Goal: Transaction & Acquisition: Book appointment/travel/reservation

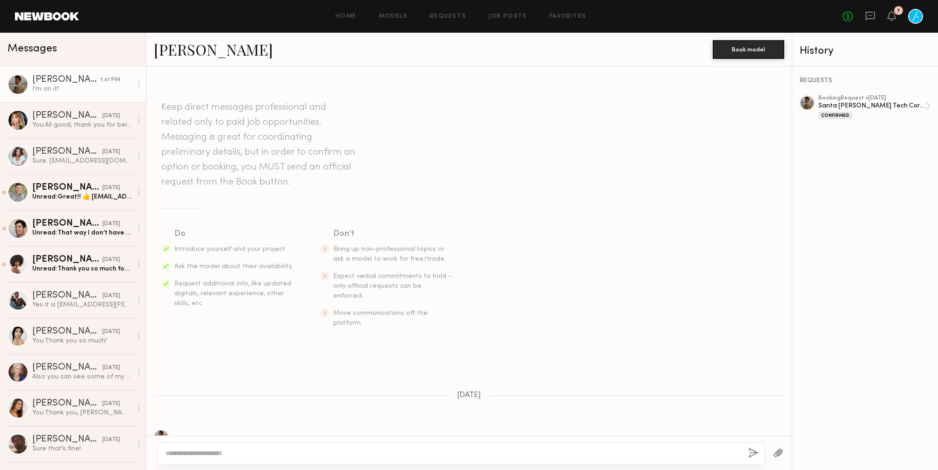
scroll to position [323, 0]
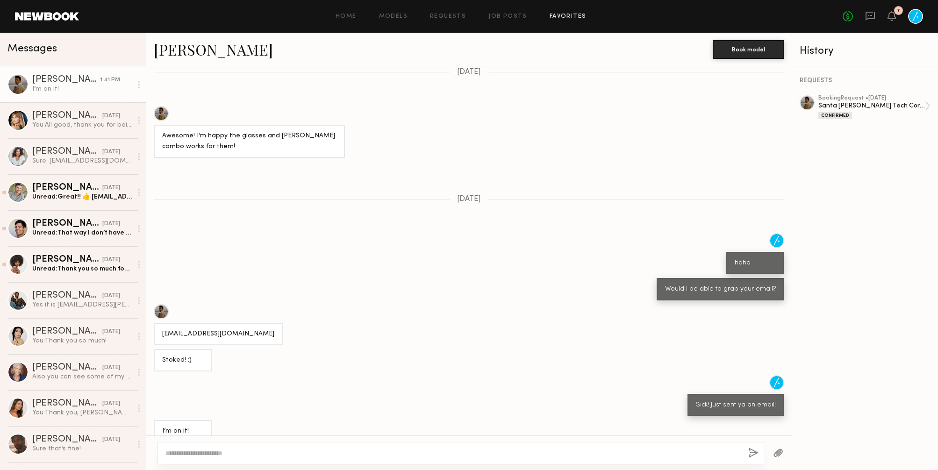
click at [561, 16] on link "Favorites" at bounding box center [567, 17] width 37 height 6
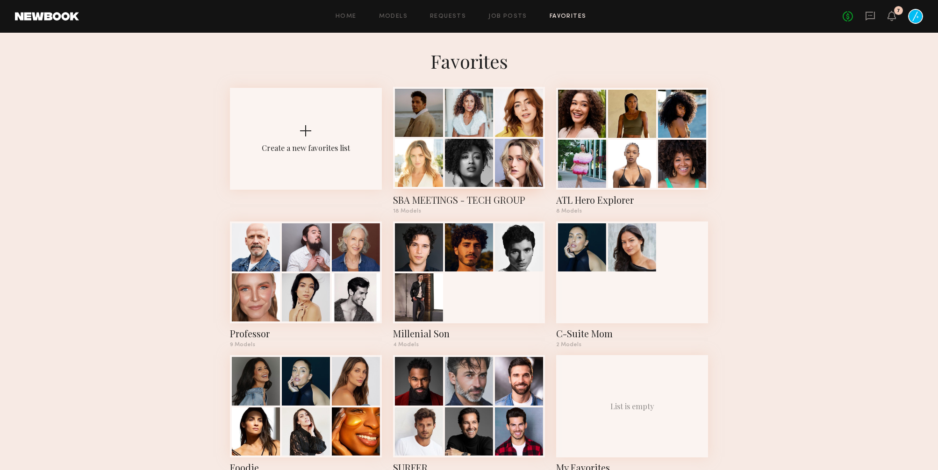
click at [449, 133] on div at bounding box center [469, 113] width 48 height 48
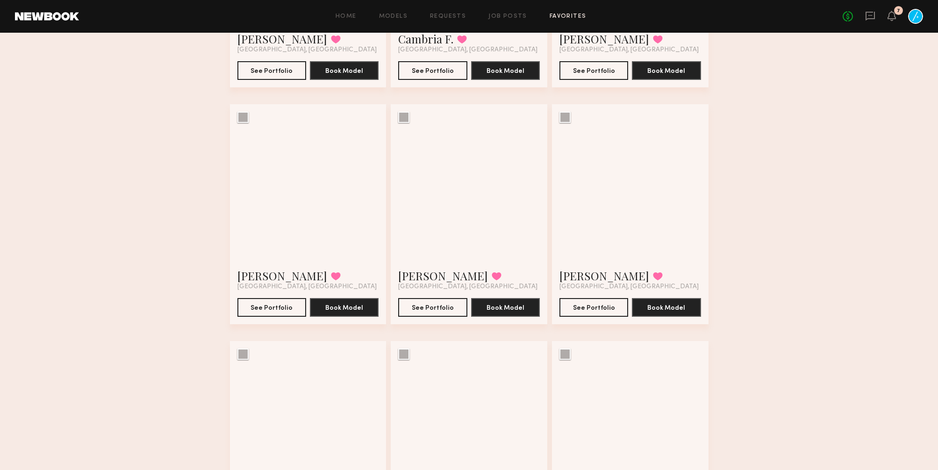
scroll to position [409, 0]
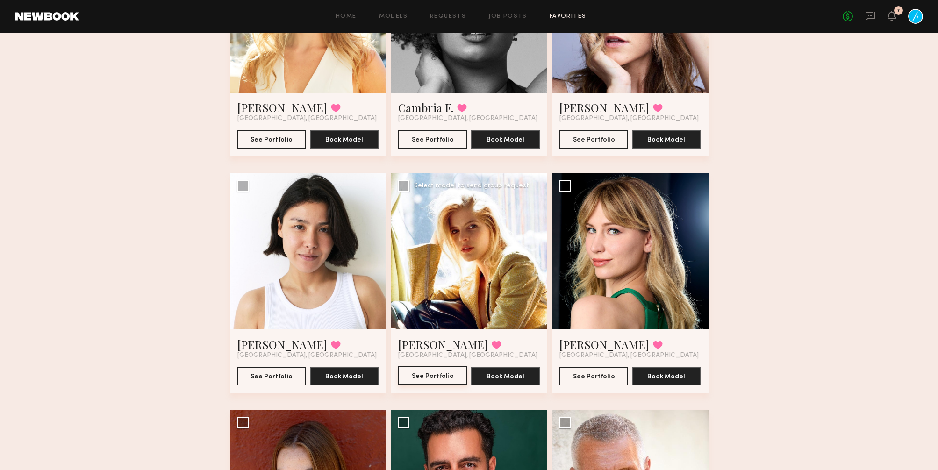
click at [424, 373] on button "See Portfolio" at bounding box center [432, 375] width 69 height 19
click at [441, 375] on button "See Portfolio" at bounding box center [432, 375] width 69 height 19
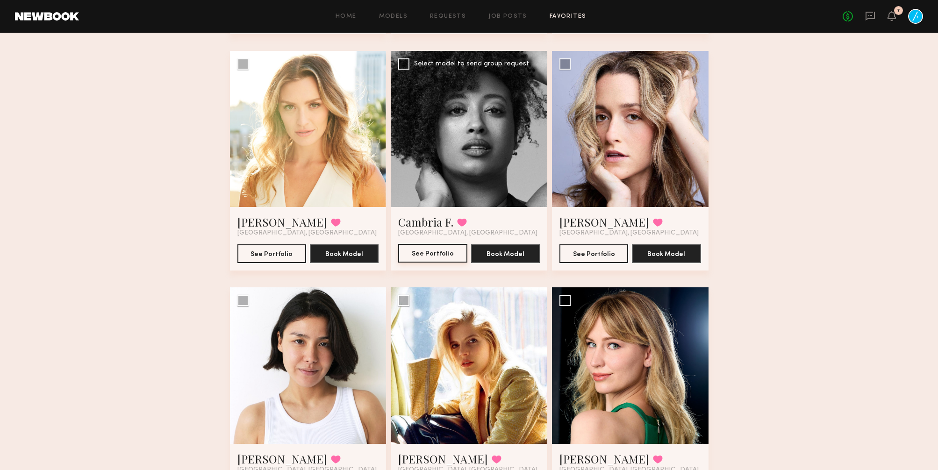
scroll to position [273, 0]
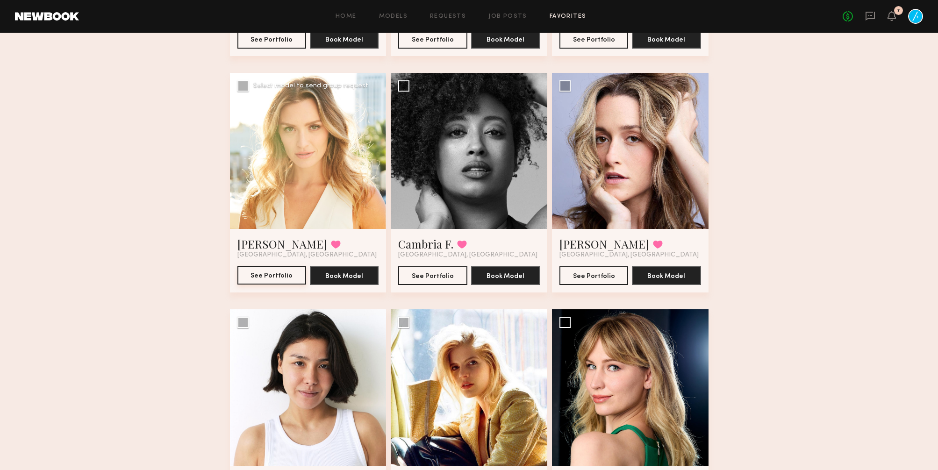
click at [272, 272] on button "See Portfolio" at bounding box center [271, 275] width 69 height 19
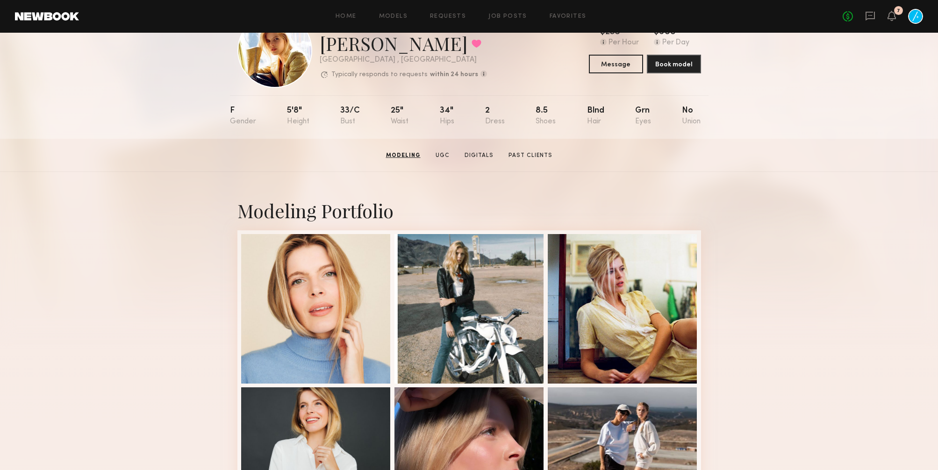
scroll to position [25, 0]
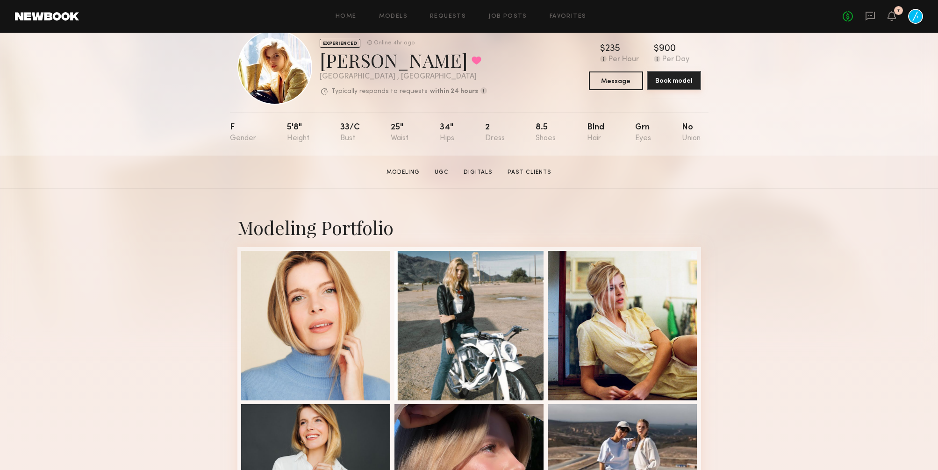
click at [685, 79] on button "Book model" at bounding box center [674, 80] width 54 height 19
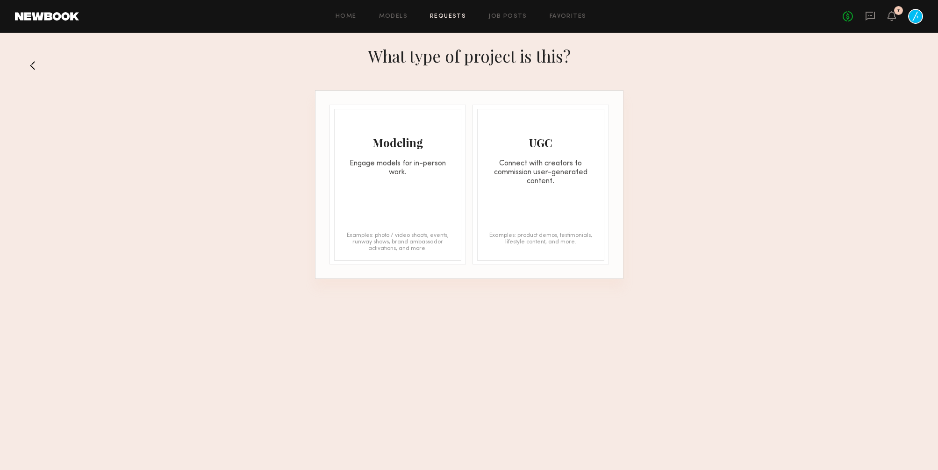
click at [371, 160] on div "Engage models for in-person work." at bounding box center [398, 168] width 126 height 18
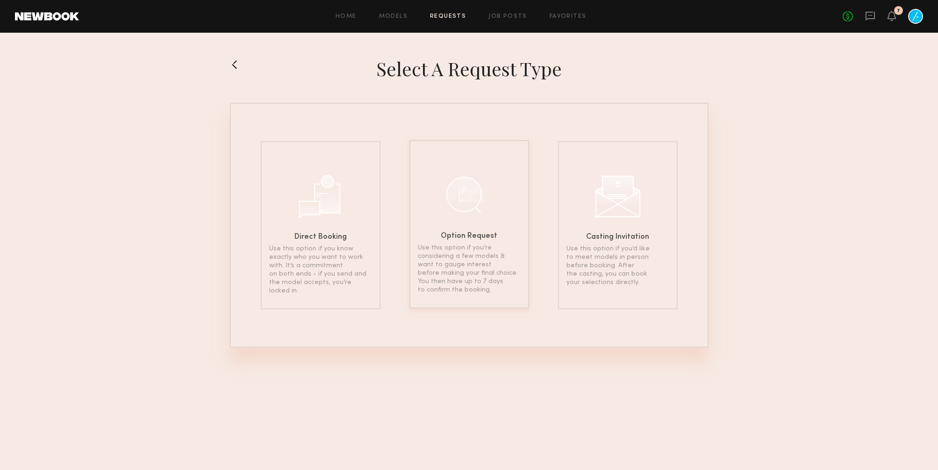
click at [440, 208] on div "Option Request Use this option if you’re considering a few models & want to gau…" at bounding box center [469, 224] width 120 height 168
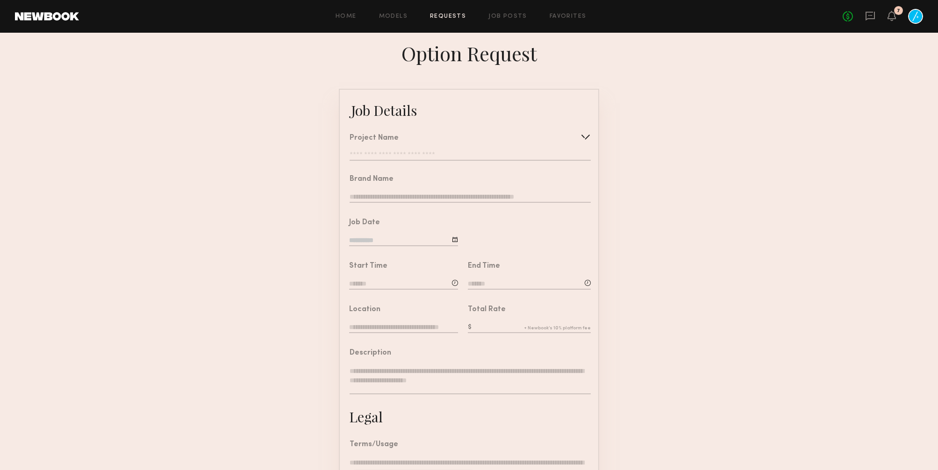
click at [434, 152] on input "text" at bounding box center [470, 155] width 241 height 9
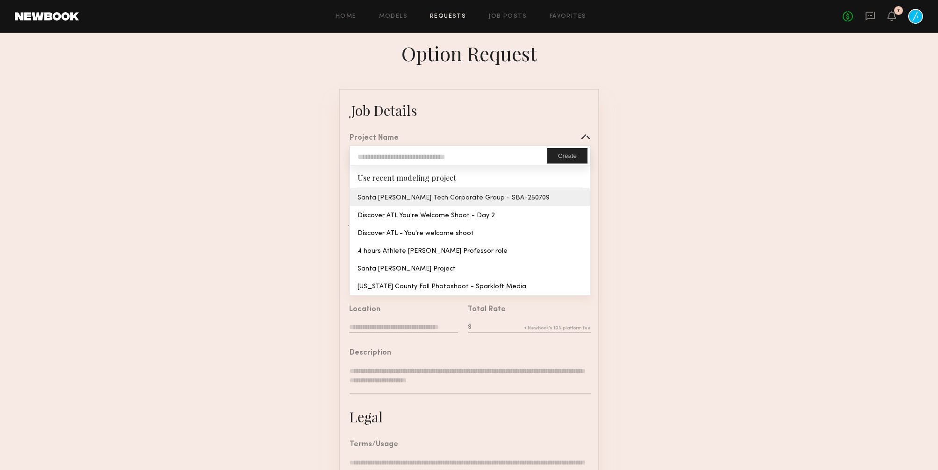
type input "**********"
type textarea "**********"
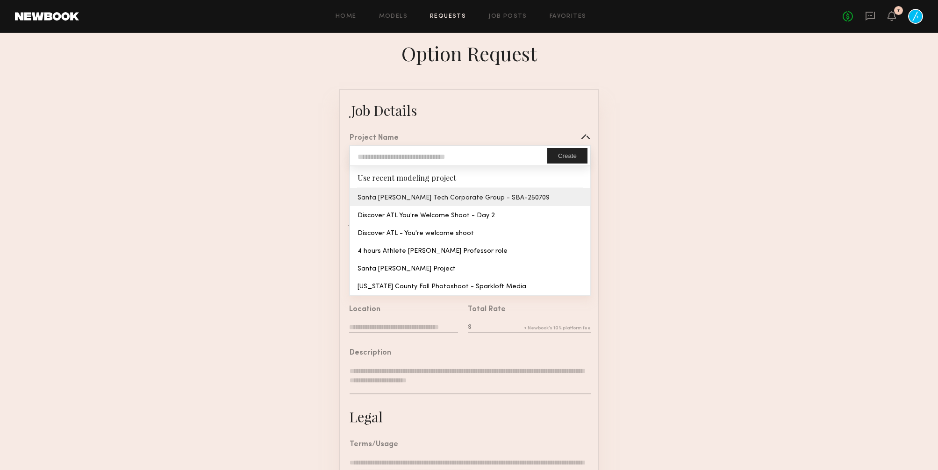
type textarea "**********"
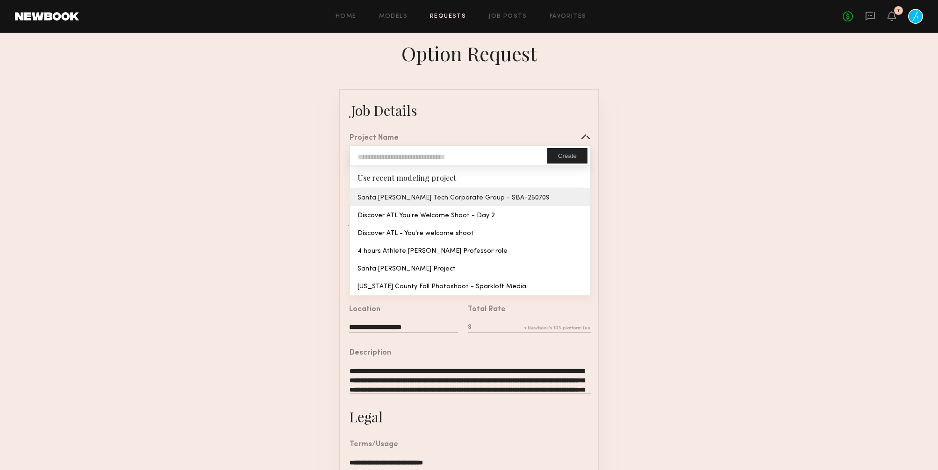
click at [451, 197] on common-border "**********" at bounding box center [469, 349] width 260 height 521
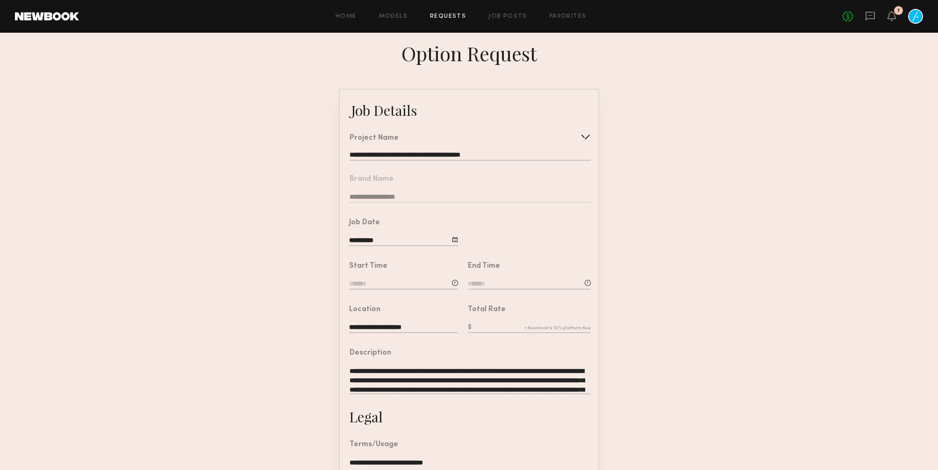
click at [403, 282] on input at bounding box center [403, 284] width 109 height 10
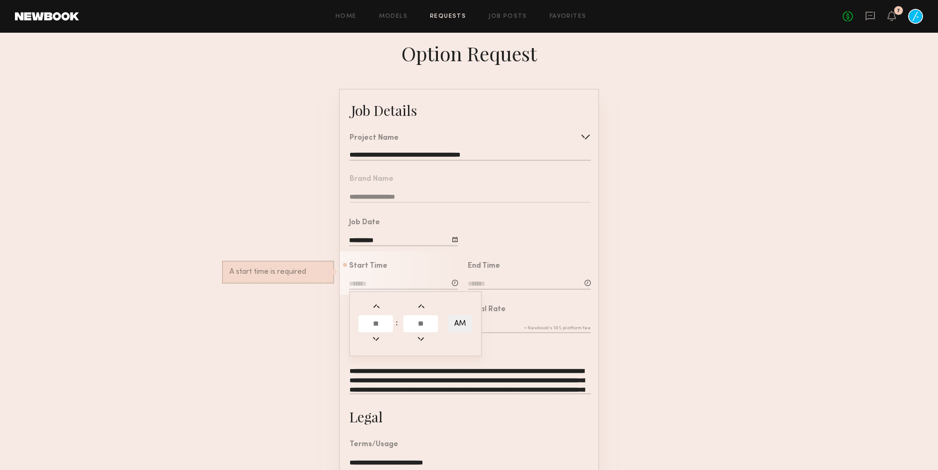
click at [380, 317] on input "text" at bounding box center [375, 323] width 35 height 17
type input "*"
click at [421, 326] on input "text" at bounding box center [420, 323] width 35 height 17
type input "*"
type input "*******"
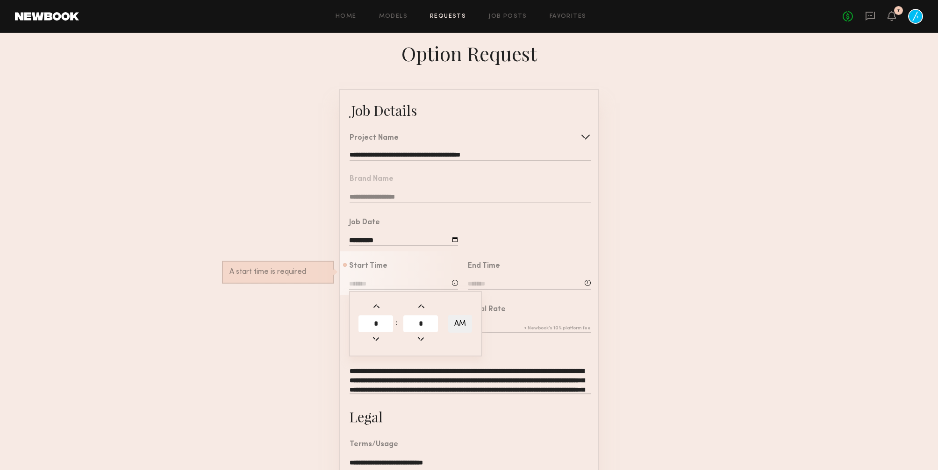
type input "**"
click at [536, 327] on label at bounding box center [529, 328] width 123 height 10
click at [536, 327] on input "text" at bounding box center [529, 328] width 123 height 10
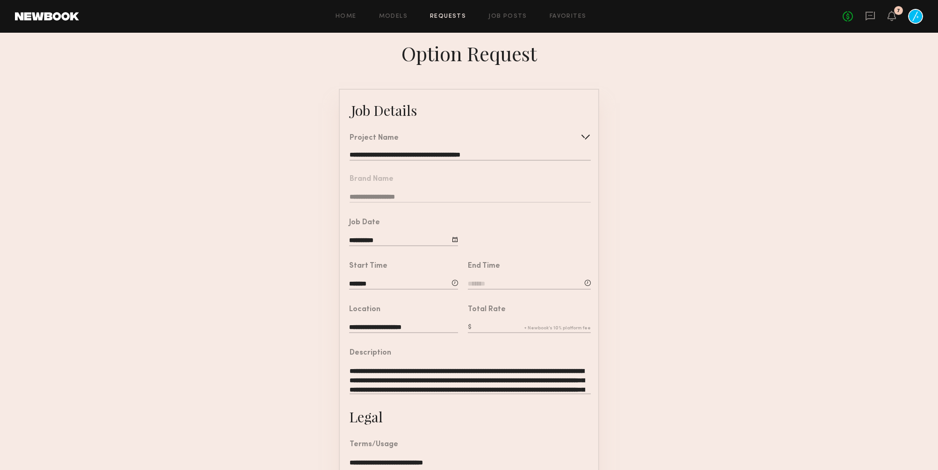
click at [506, 280] on input at bounding box center [529, 284] width 123 height 10
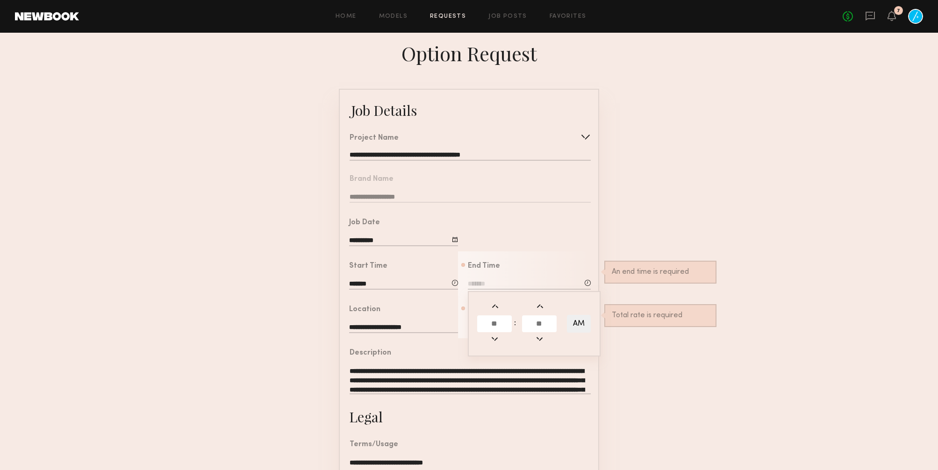
click at [499, 326] on input "text" at bounding box center [494, 323] width 35 height 17
type input "*"
click at [534, 324] on input "text" at bounding box center [539, 323] width 35 height 17
type input "*"
type input "*******"
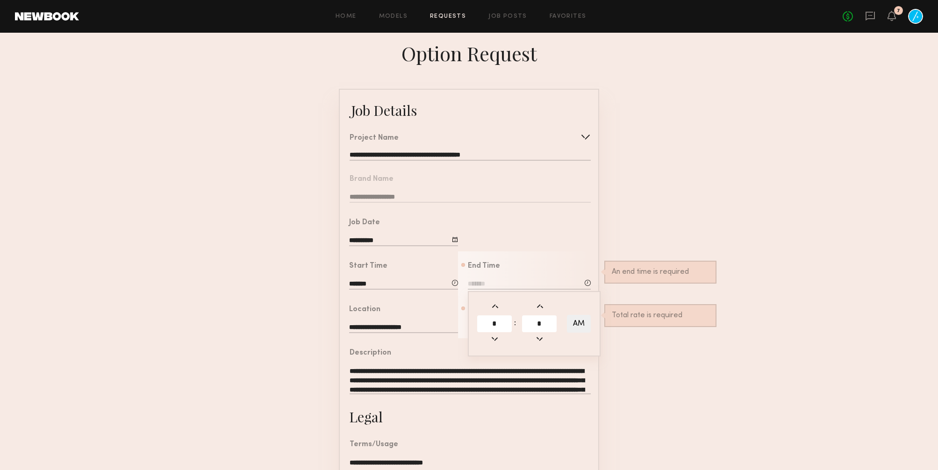
type input "**"
click at [577, 321] on button "AM" at bounding box center [579, 324] width 24 height 18
type input "*******"
click at [648, 360] on form "**********" at bounding box center [469, 349] width 938 height 521
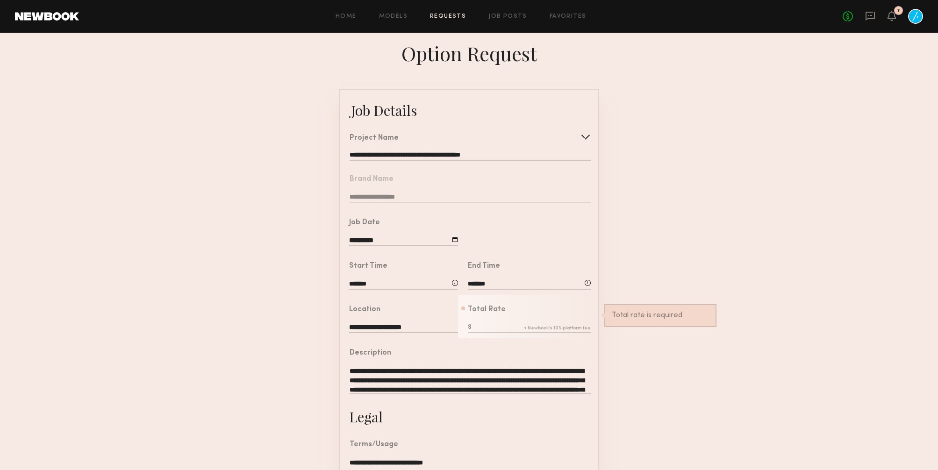
click at [547, 323] on input "text" at bounding box center [529, 328] width 123 height 10
type input "****"
click at [530, 361] on div "**********" at bounding box center [470, 377] width 241 height 54
click at [513, 366] on textarea "**********" at bounding box center [470, 380] width 241 height 28
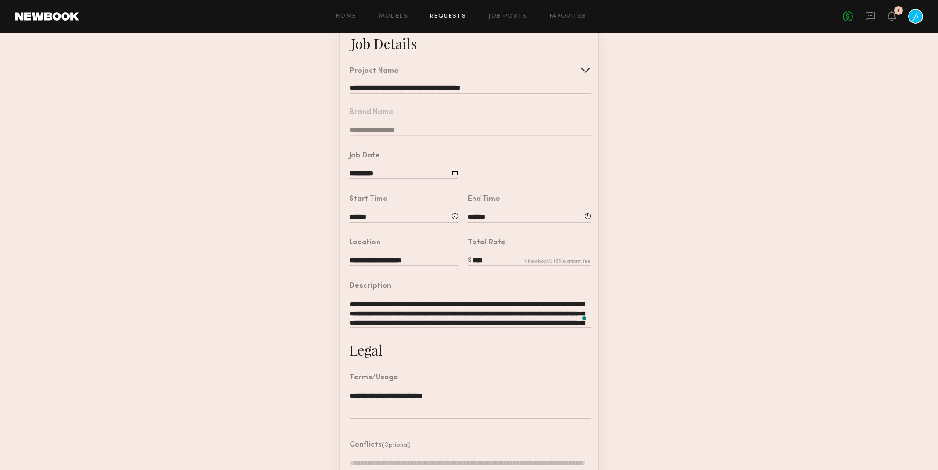
scroll to position [69, 0]
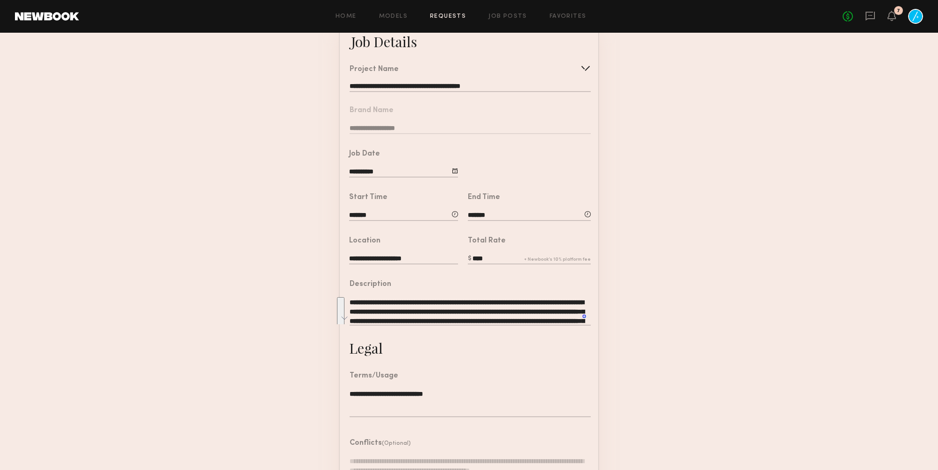
drag, startPoint x: 557, startPoint y: 312, endPoint x: 556, endPoint y: 350, distance: 37.4
click at [556, 350] on common-border "**********" at bounding box center [469, 280] width 260 height 521
click at [562, 309] on textarea "**********" at bounding box center [470, 312] width 241 height 28
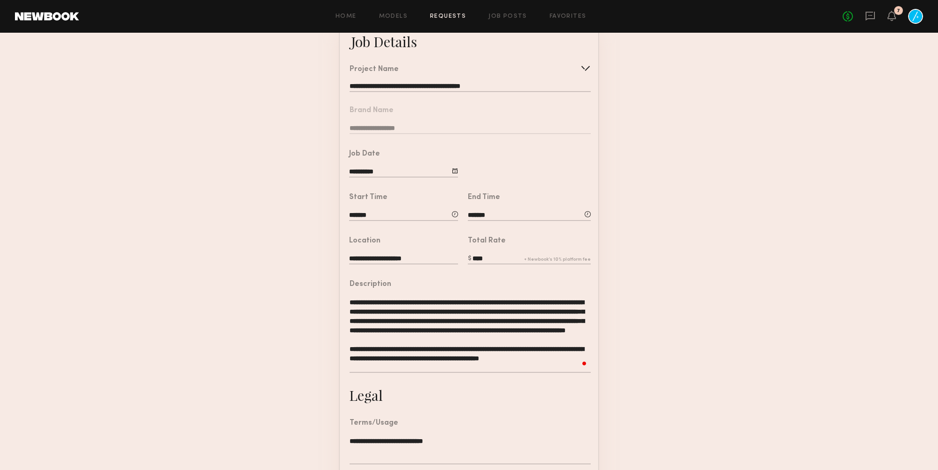
scroll to position [18, 0]
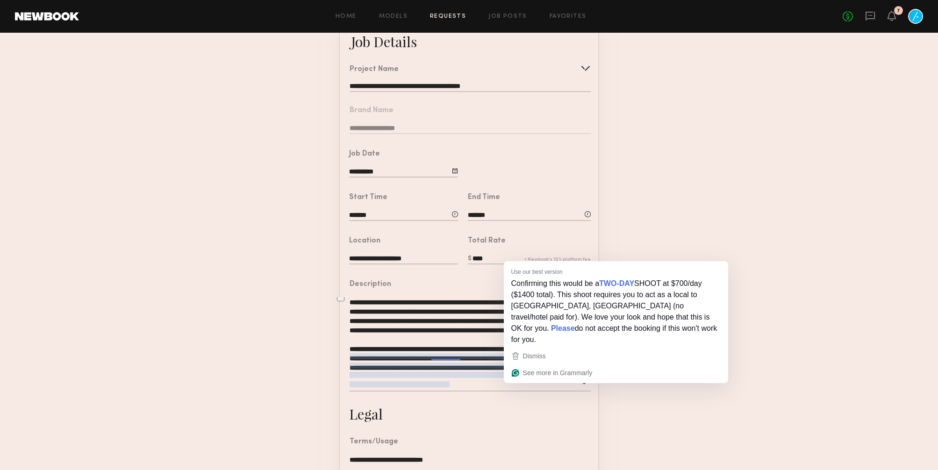
drag, startPoint x: 521, startPoint y: 380, endPoint x: 536, endPoint y: 371, distance: 17.4
click at [536, 371] on textarea "**********" at bounding box center [470, 345] width 241 height 94
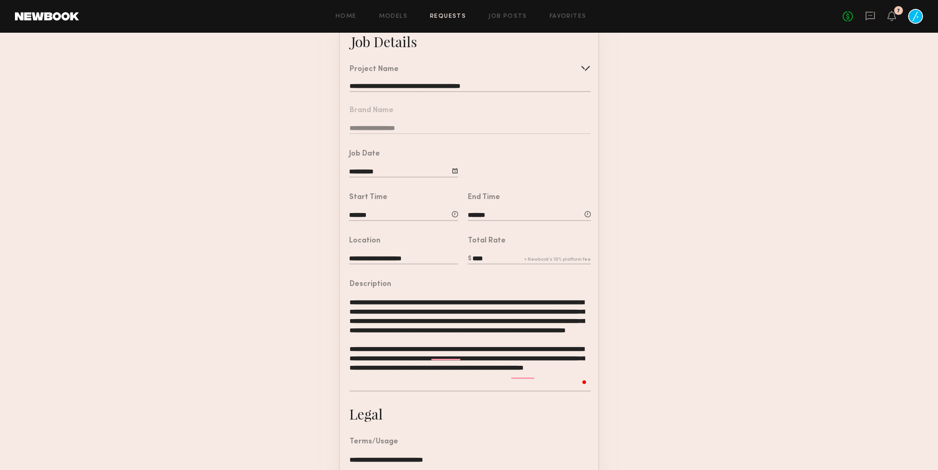
type textarea "**********"
click at [475, 258] on input "****" at bounding box center [529, 259] width 123 height 10
click at [489, 384] on textarea "**********" at bounding box center [470, 344] width 241 height 94
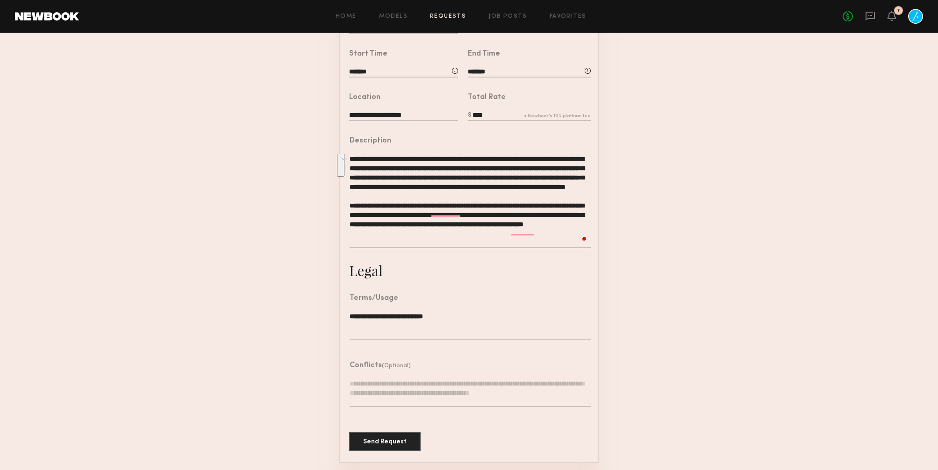
drag, startPoint x: 471, startPoint y: 241, endPoint x: 337, endPoint y: 212, distance: 137.3
click at [337, 212] on form "**********" at bounding box center [469, 170] width 938 height 586
click at [421, 380] on textarea at bounding box center [470, 393] width 241 height 28
paste textarea "**********"
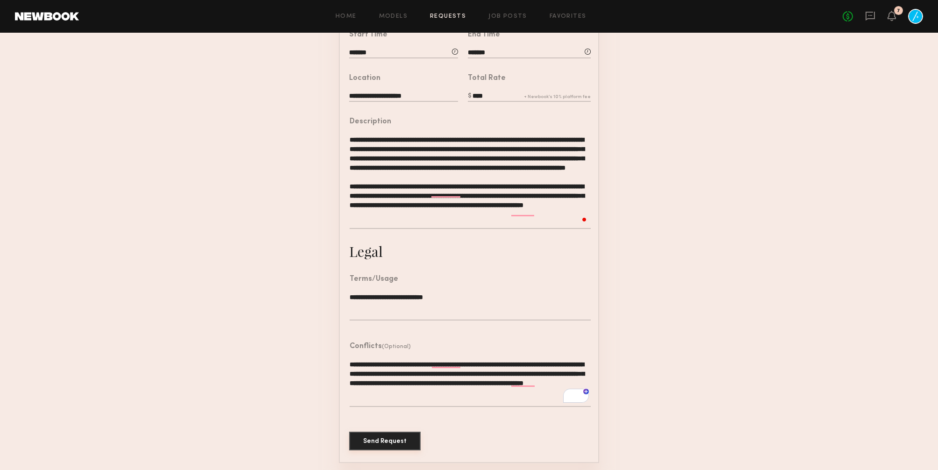
type textarea "**********"
click at [385, 442] on button "Send Request" at bounding box center [384, 441] width 71 height 19
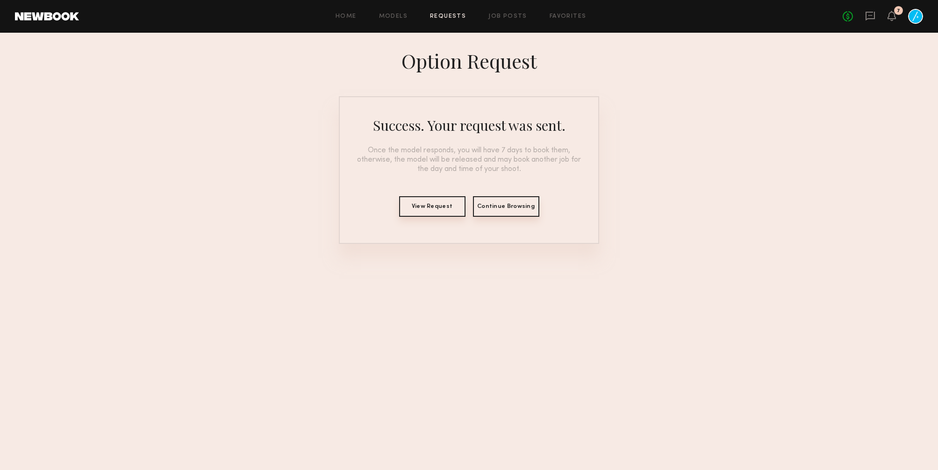
click at [453, 15] on link "Requests" at bounding box center [448, 17] width 36 height 6
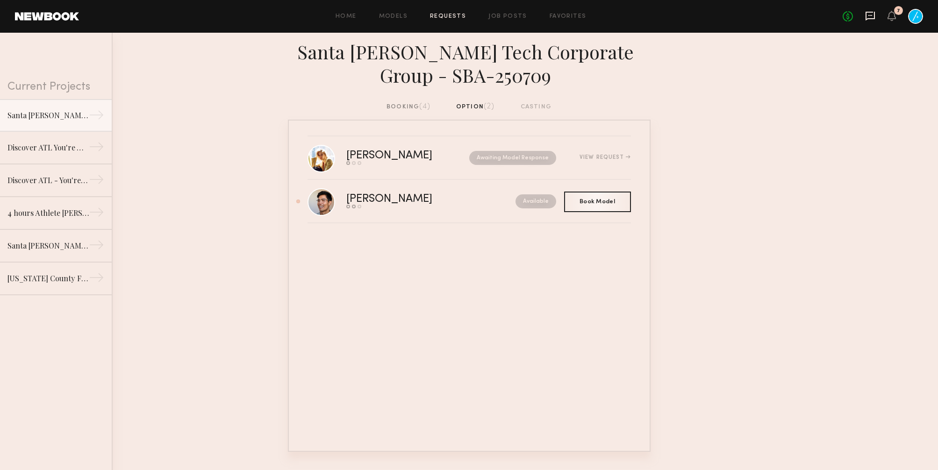
click at [874, 16] on icon at bounding box center [869, 16] width 9 height 9
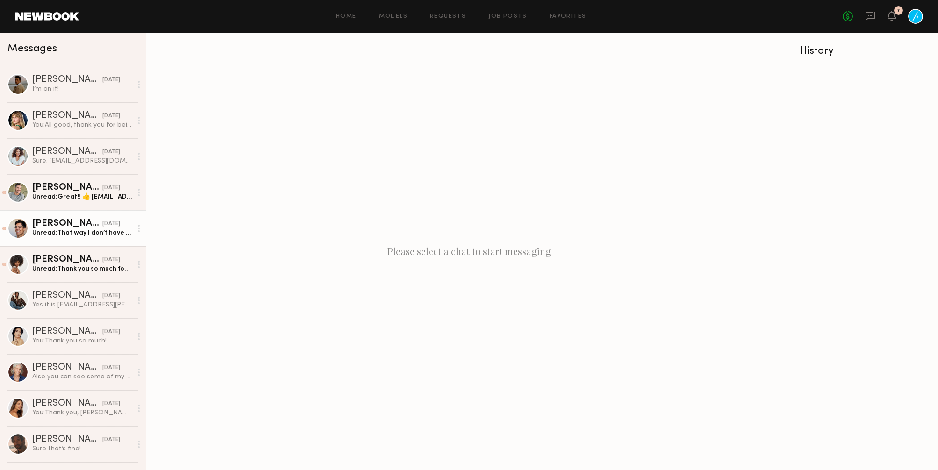
click at [52, 219] on div "Chase M." at bounding box center [67, 223] width 70 height 9
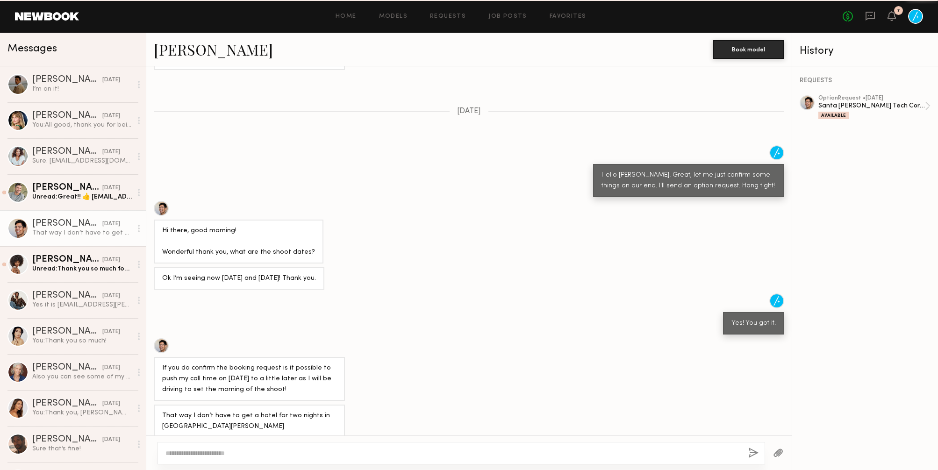
scroll to position [308, 0]
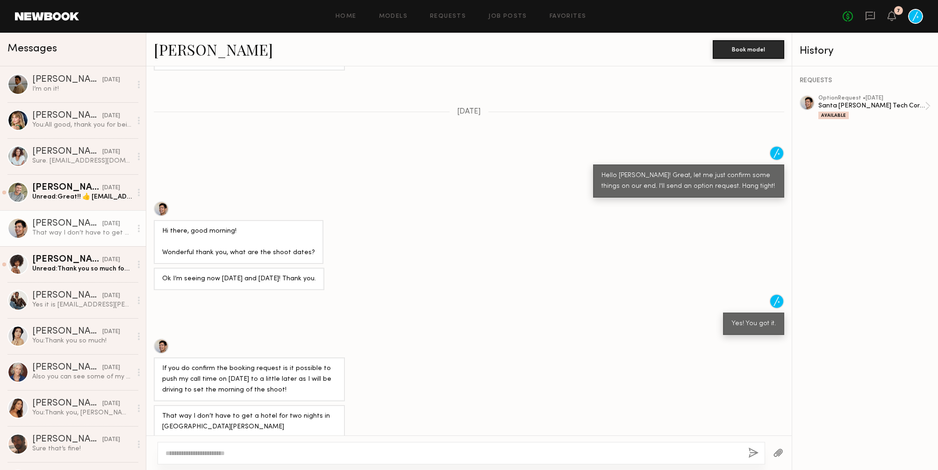
click at [350, 447] on div at bounding box center [460, 453] width 607 height 22
click at [347, 457] on textarea at bounding box center [452, 453] width 575 height 9
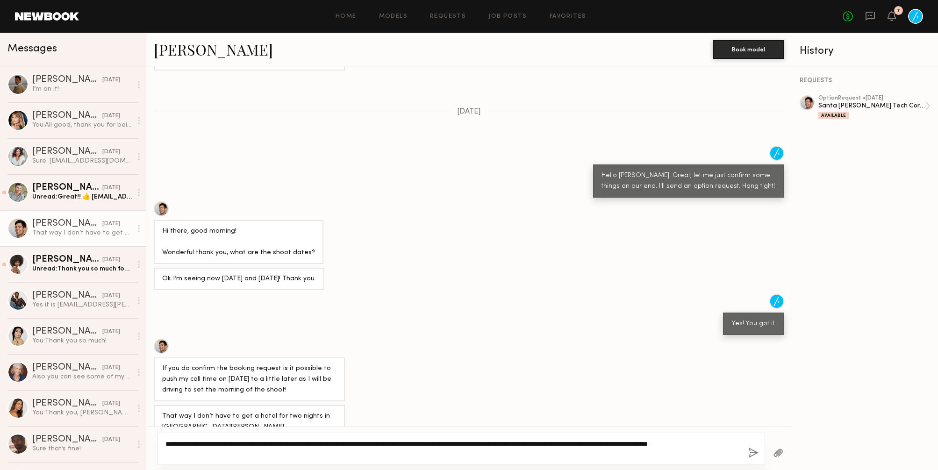
click at [494, 441] on textarea "**********" at bounding box center [452, 448] width 575 height 19
click at [293, 456] on textarea "**********" at bounding box center [452, 448] width 575 height 19
type textarea "**********"
click at [750, 452] on button "button" at bounding box center [753, 454] width 10 height 12
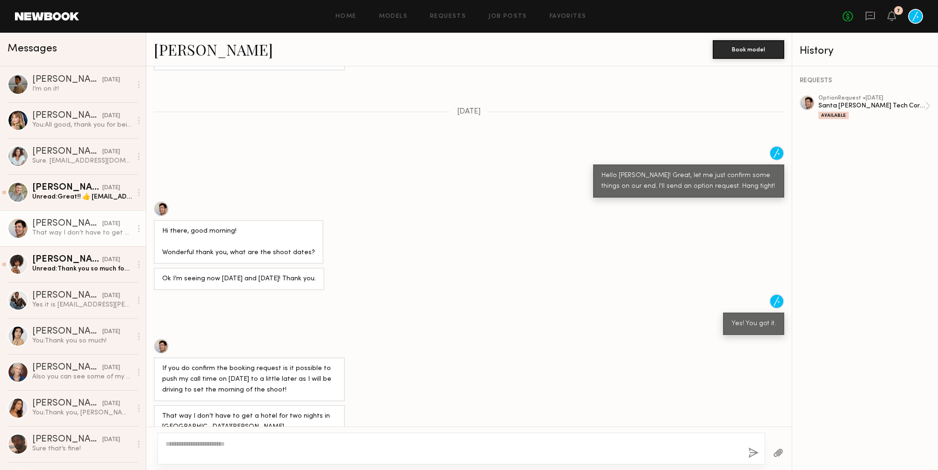
scroll to position [510, 0]
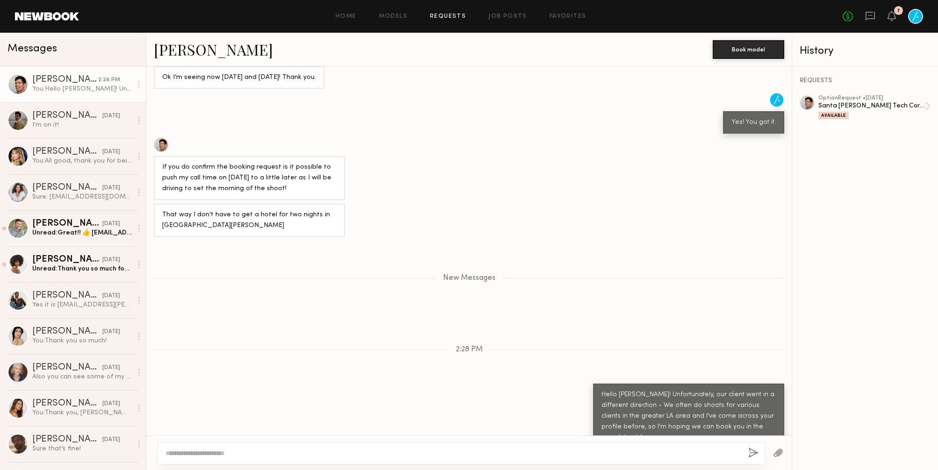
click at [450, 15] on link "Requests" at bounding box center [448, 17] width 36 height 6
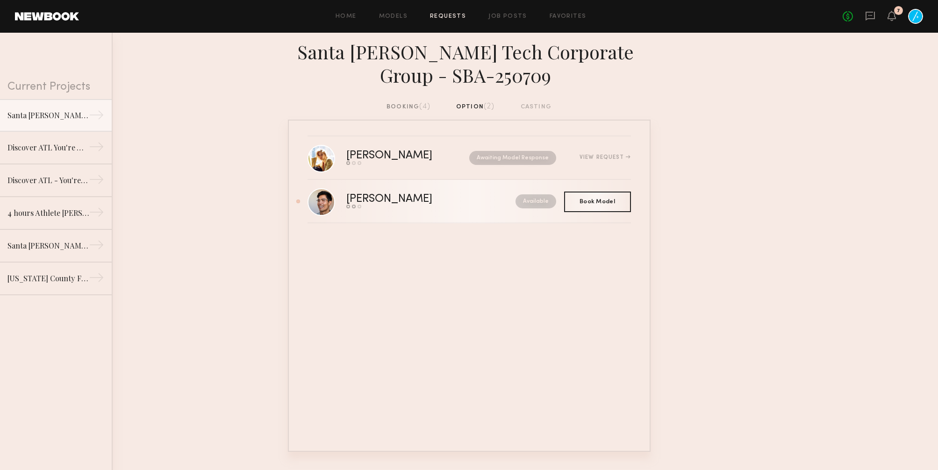
click at [371, 192] on link "Chase M. Send request Model response Book model Available" at bounding box center [468, 201] width 323 height 43
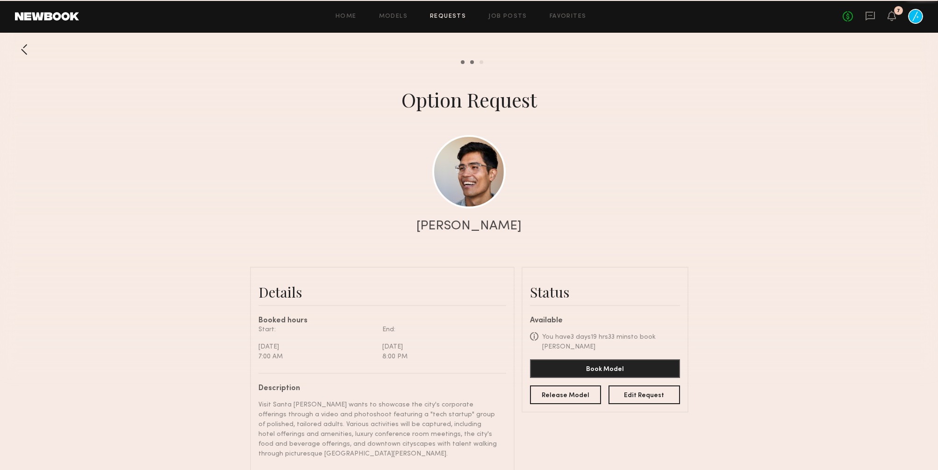
scroll to position [644, 0]
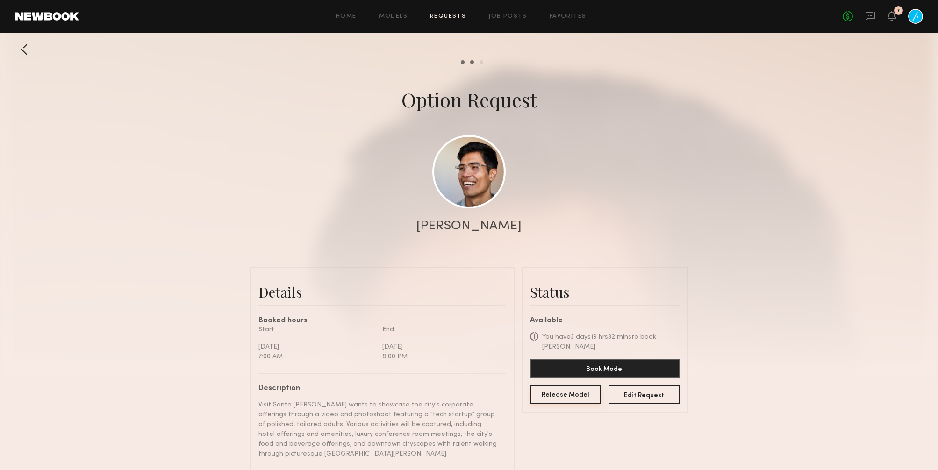
click at [562, 394] on button "Release Model" at bounding box center [565, 394] width 71 height 19
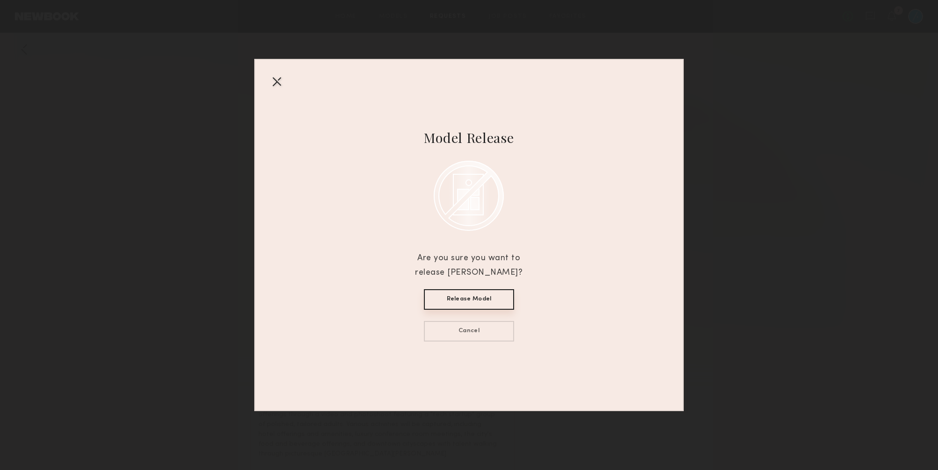
click at [503, 299] on button "Release Model" at bounding box center [469, 299] width 90 height 21
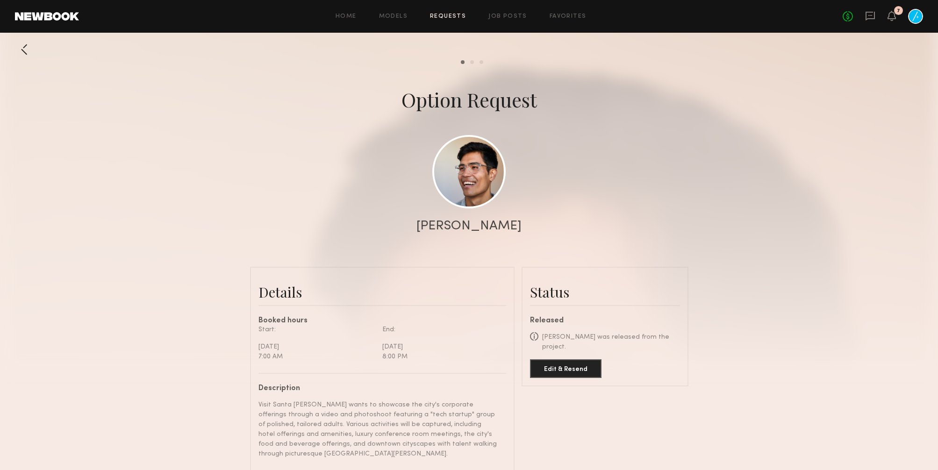
click at [457, 14] on link "Requests" at bounding box center [448, 17] width 36 height 6
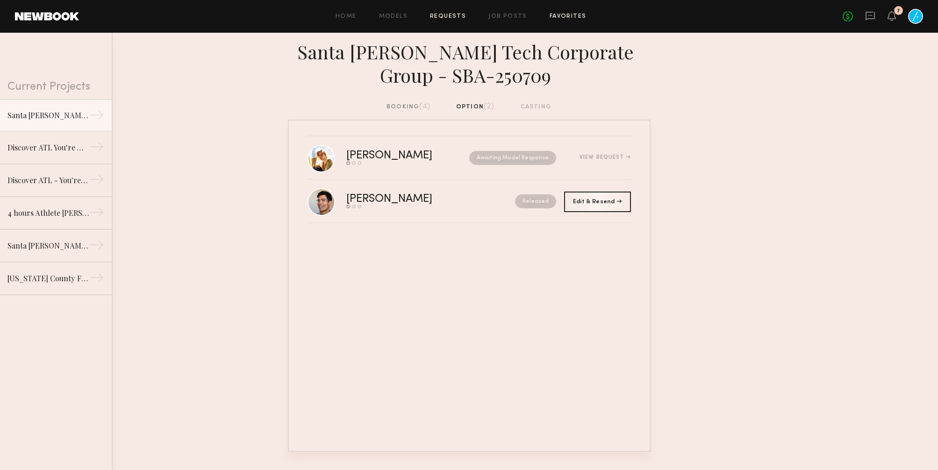
click at [566, 14] on link "Favorites" at bounding box center [567, 17] width 37 height 6
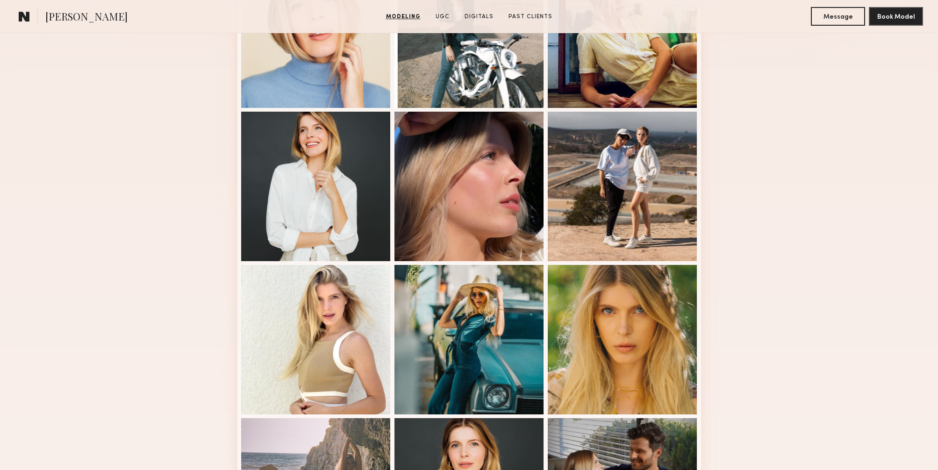
scroll to position [317, 0]
click at [340, 205] on div at bounding box center [316, 186] width 150 height 150
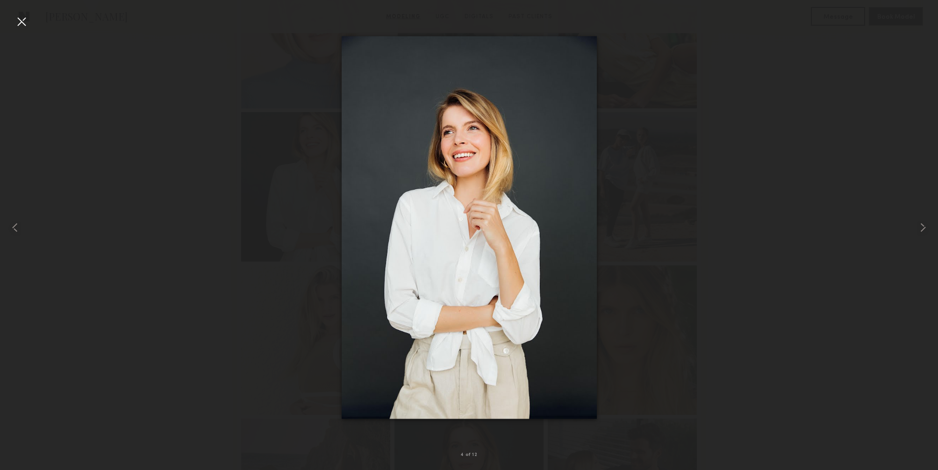
click at [15, 24] on div at bounding box center [21, 21] width 15 height 15
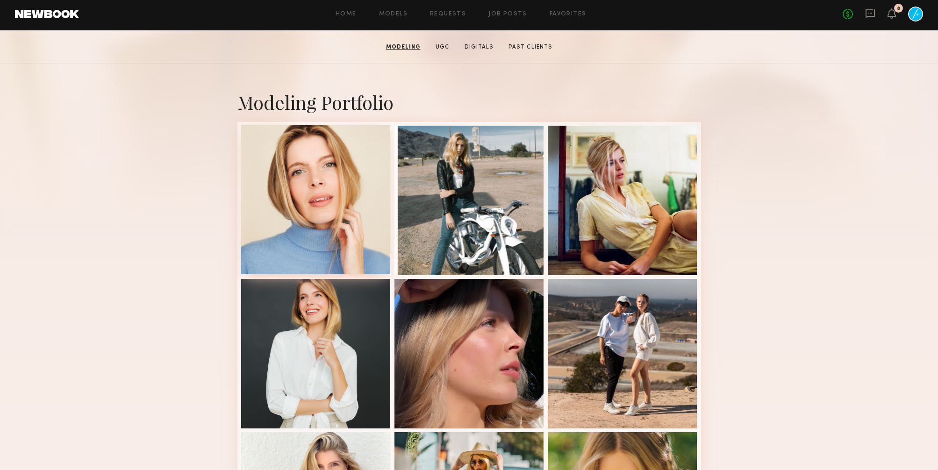
scroll to position [0, 0]
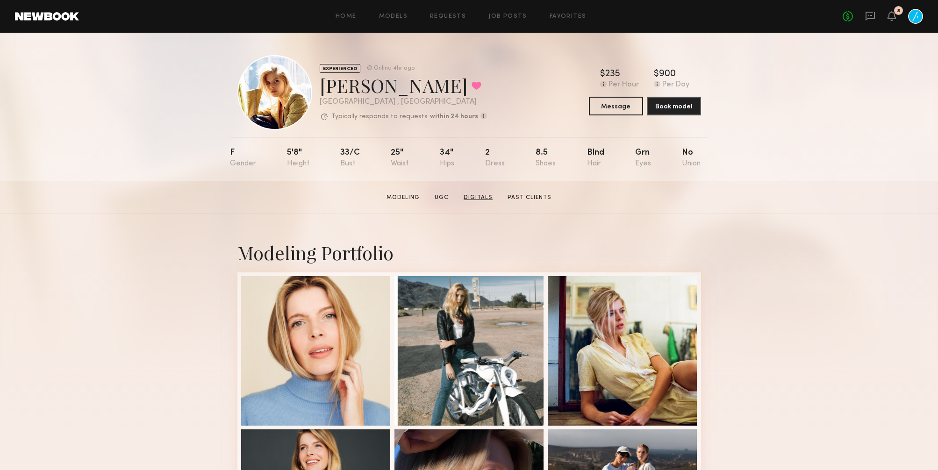
click at [477, 198] on link "Digitals" at bounding box center [478, 197] width 36 height 8
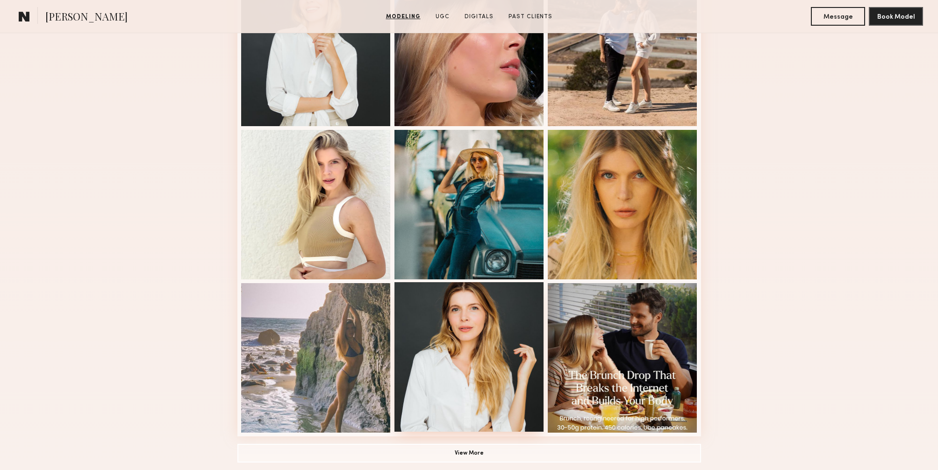
scroll to position [437, 0]
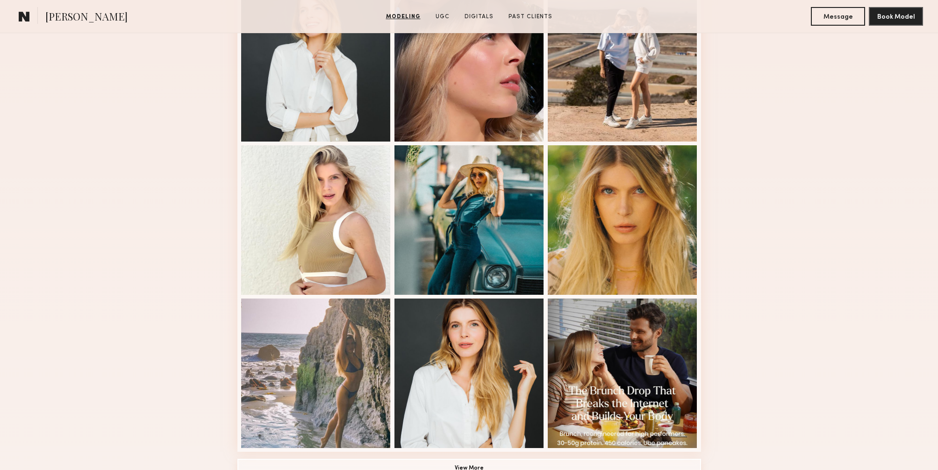
click at [477, 462] on button "View More" at bounding box center [469, 468] width 464 height 19
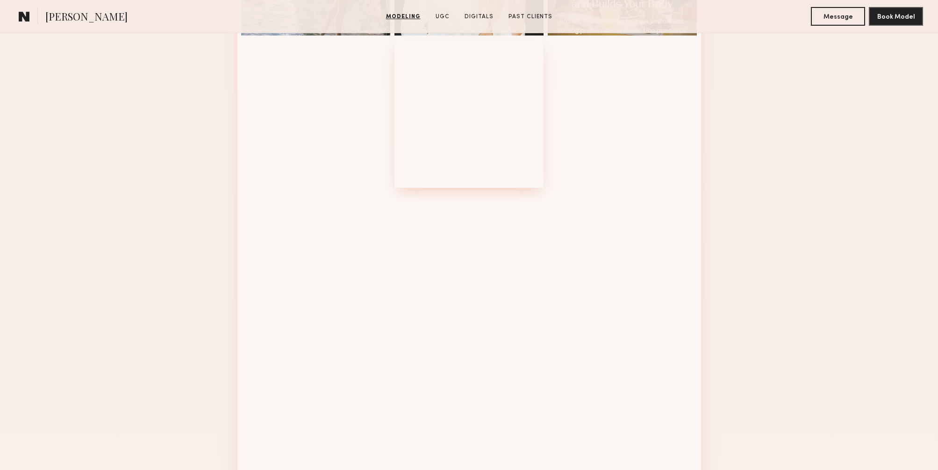
scroll to position [889, 0]
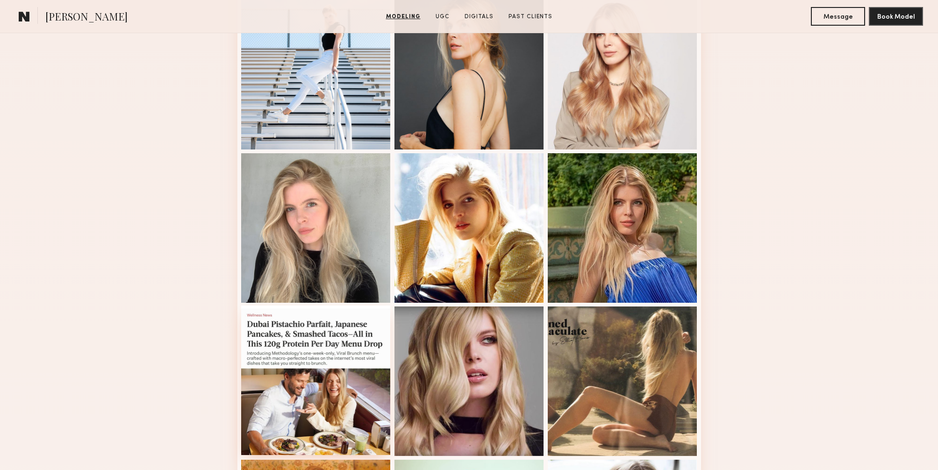
click at [378, 371] on div at bounding box center [316, 381] width 150 height 150
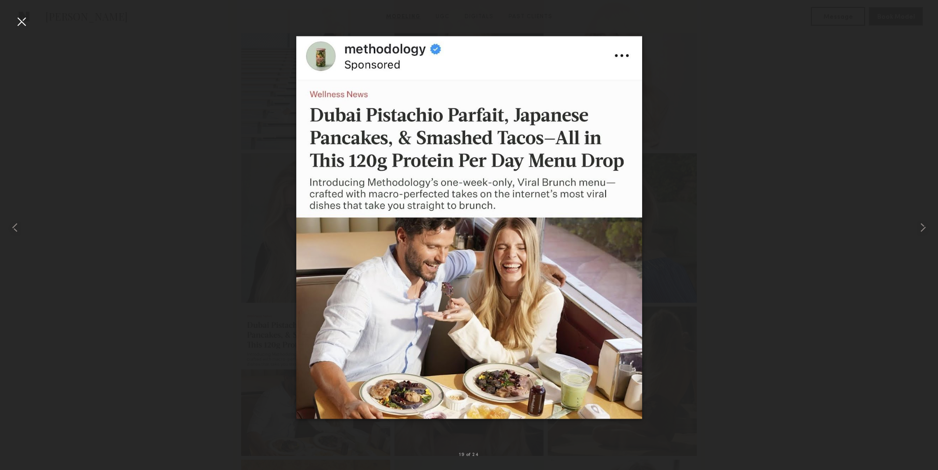
drag, startPoint x: 26, startPoint y: 22, endPoint x: 53, endPoint y: 26, distance: 27.4
click at [26, 22] on div at bounding box center [21, 21] width 15 height 15
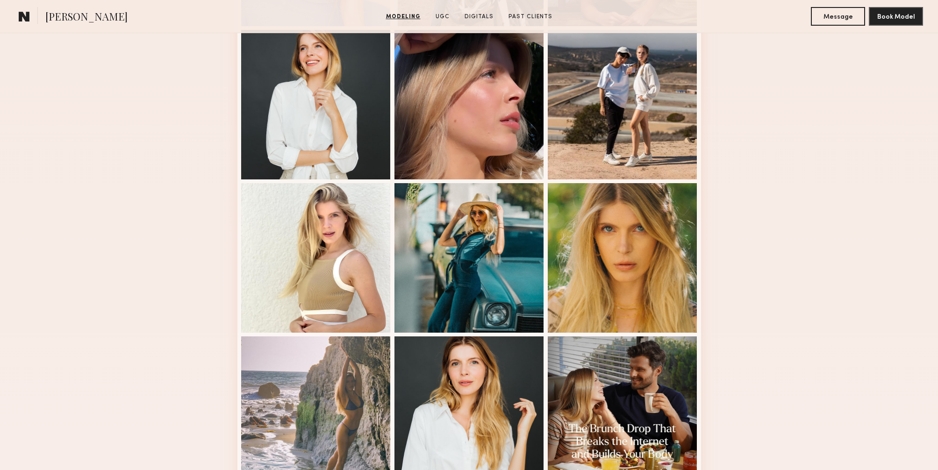
scroll to position [276, 0]
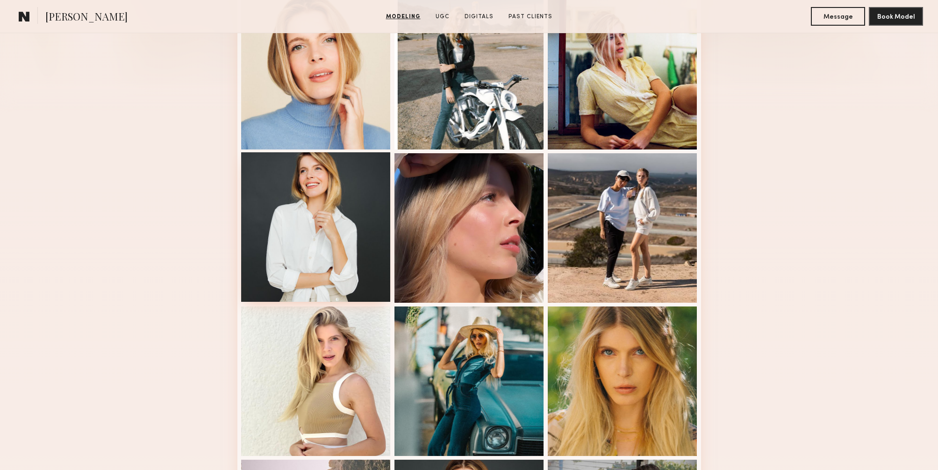
click at [335, 216] on div at bounding box center [316, 227] width 150 height 150
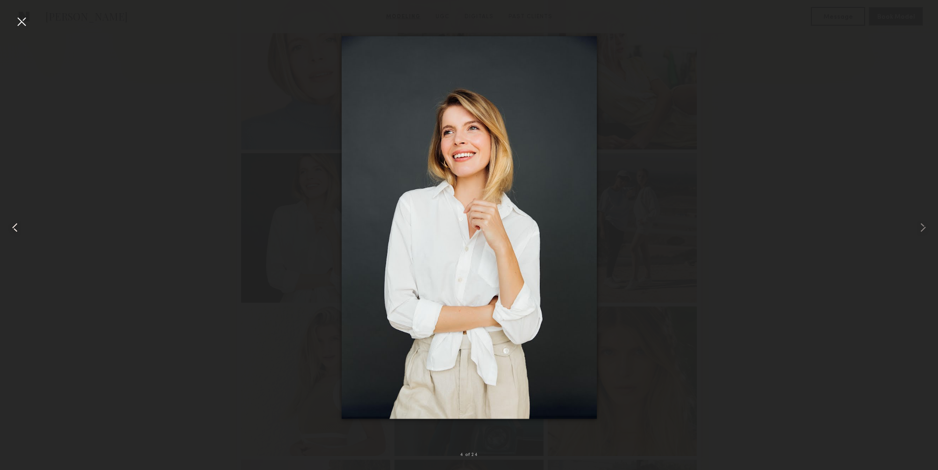
click at [29, 18] on div at bounding box center [18, 227] width 37 height 425
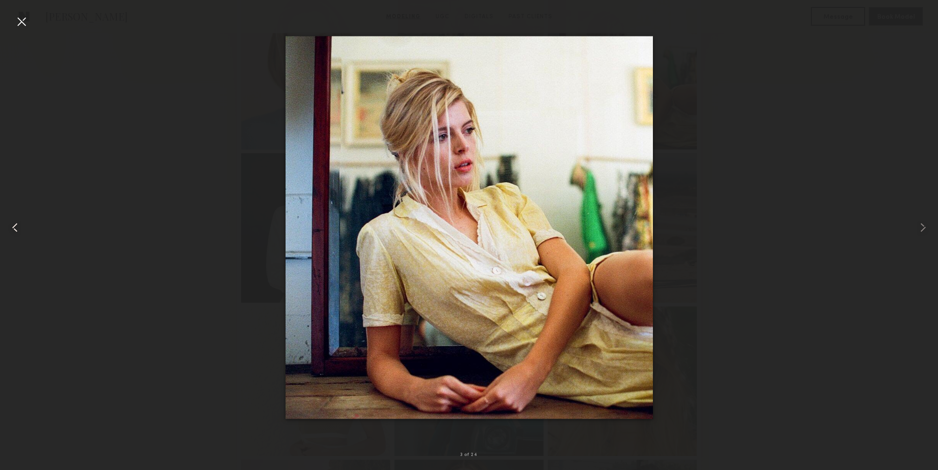
click at [13, 22] on div at bounding box center [18, 227] width 37 height 425
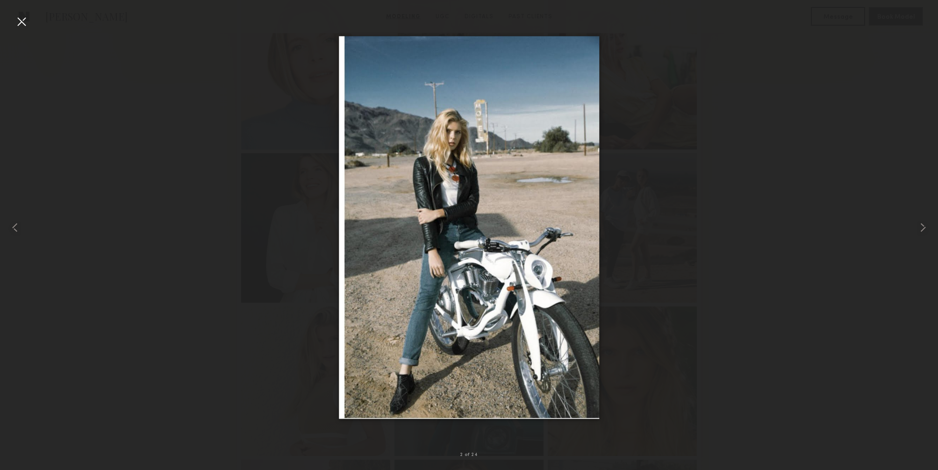
click at [21, 21] on div at bounding box center [21, 21] width 15 height 15
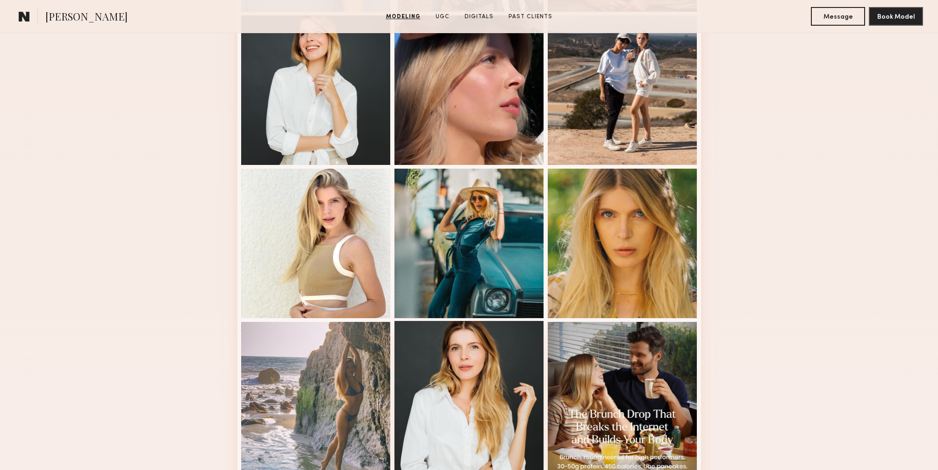
scroll to position [400, 0]
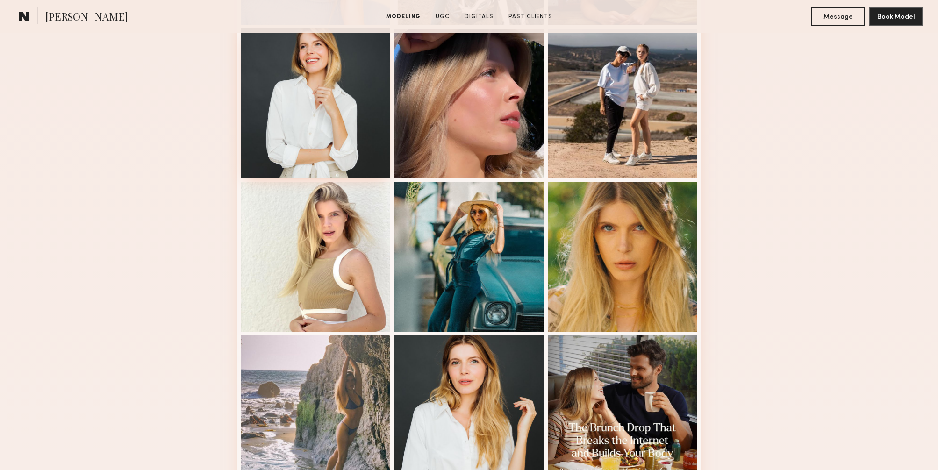
click at [327, 148] on div at bounding box center [316, 103] width 150 height 150
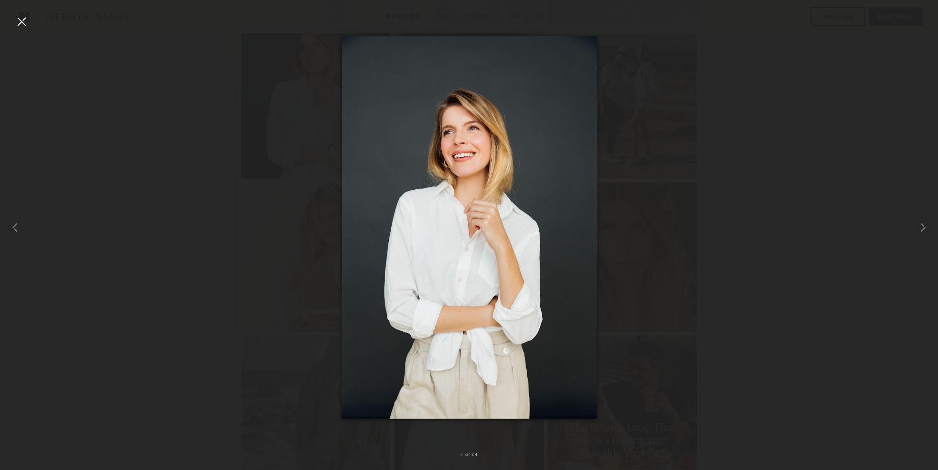
click at [21, 23] on div at bounding box center [21, 21] width 15 height 15
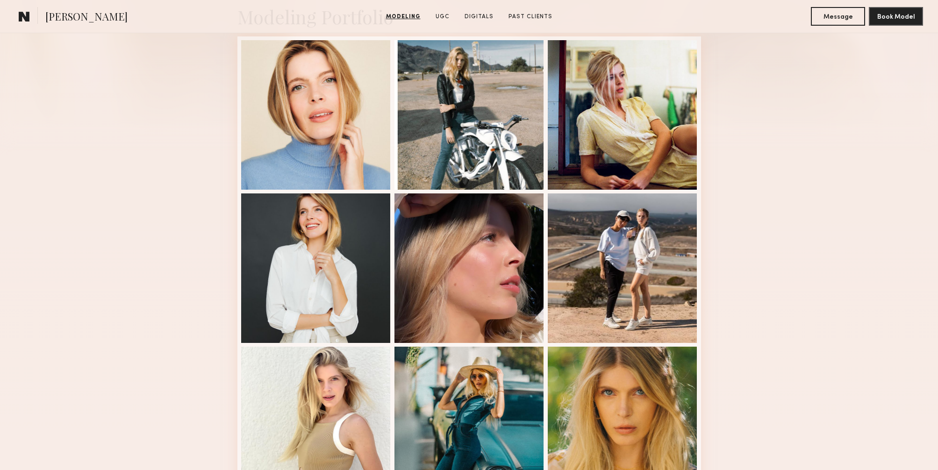
scroll to position [191, 0]
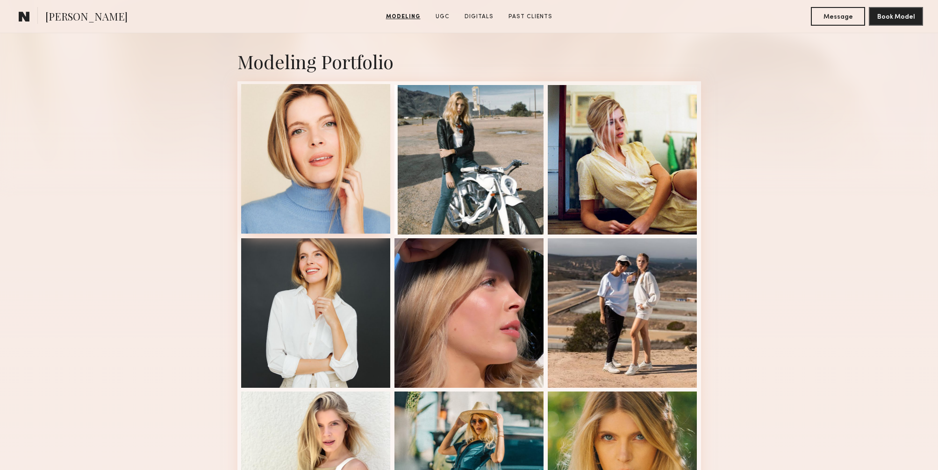
click at [325, 162] on div at bounding box center [316, 159] width 150 height 150
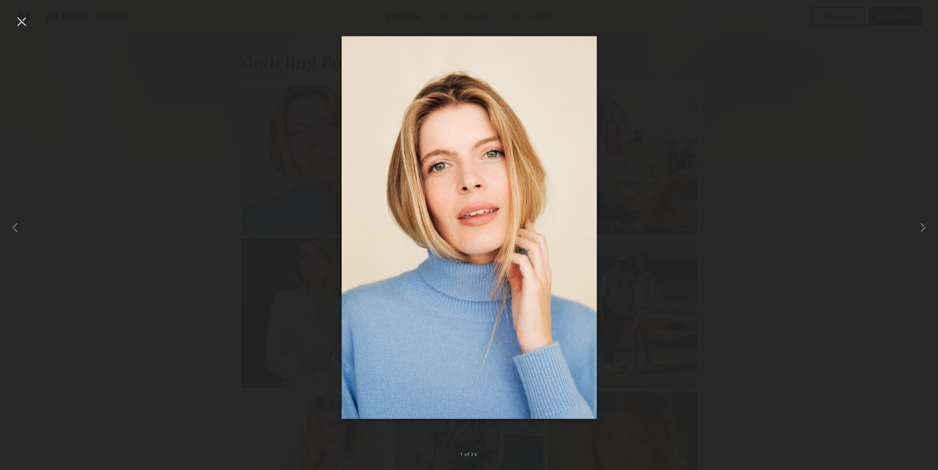
drag, startPoint x: 28, startPoint y: 22, endPoint x: 82, endPoint y: 28, distance: 54.5
click at [28, 22] on div at bounding box center [21, 21] width 15 height 15
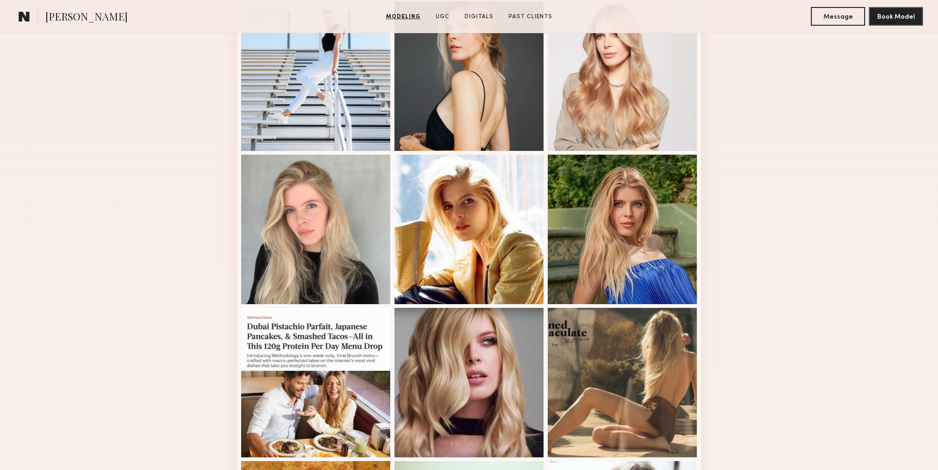
scroll to position [1014, 0]
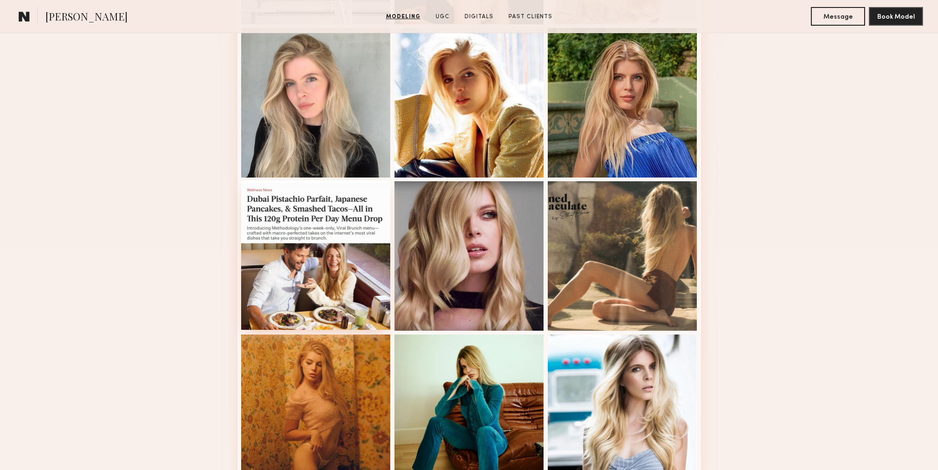
click at [353, 265] on div at bounding box center [316, 255] width 150 height 150
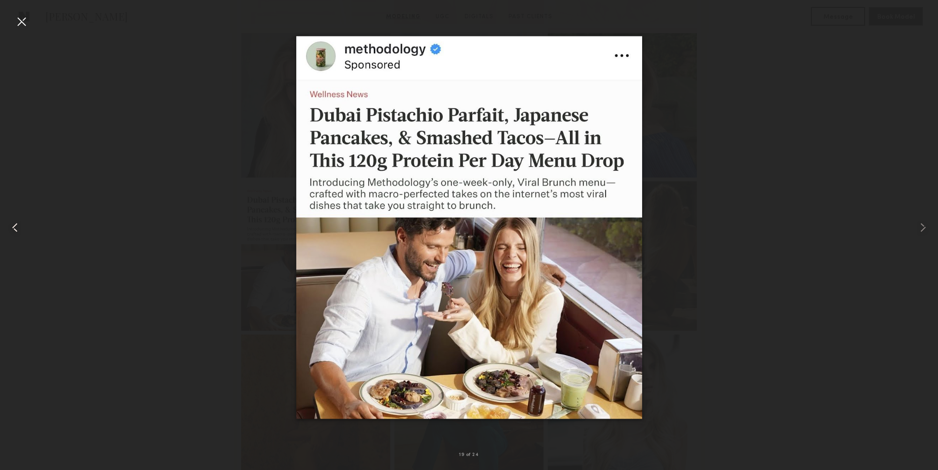
click at [27, 21] on div at bounding box center [21, 21] width 15 height 15
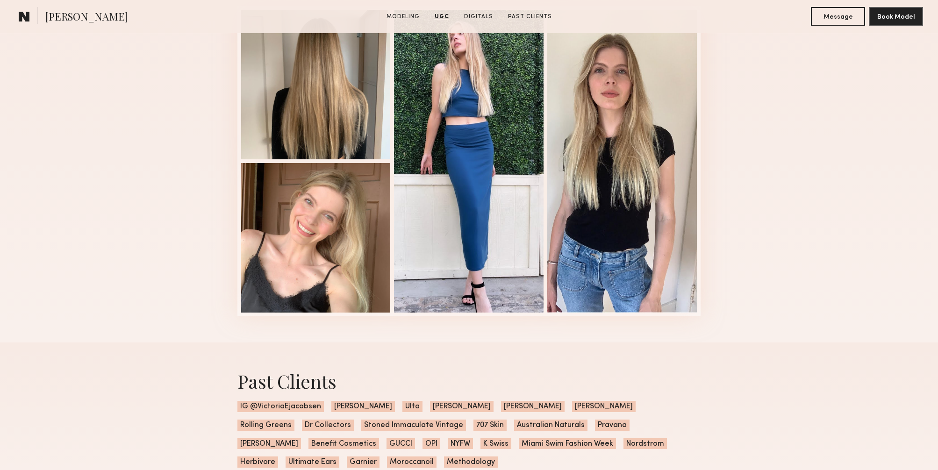
scroll to position [2661, 0]
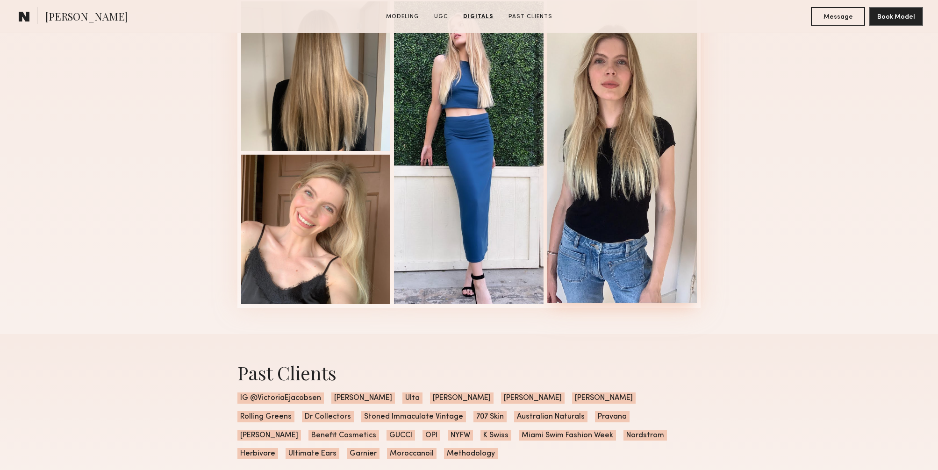
click at [581, 184] on div at bounding box center [622, 151] width 150 height 303
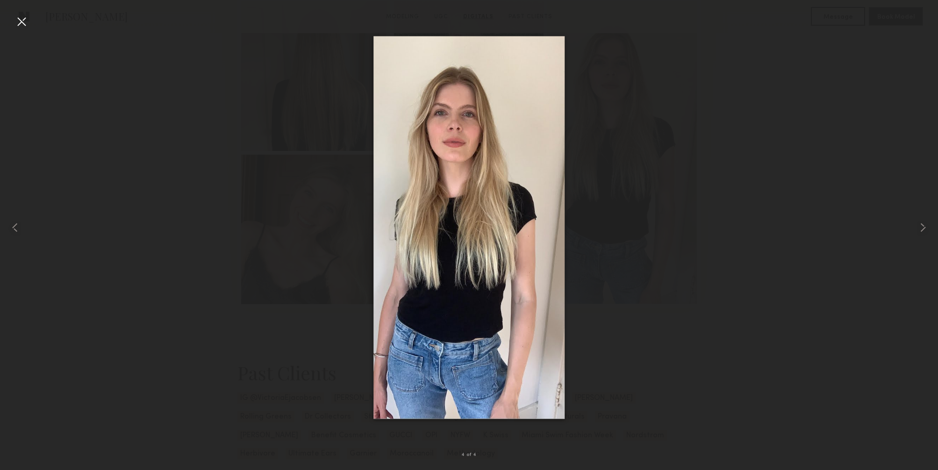
click at [21, 24] on div at bounding box center [21, 21] width 15 height 15
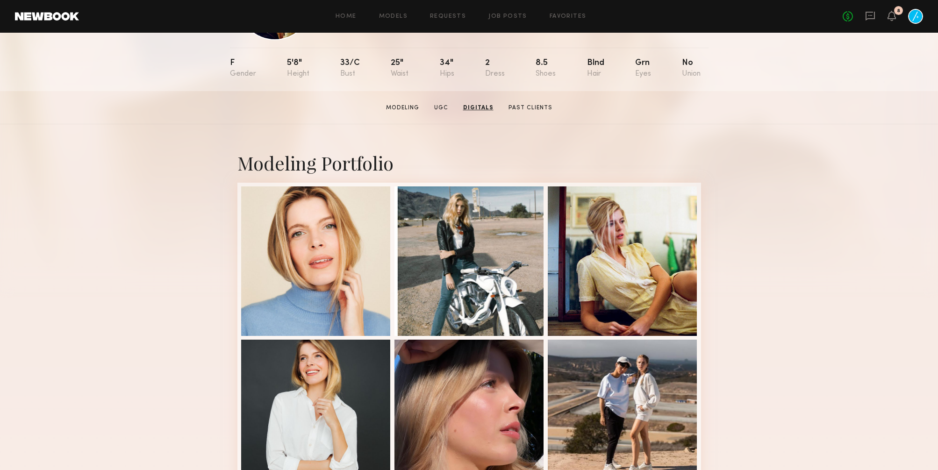
scroll to position [0, 0]
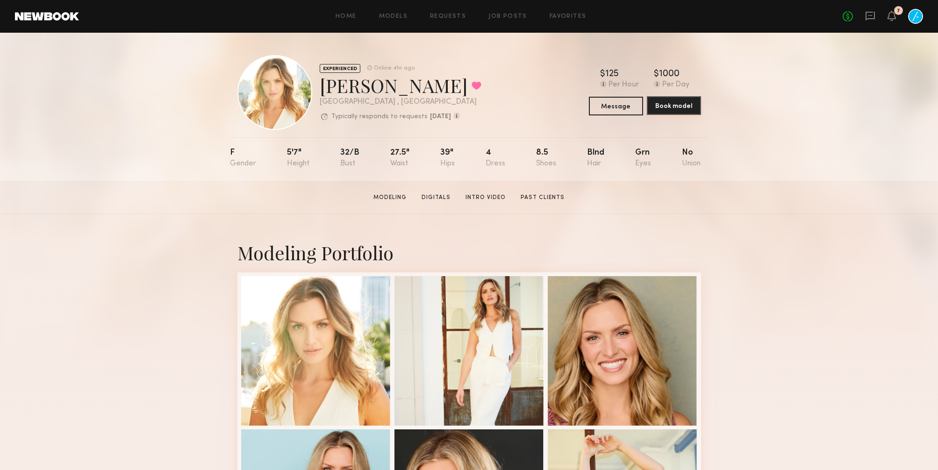
click at [683, 109] on button "Book model" at bounding box center [674, 105] width 54 height 19
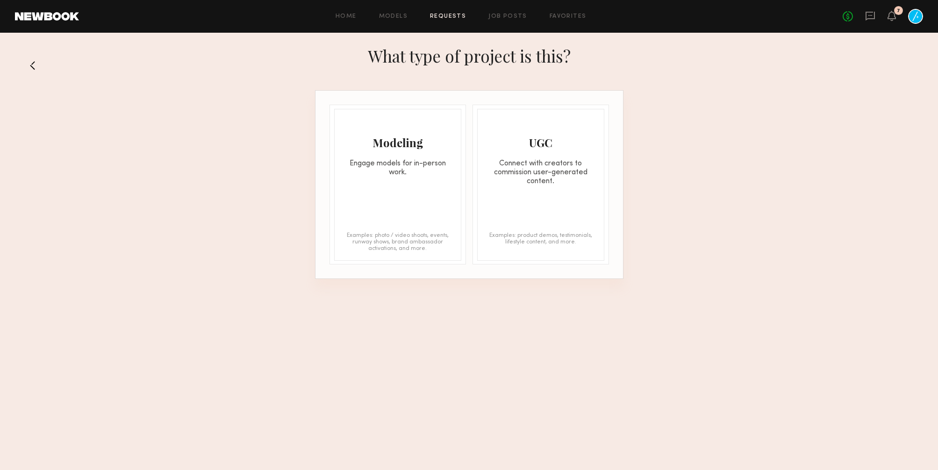
click at [436, 158] on div "Modeling Engage models for in-person work." at bounding box center [398, 143] width 126 height 68
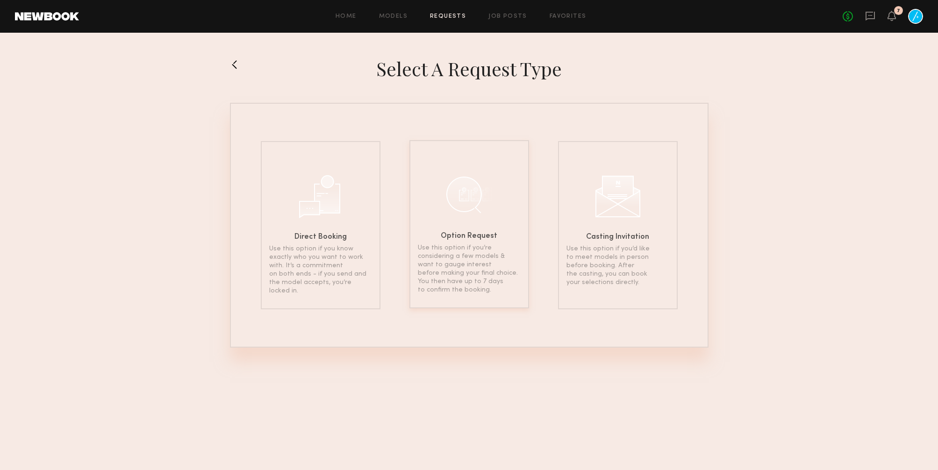
click at [471, 197] on div at bounding box center [469, 194] width 47 height 47
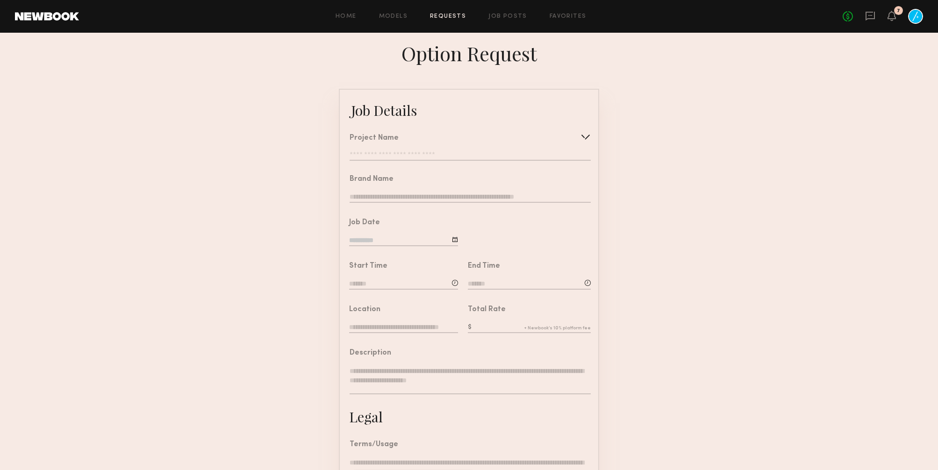
click at [448, 154] on input "text" at bounding box center [470, 155] width 241 height 9
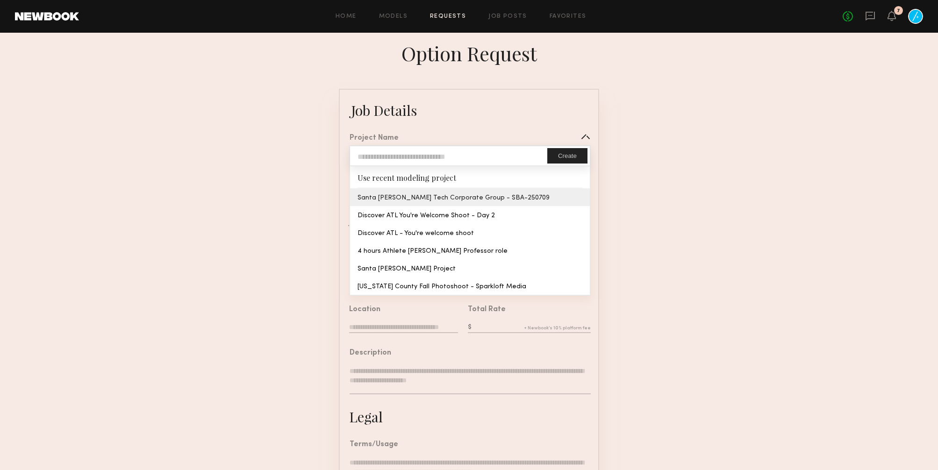
type input "**********"
type textarea "**********"
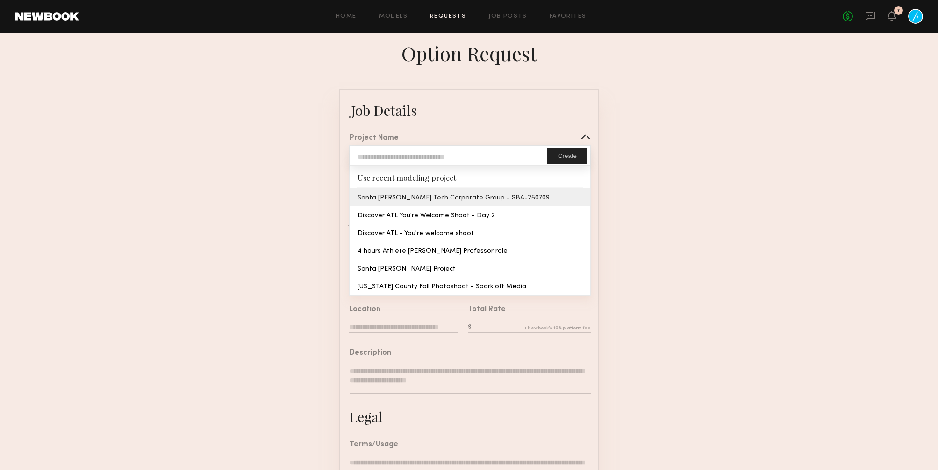
type textarea "**********"
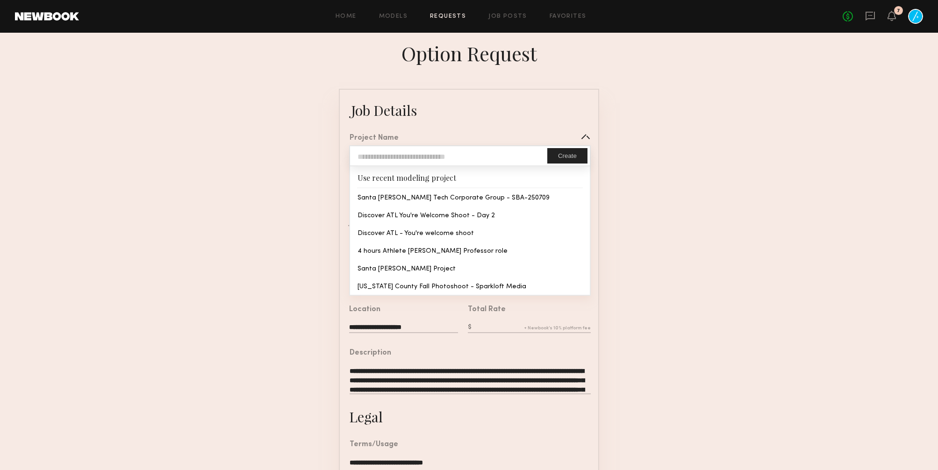
click at [436, 195] on common-border "**********" at bounding box center [469, 349] width 260 height 521
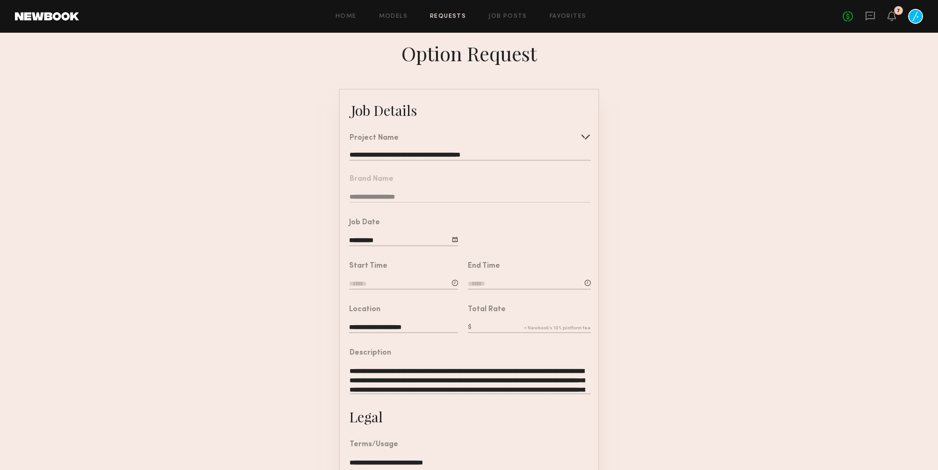
click at [404, 280] on input at bounding box center [403, 284] width 109 height 10
click at [375, 322] on input "text" at bounding box center [375, 323] width 35 height 17
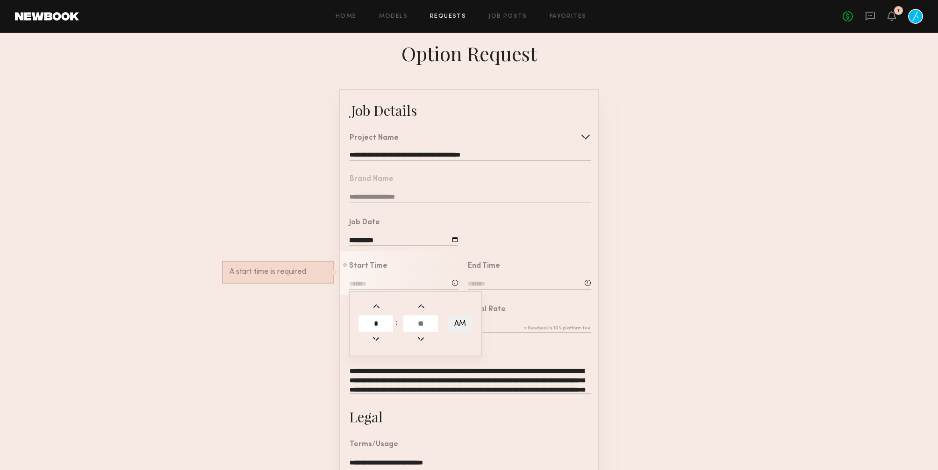
type input "*"
click at [417, 326] on input "text" at bounding box center [420, 323] width 35 height 17
type input "*"
type input "*******"
type input "**"
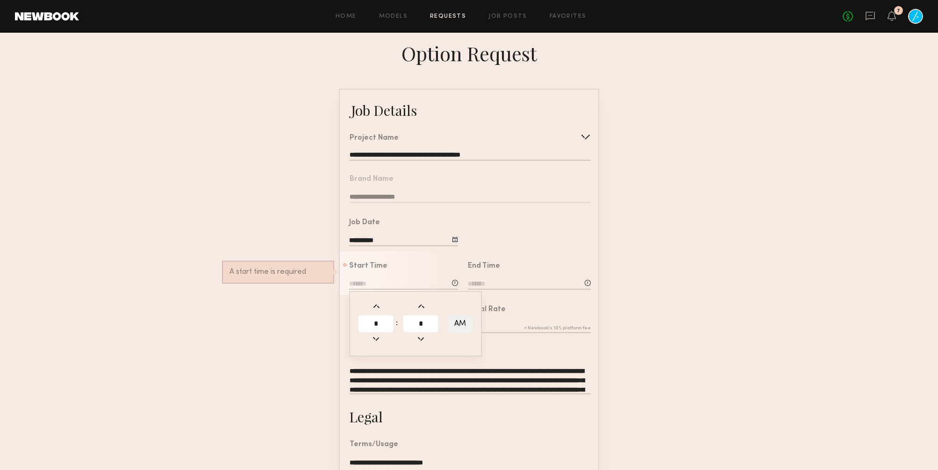
type input "**"
drag, startPoint x: 534, startPoint y: 305, endPoint x: 511, endPoint y: 282, distance: 32.4
click at [533, 305] on div "Total Rate" at bounding box center [524, 316] width 133 height 43
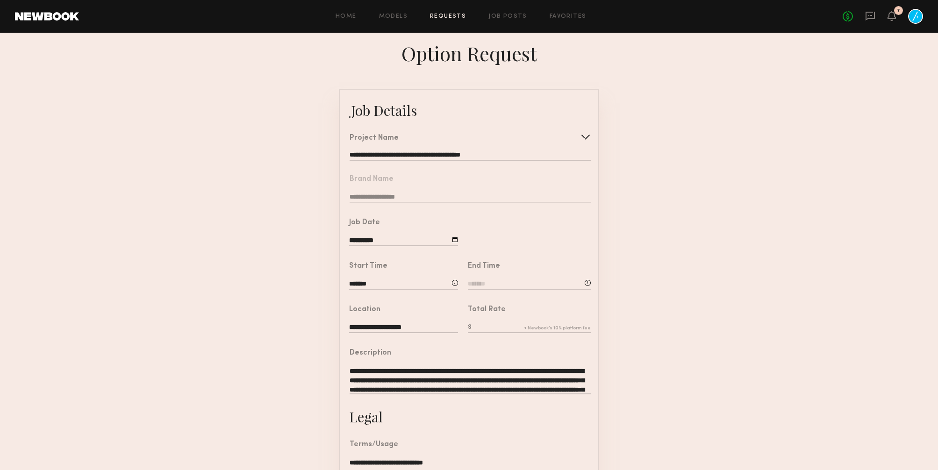
click at [511, 282] on input at bounding box center [529, 284] width 123 height 10
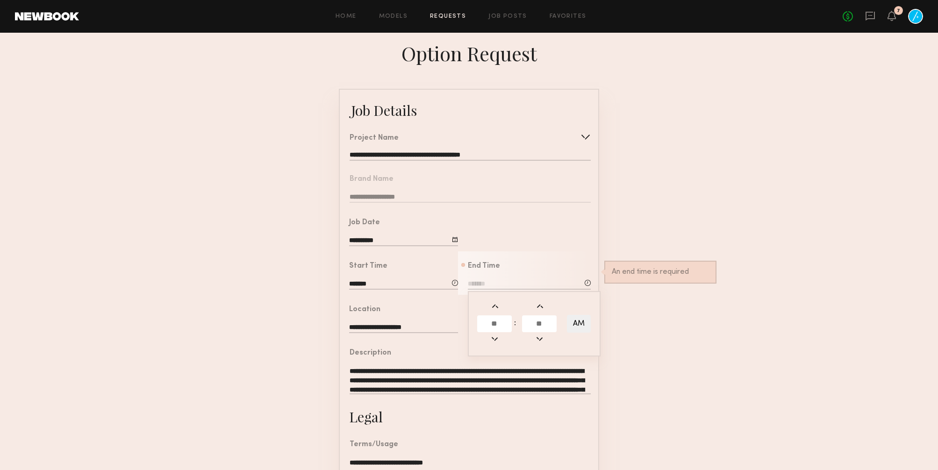
click at [496, 320] on input "text" at bounding box center [494, 323] width 35 height 17
type input "*"
click at [533, 320] on input "text" at bounding box center [539, 323] width 35 height 17
type input "*"
type input "*******"
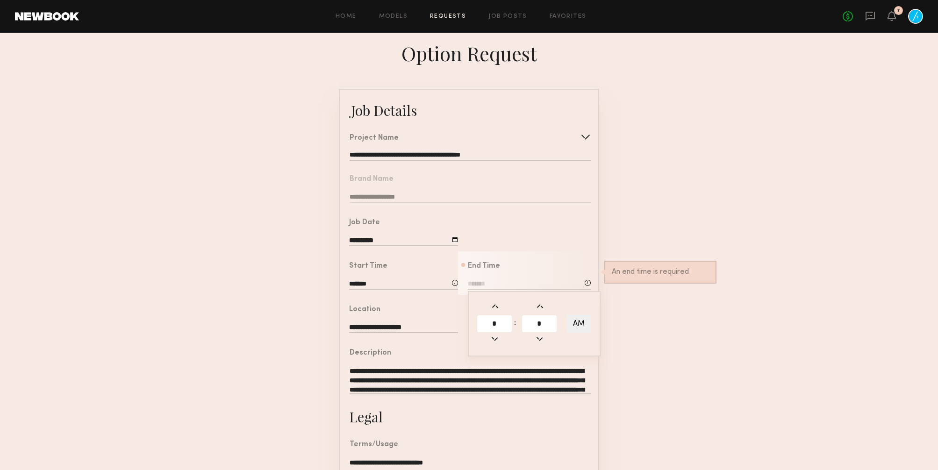
type input "**"
click at [581, 321] on button "AM" at bounding box center [579, 324] width 24 height 18
type input "*******"
click at [627, 331] on form "**********" at bounding box center [469, 349] width 938 height 521
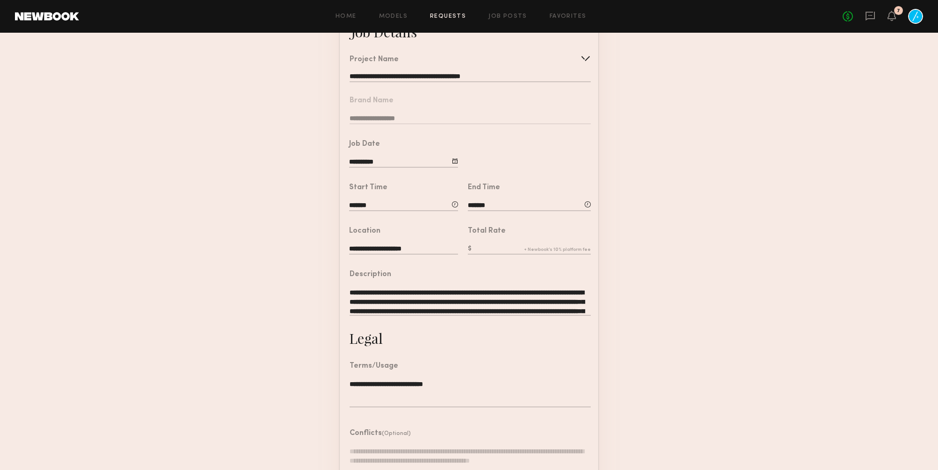
scroll to position [89, 0]
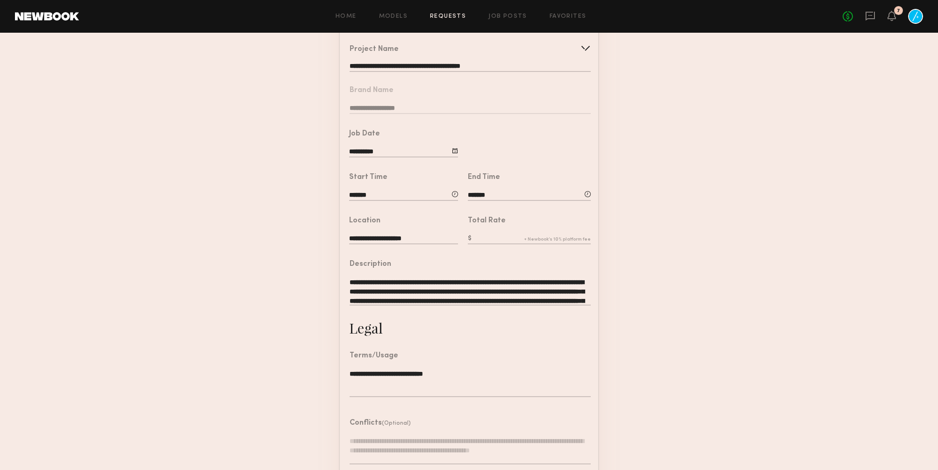
click at [572, 300] on textarea "**********" at bounding box center [470, 292] width 241 height 28
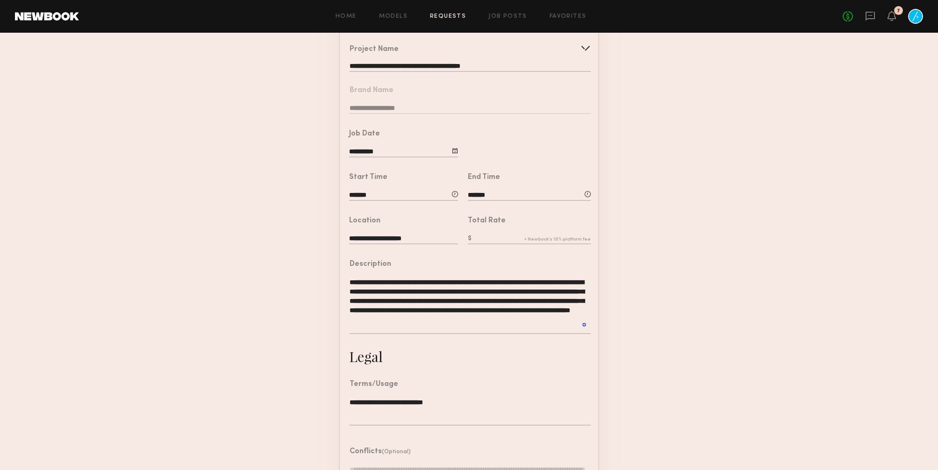
scroll to position [18, 0]
paste textarea "**********"
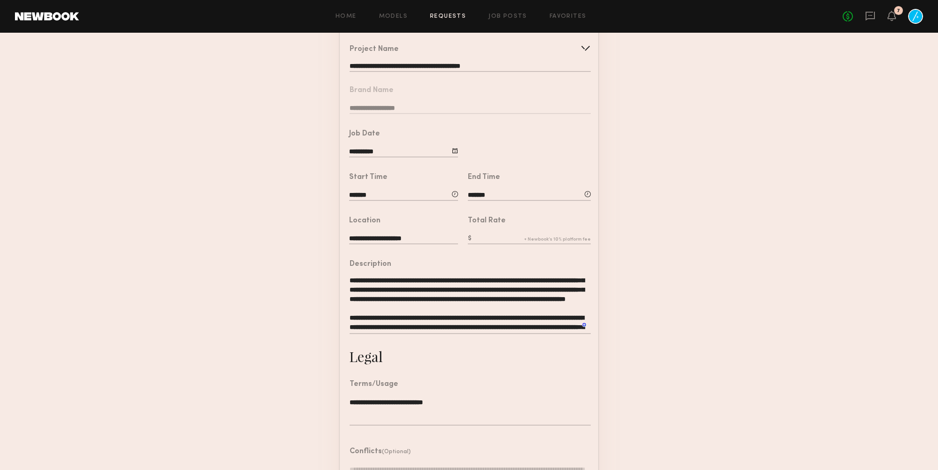
scroll to position [11, 0]
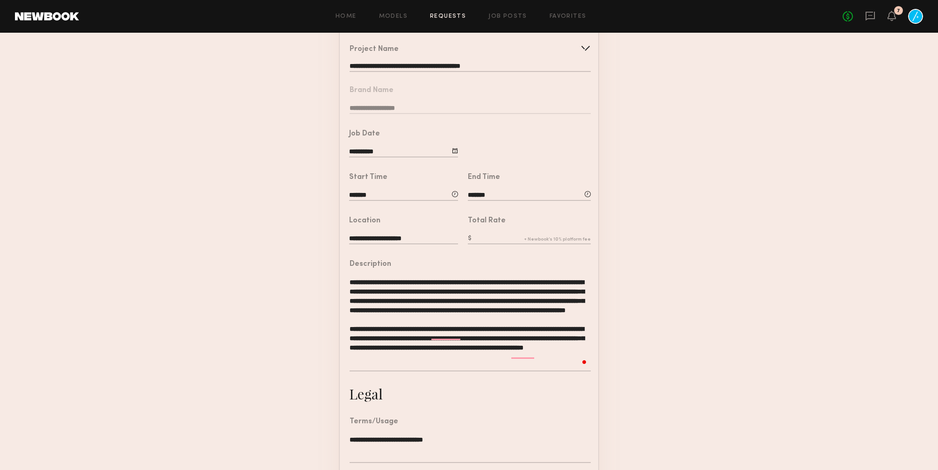
type textarea "**********"
click at [514, 235] on input "text" at bounding box center [529, 239] width 123 height 10
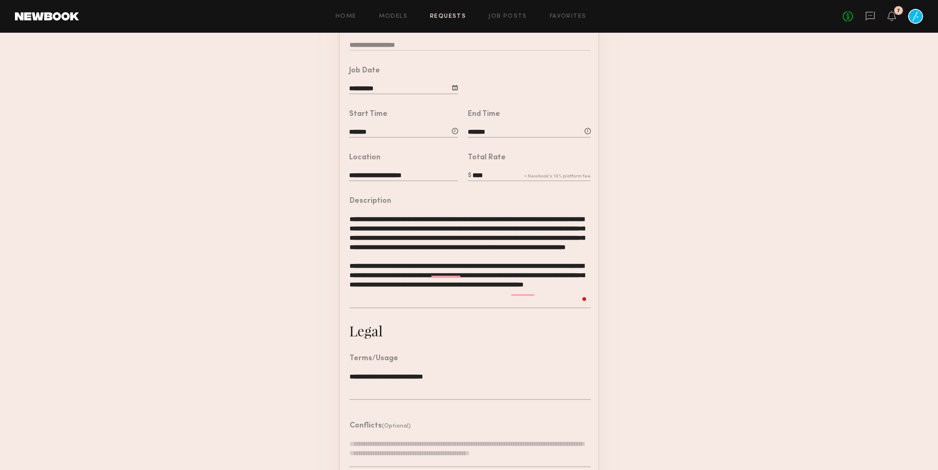
scroll to position [212, 0]
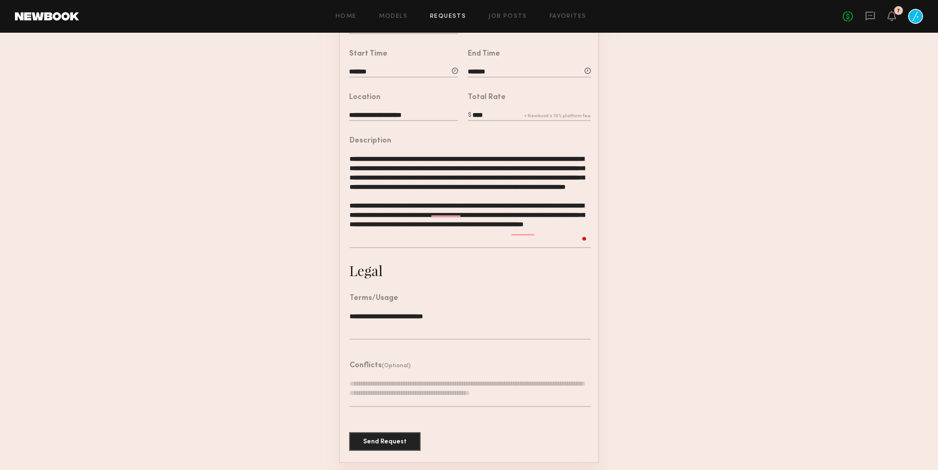
type input "****"
click at [378, 382] on textarea at bounding box center [470, 393] width 241 height 28
paste textarea "**********"
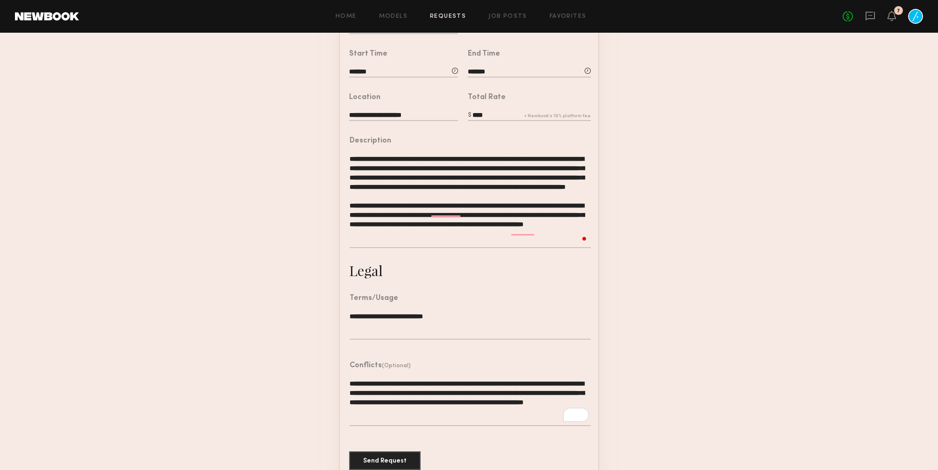
scroll to position [11, 0]
type textarea "**********"
click at [379, 460] on button "Send Request" at bounding box center [384, 460] width 71 height 19
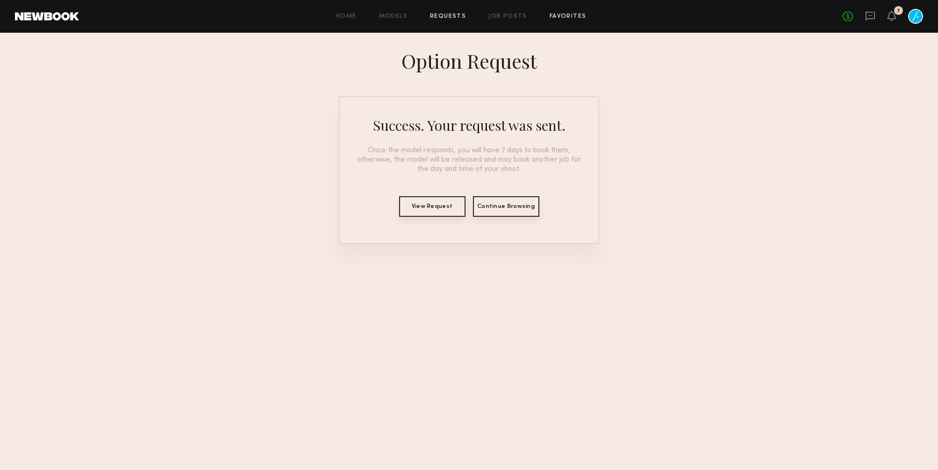
click at [549, 14] on link "Favorites" at bounding box center [567, 17] width 37 height 6
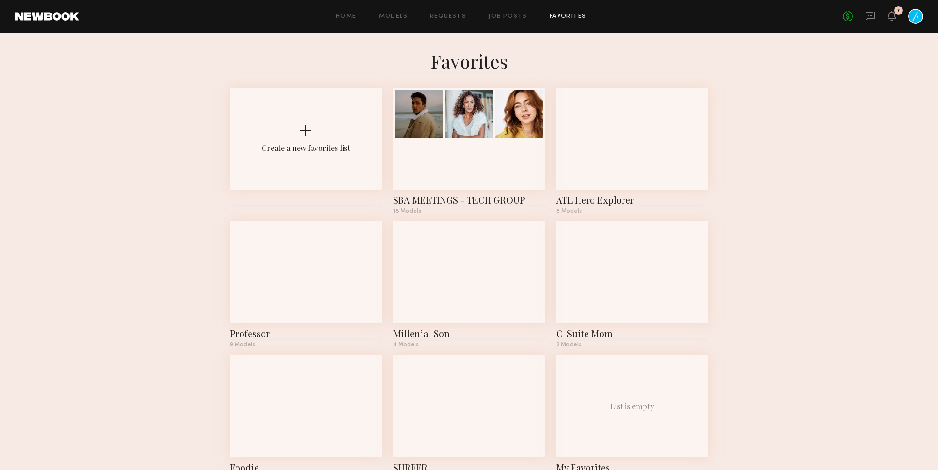
click at [516, 13] on div "Home Models Requests Job Posts Favorites Sign Out No fees up to $5,000 7" at bounding box center [501, 16] width 844 height 15
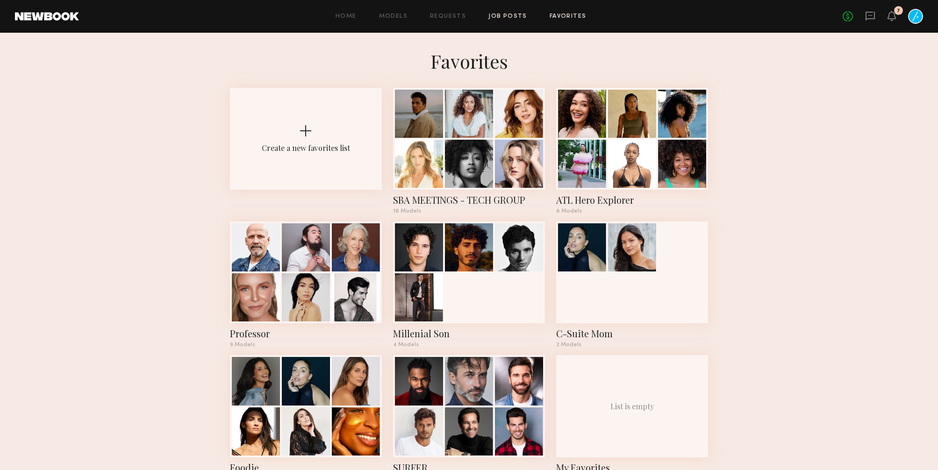
click at [511, 15] on link "Job Posts" at bounding box center [507, 17] width 39 height 6
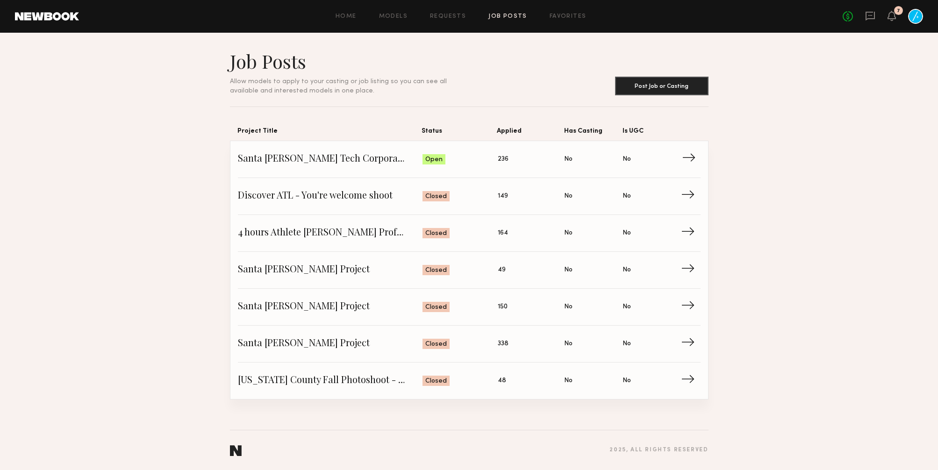
click at [430, 164] on span "Open" at bounding box center [433, 159] width 17 height 9
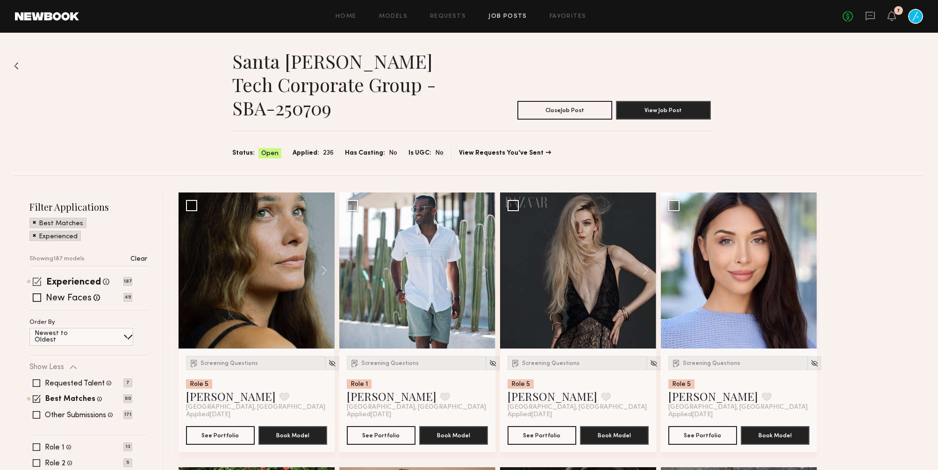
click at [38, 282] on span at bounding box center [37, 281] width 9 height 9
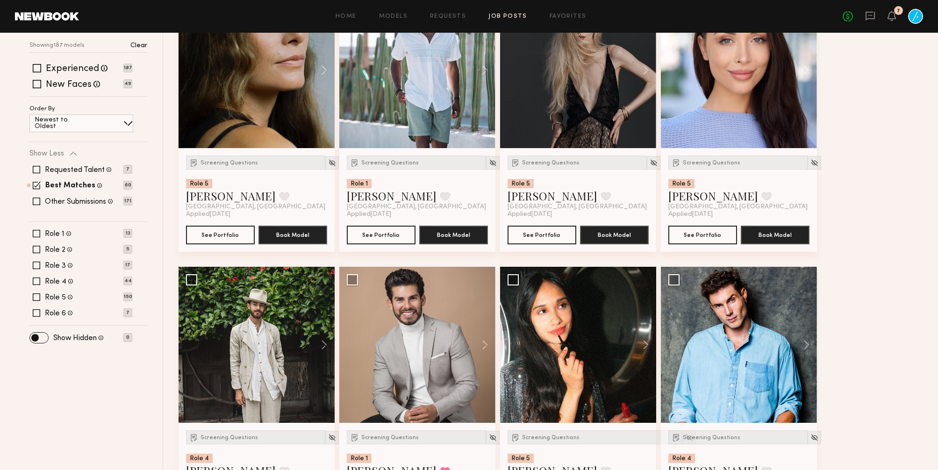
scroll to position [218, 0]
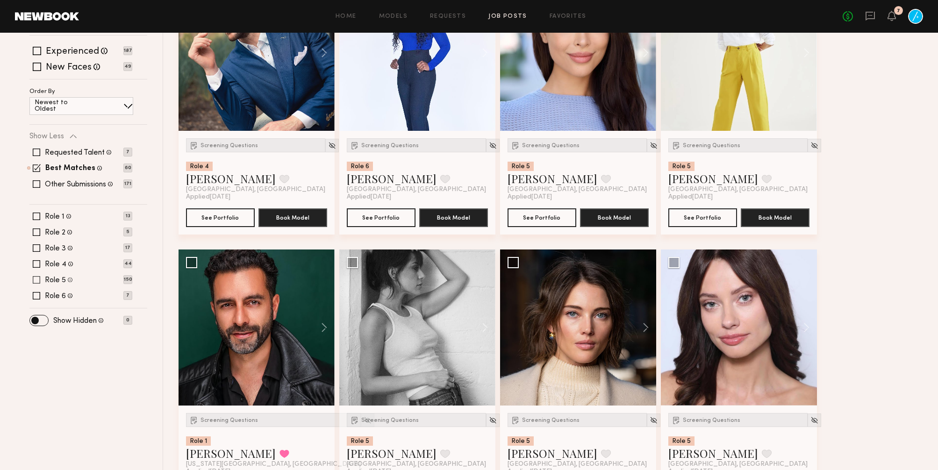
click at [37, 277] on span at bounding box center [36, 279] width 7 height 7
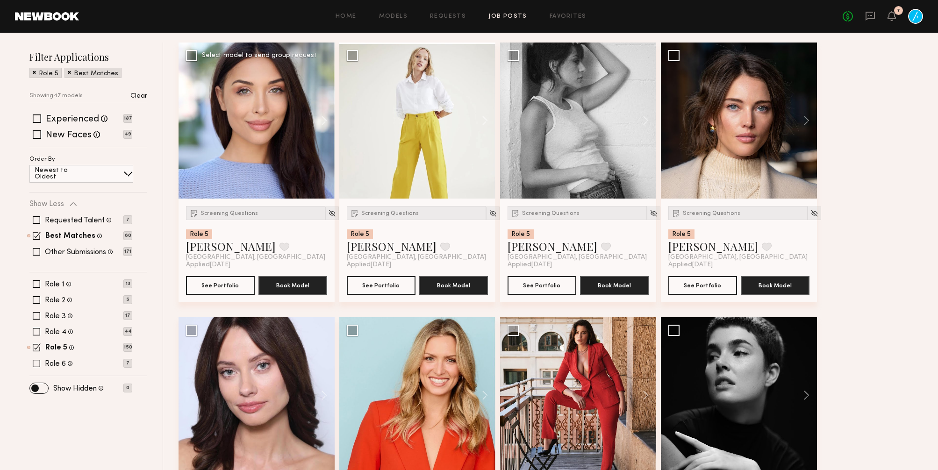
scroll to position [149, 0]
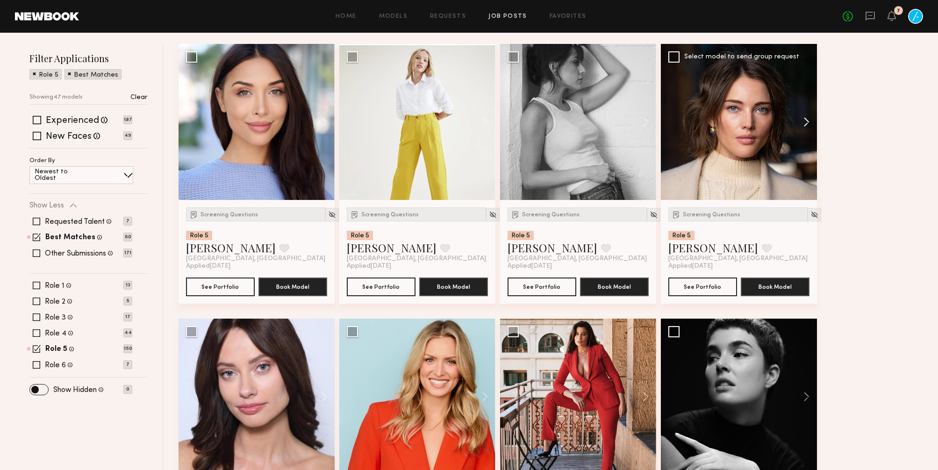
click at [808, 122] on button at bounding box center [802, 122] width 30 height 156
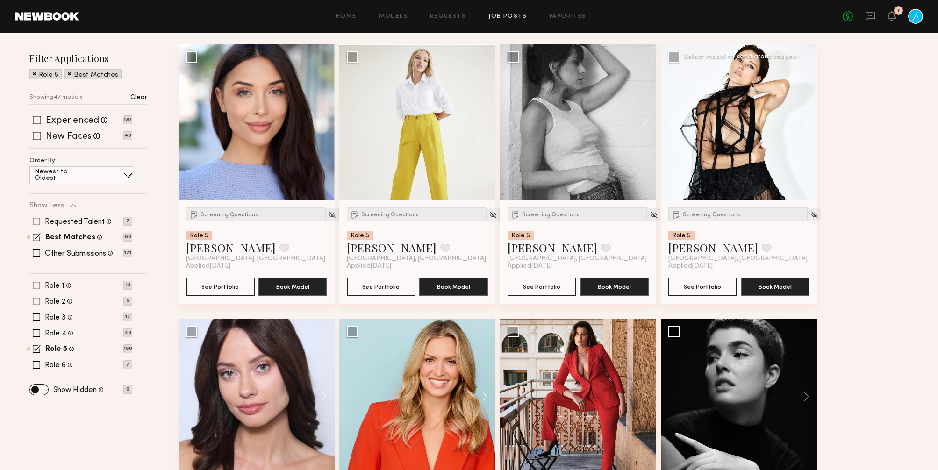
click at [808, 122] on button at bounding box center [802, 122] width 30 height 156
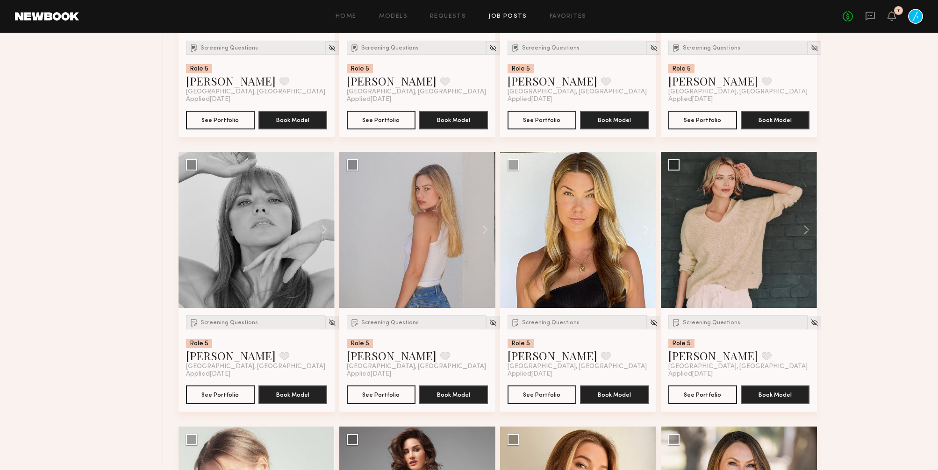
scroll to position [900, 0]
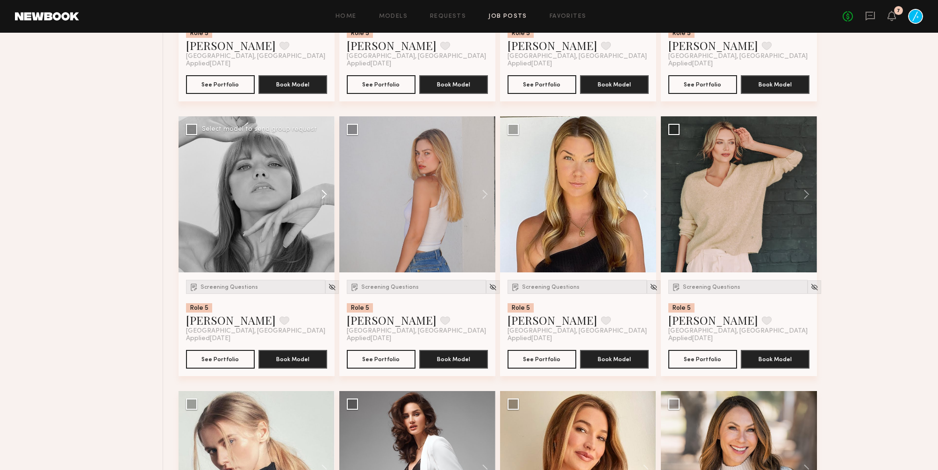
click at [322, 199] on button at bounding box center [320, 194] width 30 height 156
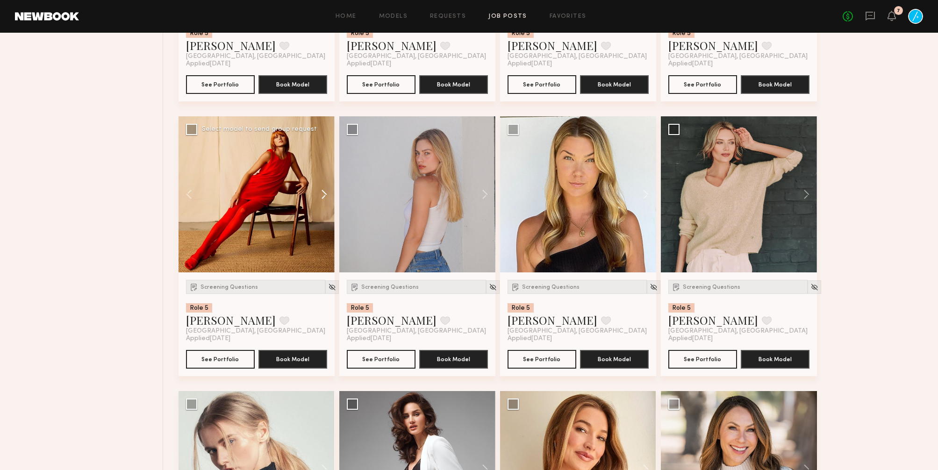
click at [322, 199] on button at bounding box center [320, 194] width 30 height 156
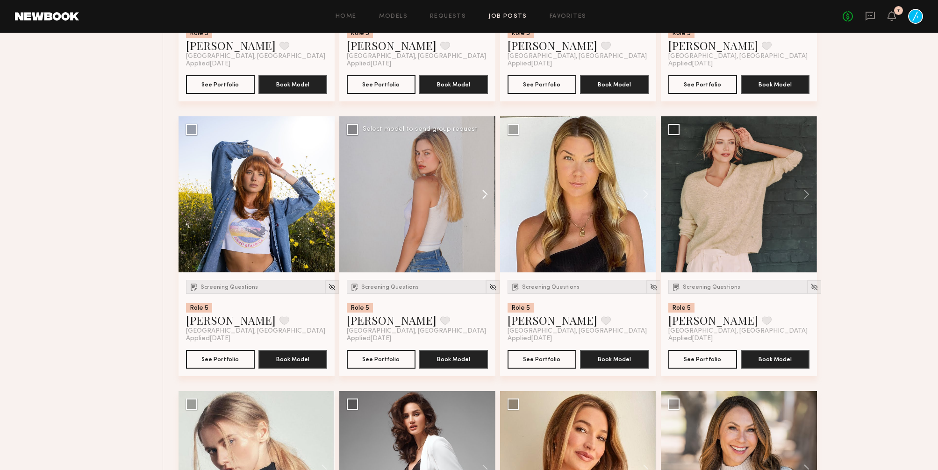
click at [483, 196] on button at bounding box center [480, 194] width 30 height 156
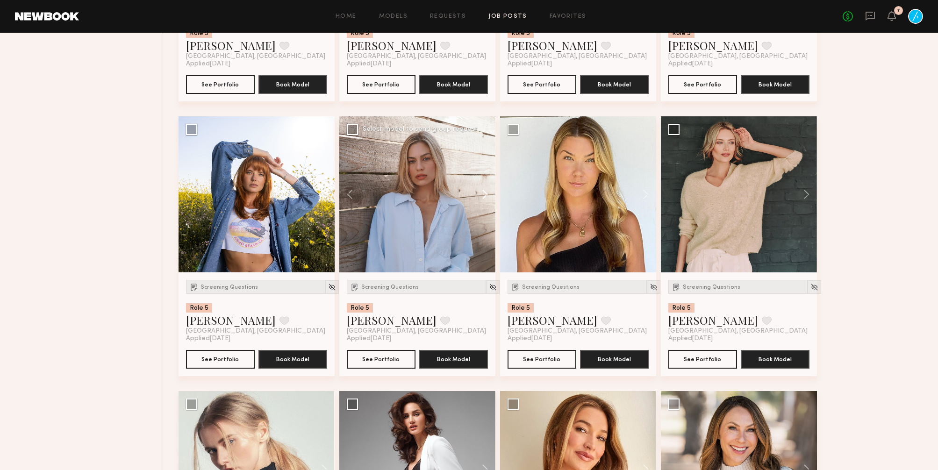
click at [483, 196] on button at bounding box center [480, 194] width 30 height 156
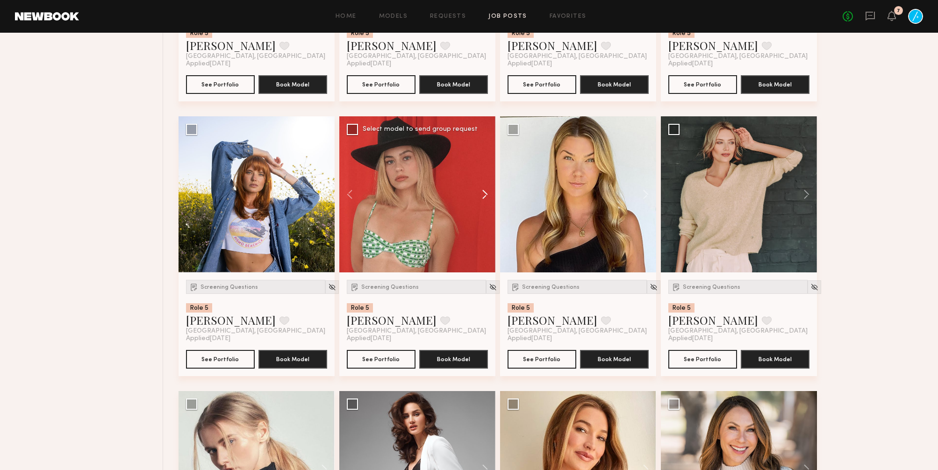
click at [483, 196] on button at bounding box center [480, 194] width 30 height 156
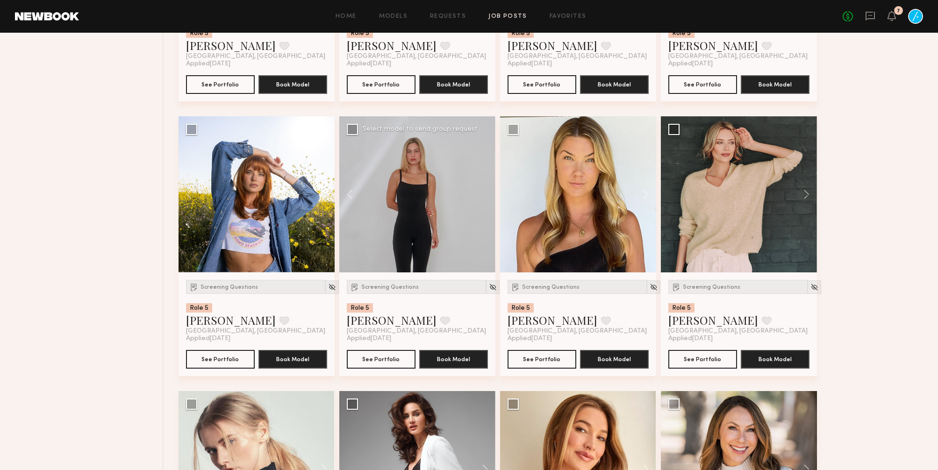
click at [483, 196] on div at bounding box center [417, 194] width 156 height 156
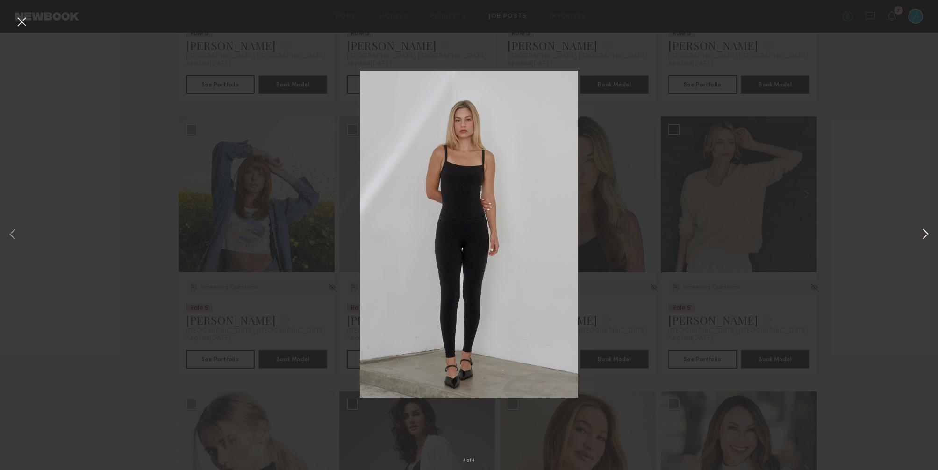
click at [925, 232] on button at bounding box center [925, 235] width 11 height 376
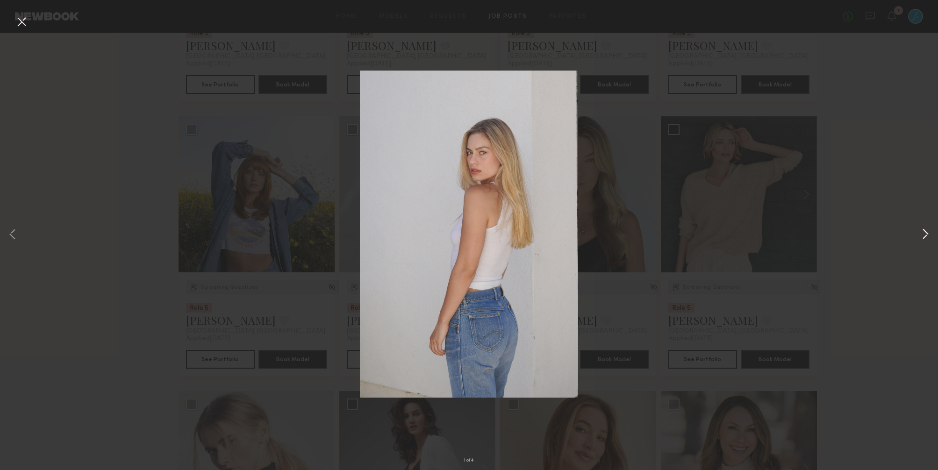
click at [925, 232] on button at bounding box center [925, 235] width 11 height 376
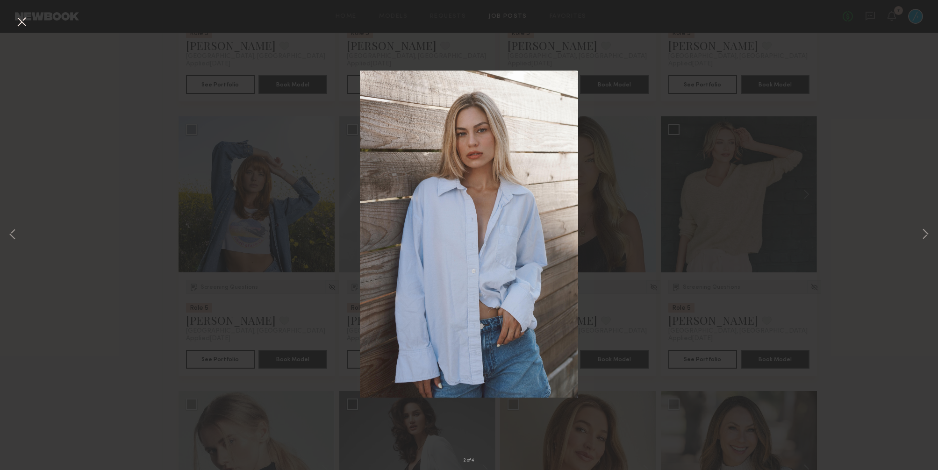
click at [23, 20] on button at bounding box center [21, 22] width 15 height 17
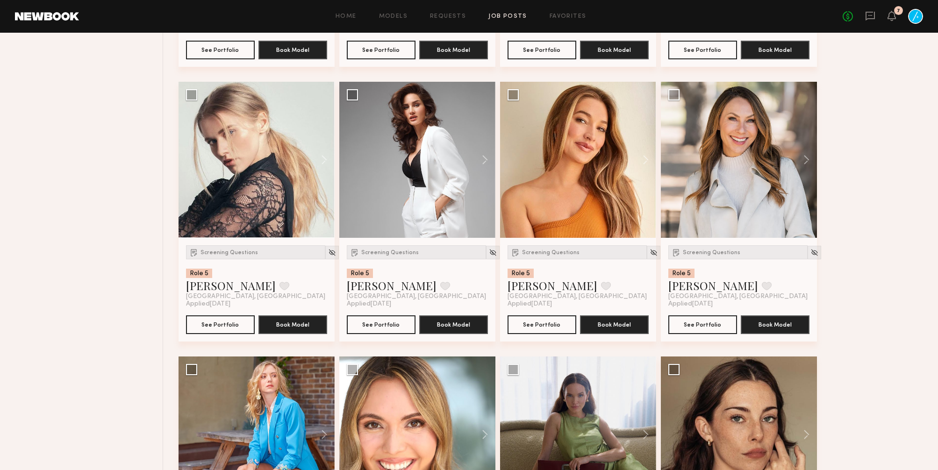
scroll to position [1209, 0]
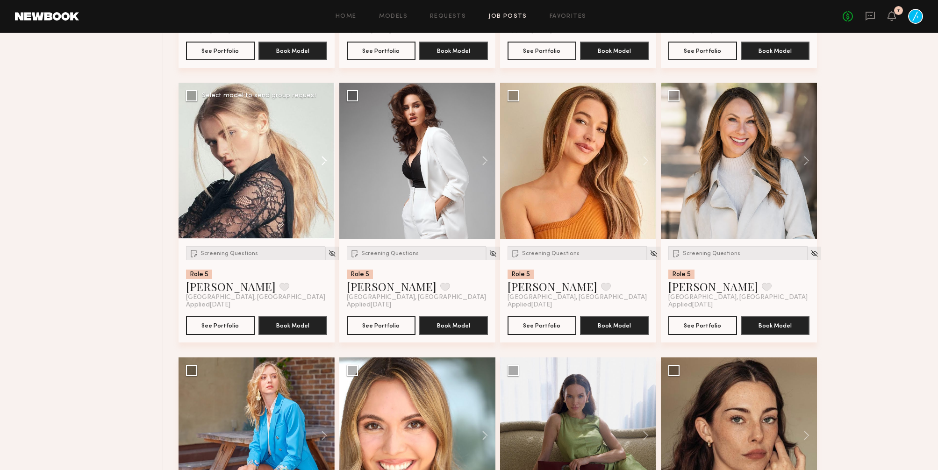
click at [320, 167] on button at bounding box center [320, 161] width 30 height 156
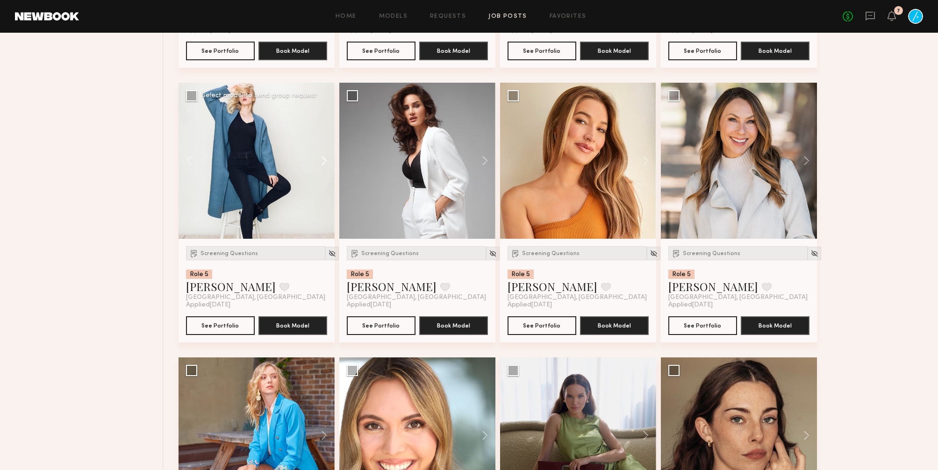
click at [321, 167] on button at bounding box center [320, 161] width 30 height 156
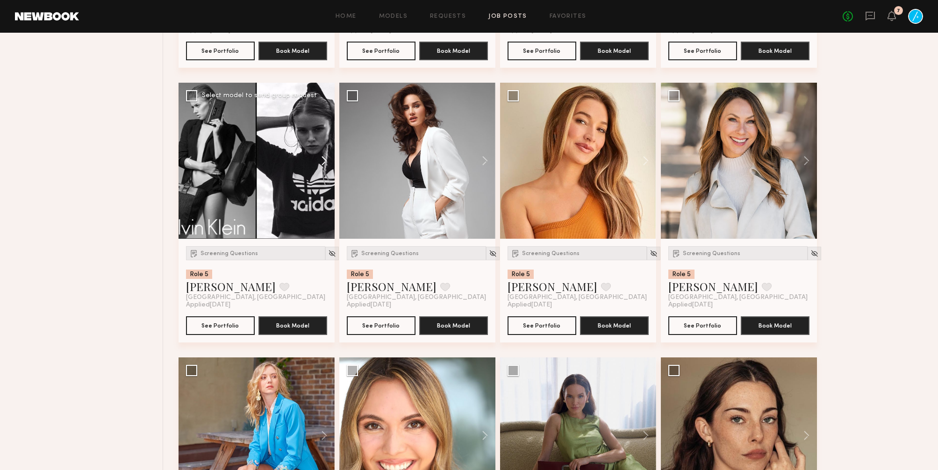
click at [321, 167] on button at bounding box center [320, 161] width 30 height 156
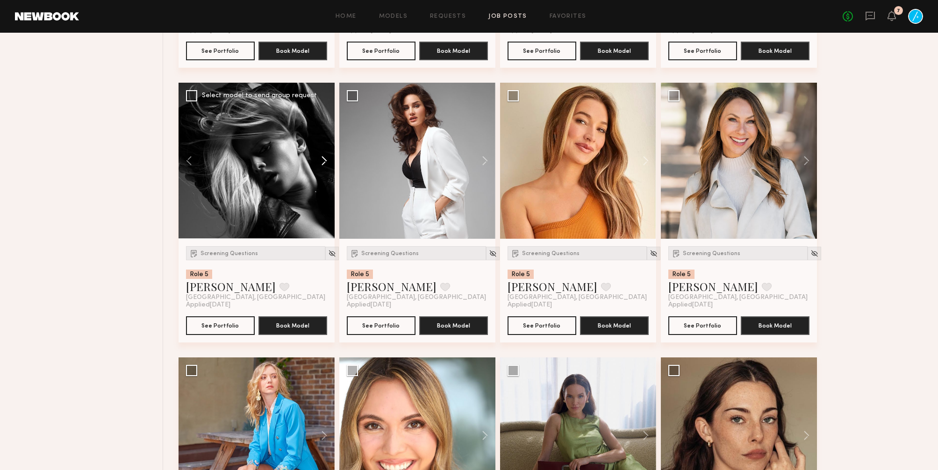
click at [321, 167] on button at bounding box center [320, 161] width 30 height 156
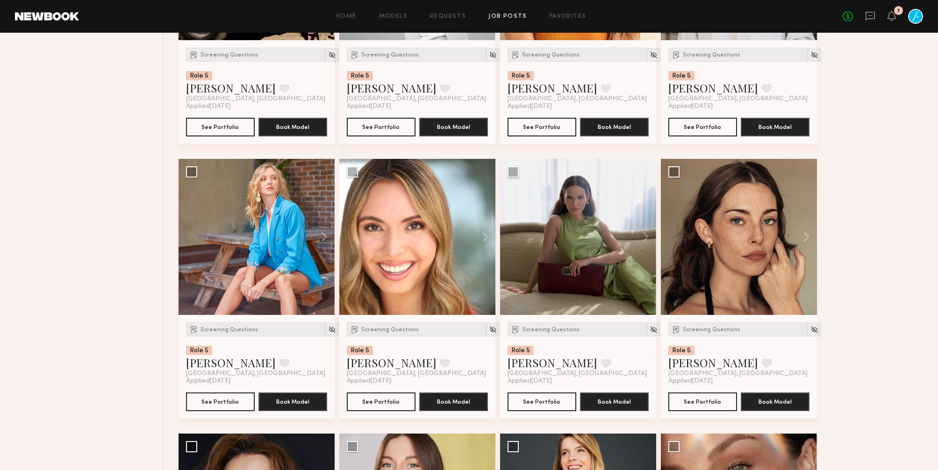
scroll to position [1461, 0]
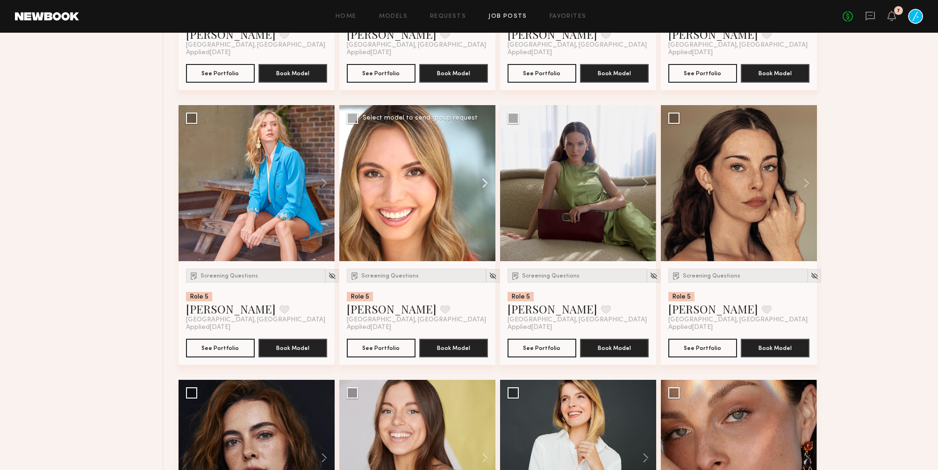
click at [483, 191] on button at bounding box center [480, 183] width 30 height 156
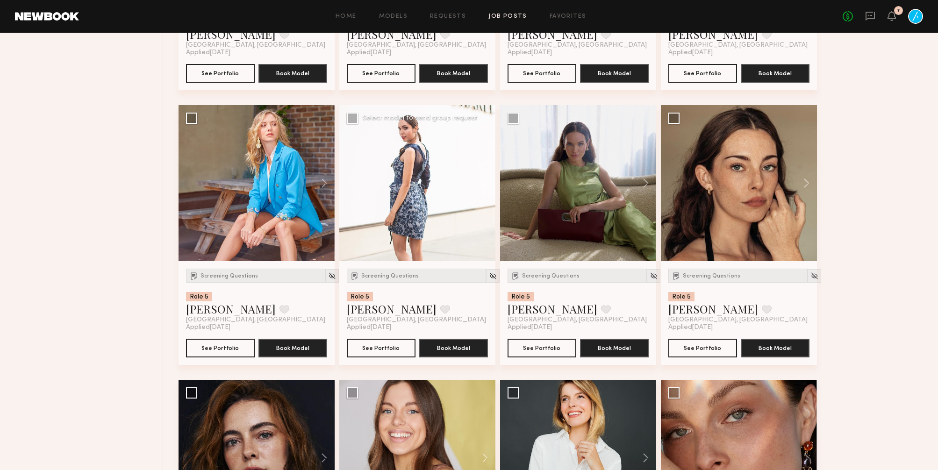
click at [483, 191] on button at bounding box center [480, 183] width 30 height 156
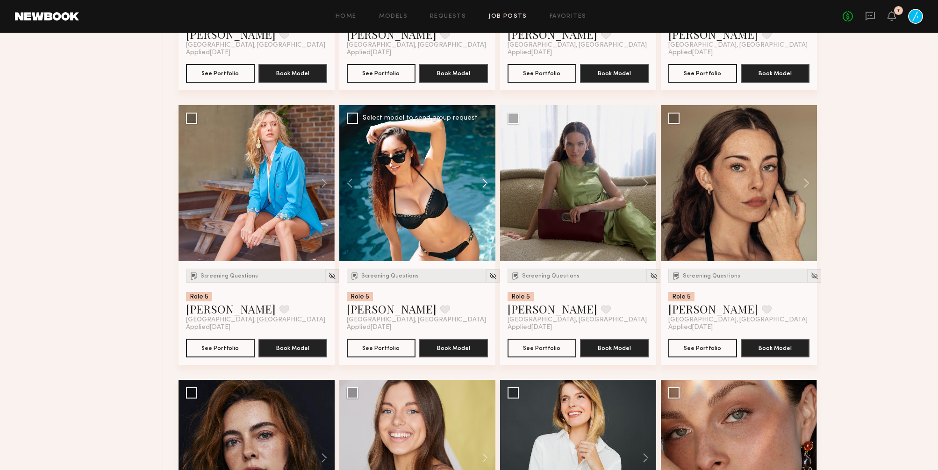
click at [483, 191] on button at bounding box center [480, 183] width 30 height 156
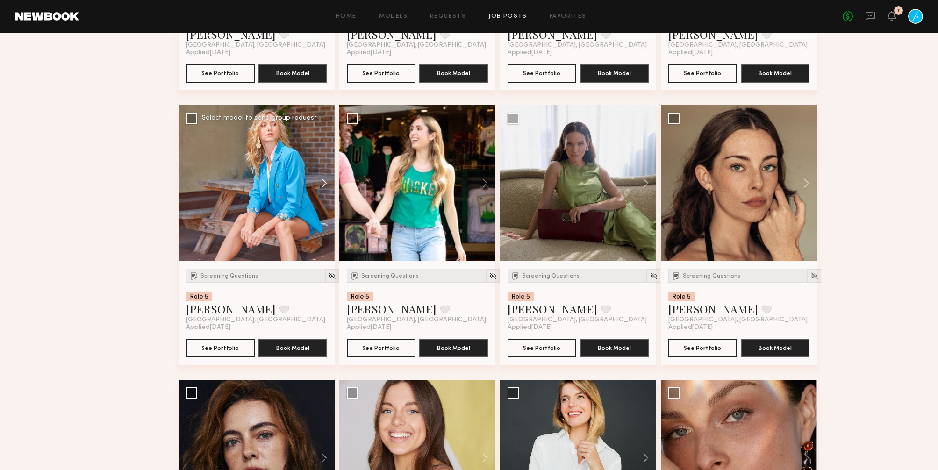
click at [323, 191] on button at bounding box center [320, 183] width 30 height 156
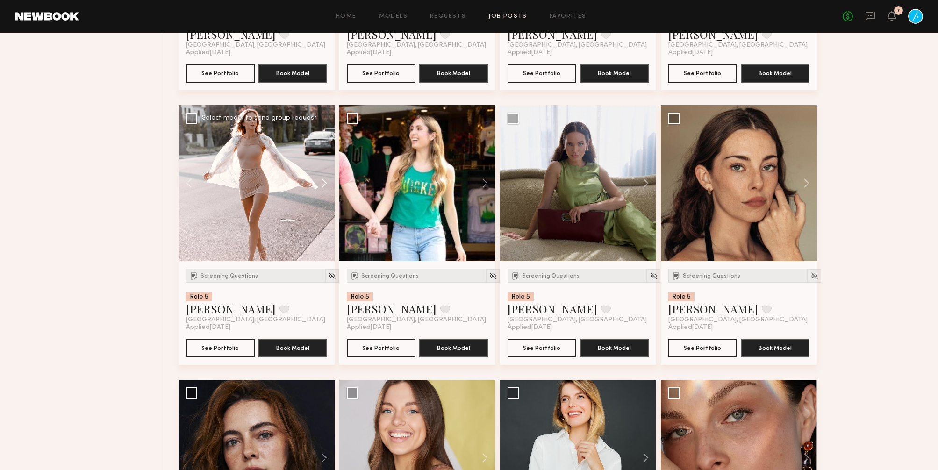
click at [323, 191] on button at bounding box center [320, 183] width 30 height 156
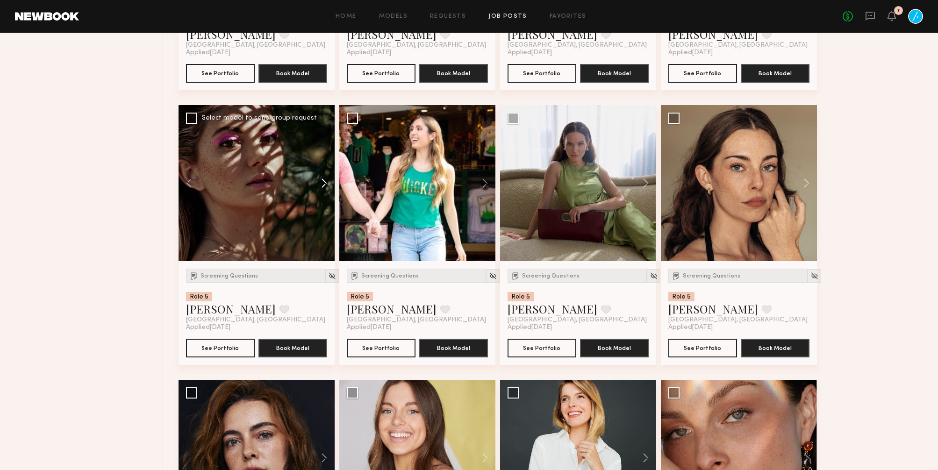
click at [323, 191] on button at bounding box center [320, 183] width 30 height 156
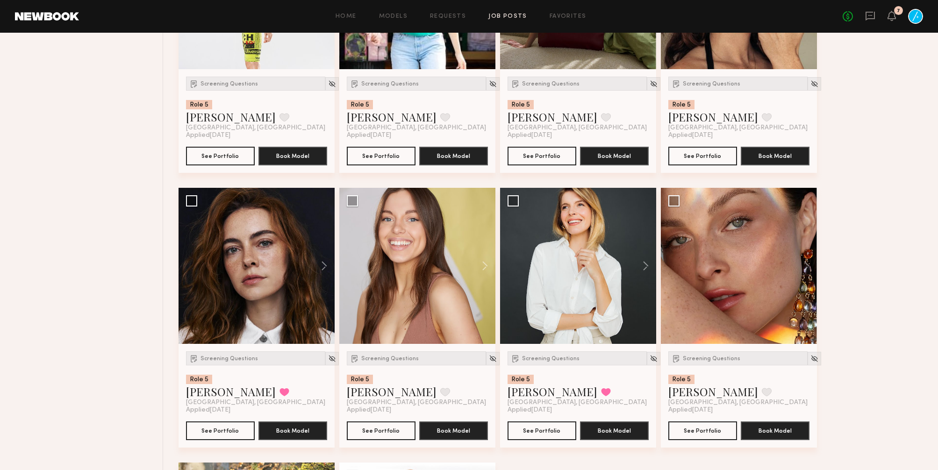
scroll to position [1720, 0]
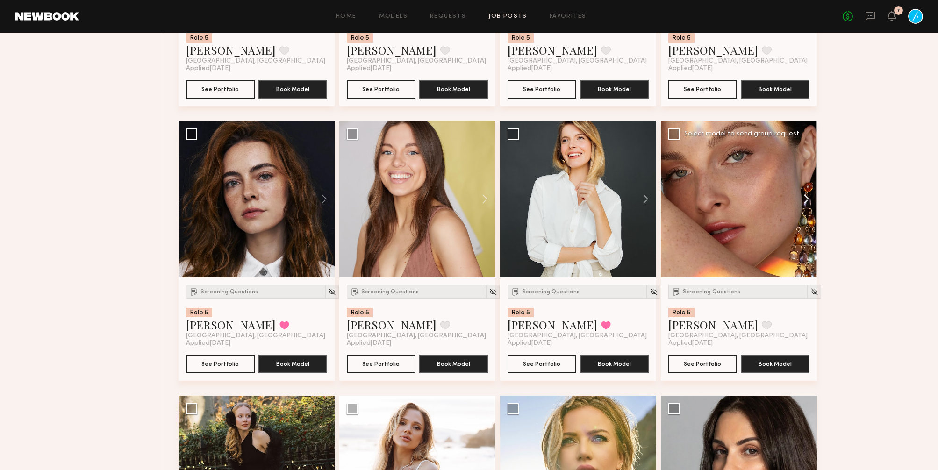
click at [806, 204] on button at bounding box center [802, 199] width 30 height 156
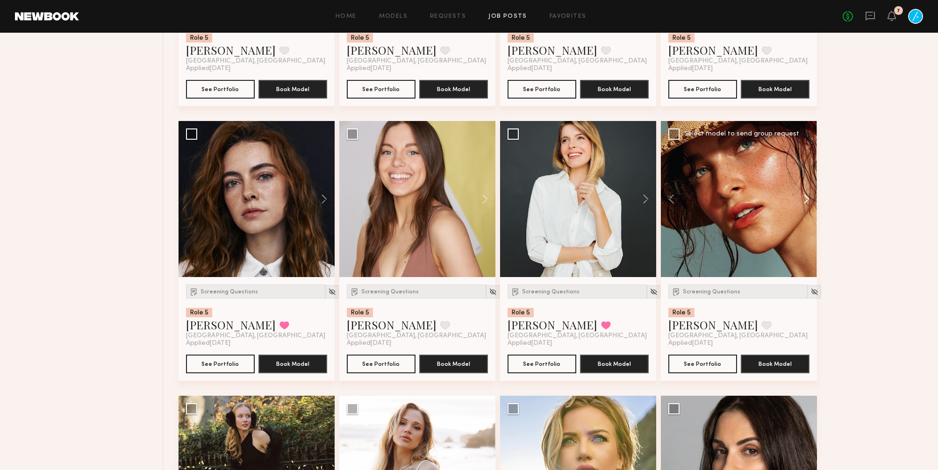
click at [806, 204] on button at bounding box center [802, 199] width 30 height 156
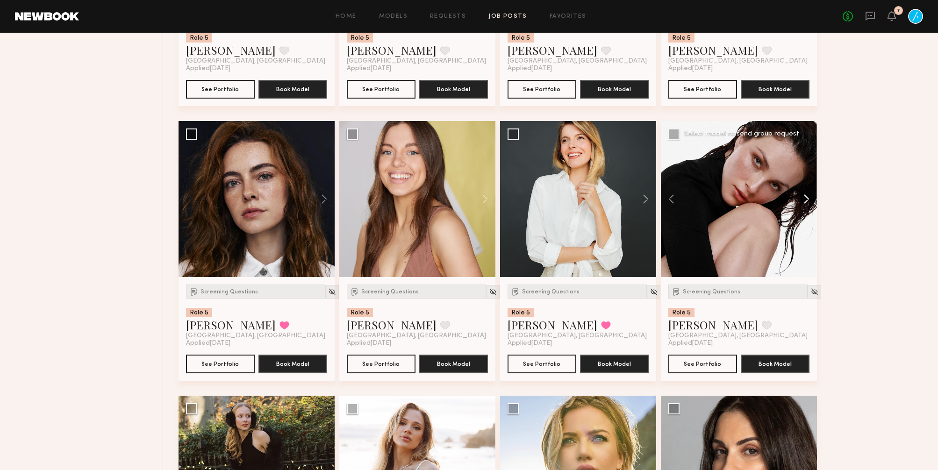
click at [806, 204] on button at bounding box center [802, 199] width 30 height 156
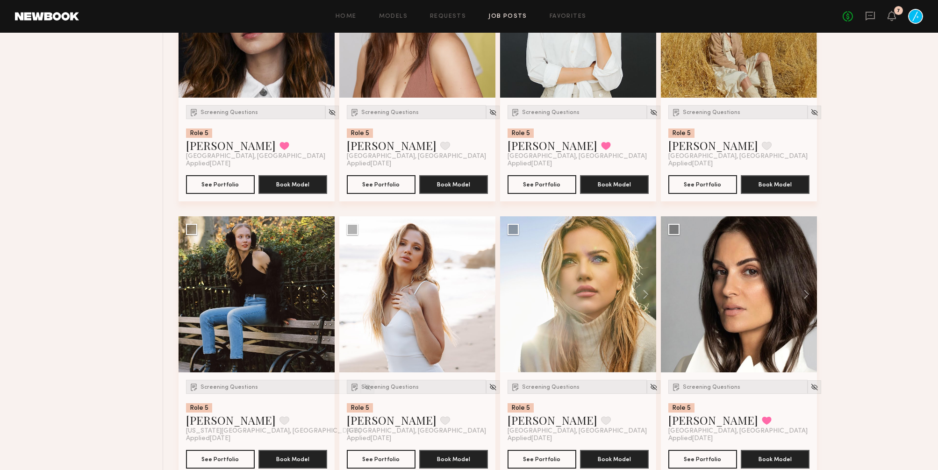
scroll to position [1969, 0]
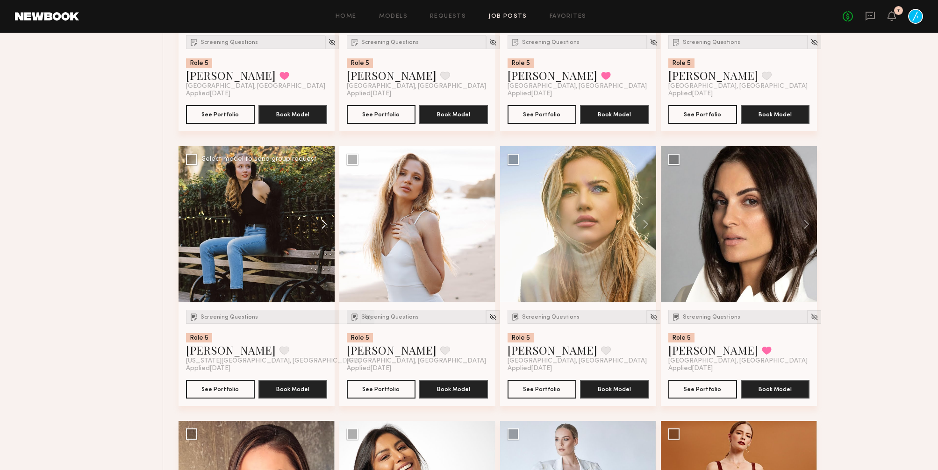
click at [322, 230] on button at bounding box center [320, 224] width 30 height 156
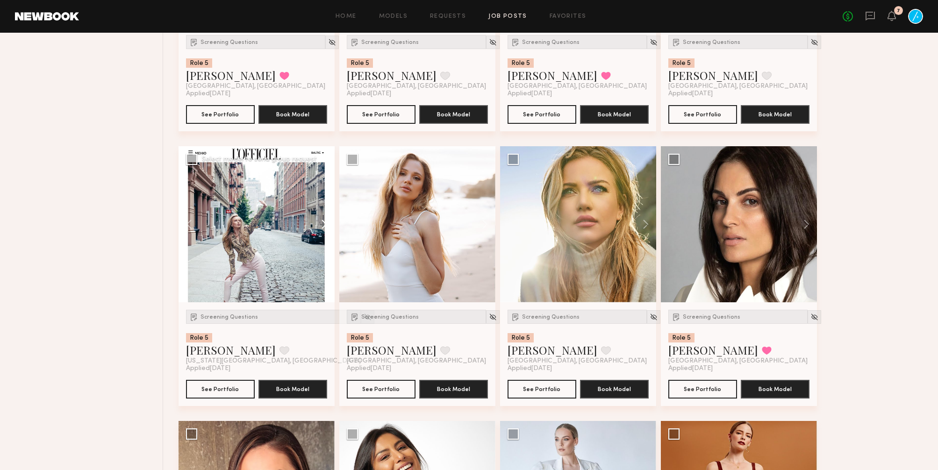
click at [322, 230] on button at bounding box center [320, 224] width 30 height 156
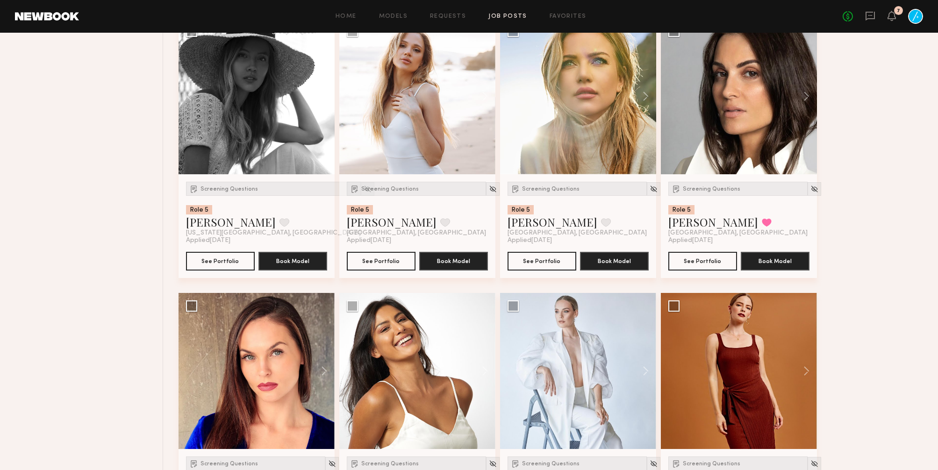
scroll to position [2165, 0]
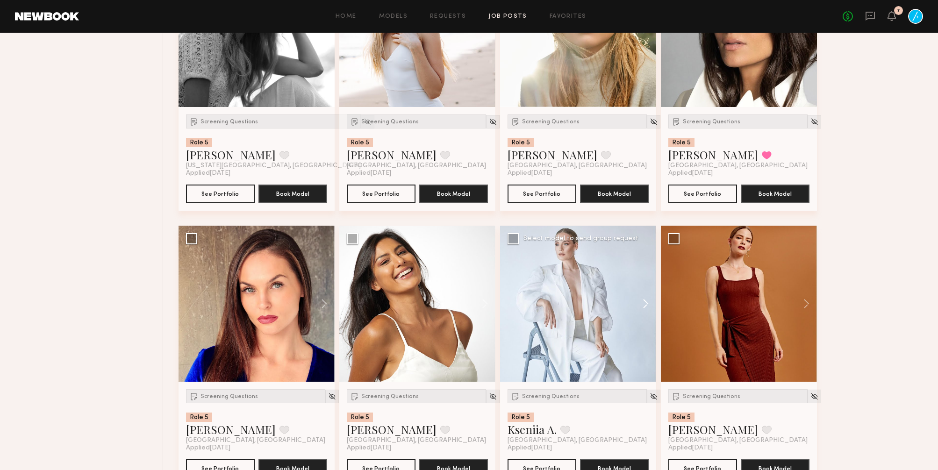
click at [643, 317] on button at bounding box center [641, 304] width 30 height 156
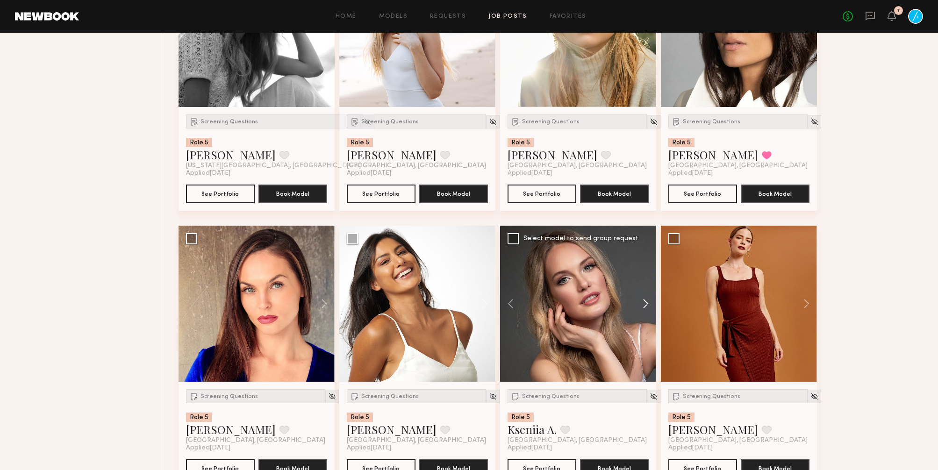
click at [643, 317] on button at bounding box center [641, 304] width 30 height 156
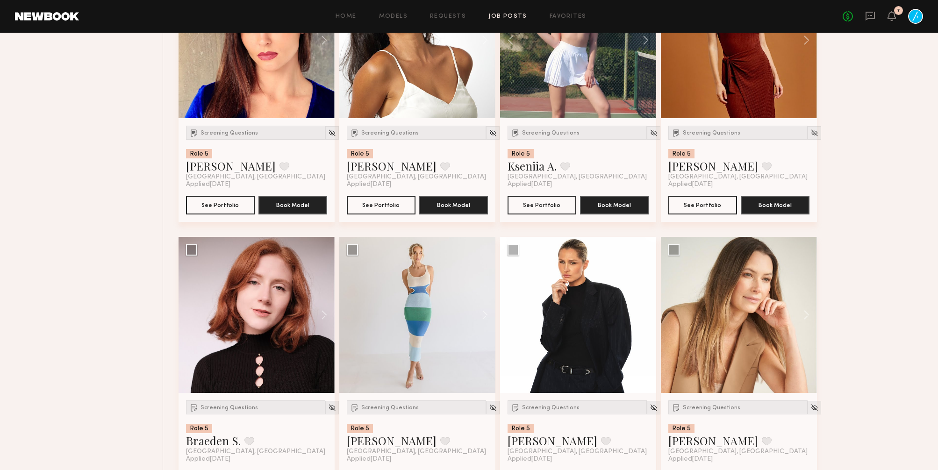
scroll to position [2504, 0]
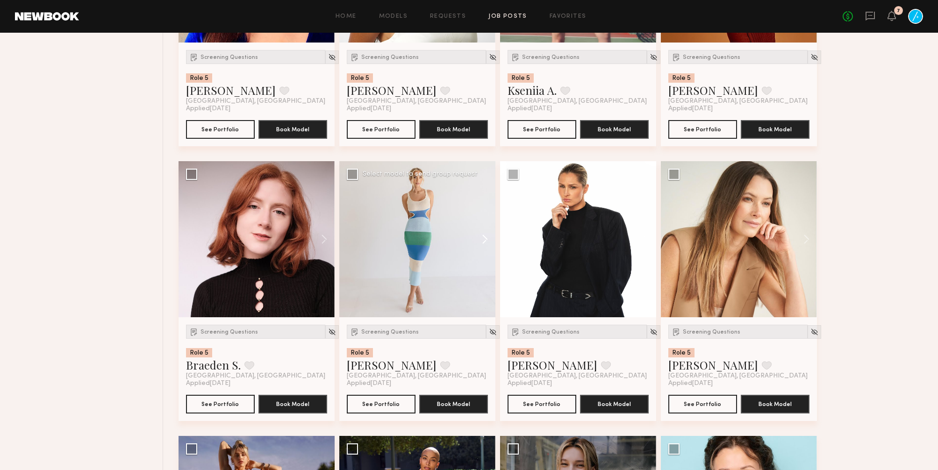
click at [486, 250] on button at bounding box center [480, 239] width 30 height 156
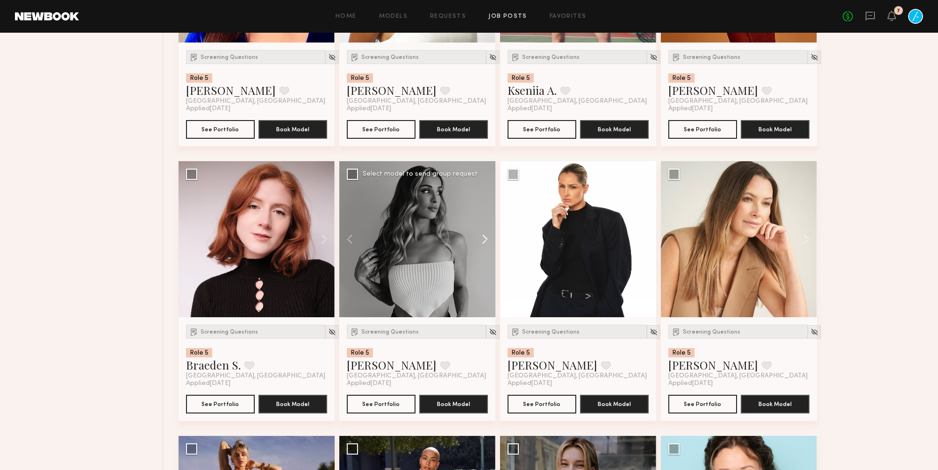
click at [486, 250] on button at bounding box center [480, 239] width 30 height 156
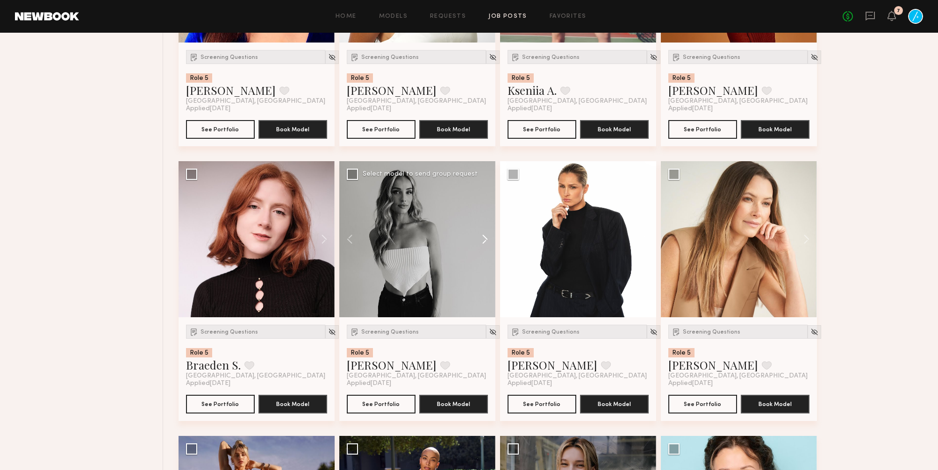
click at [486, 250] on button at bounding box center [480, 239] width 30 height 156
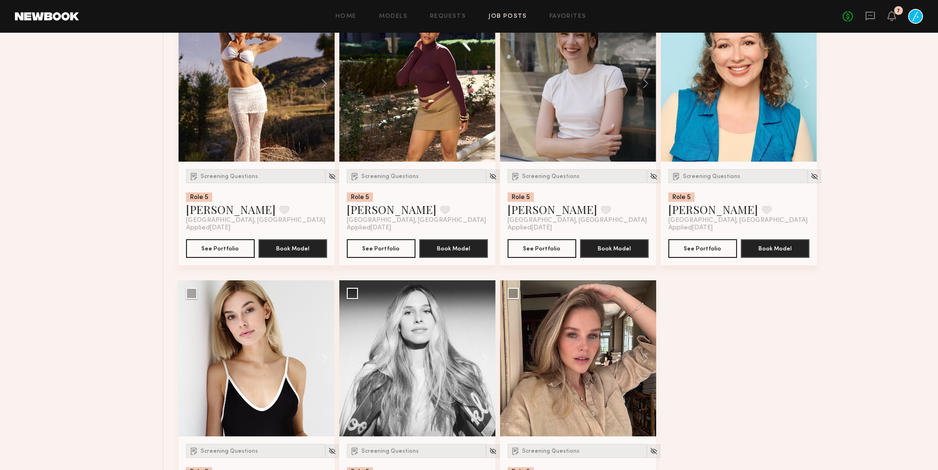
scroll to position [3036, 0]
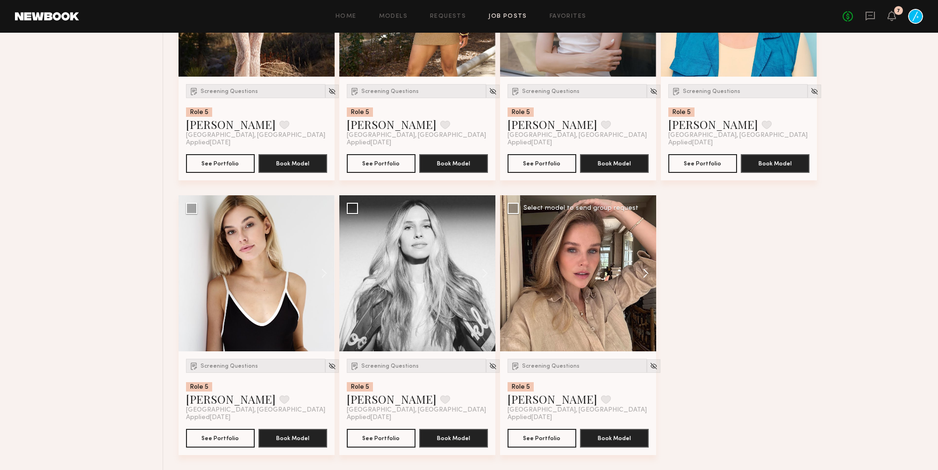
click at [645, 271] on button at bounding box center [641, 273] width 30 height 156
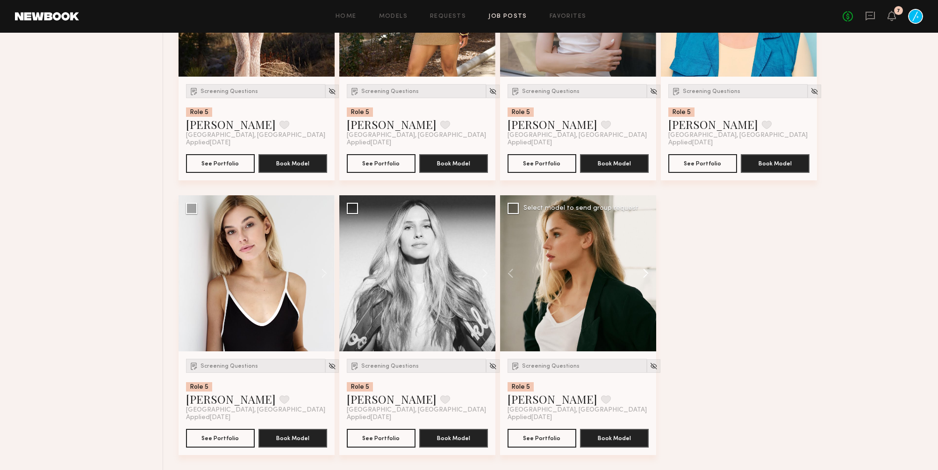
click at [645, 271] on button at bounding box center [641, 273] width 30 height 156
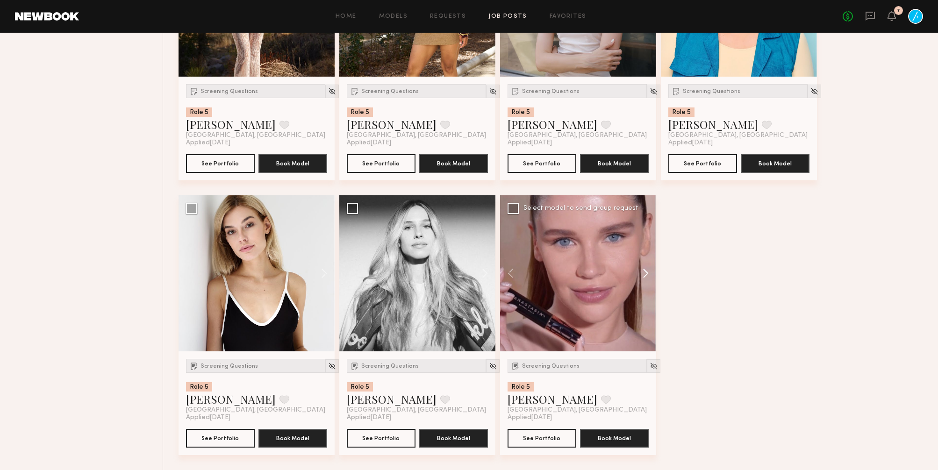
click at [645, 271] on button at bounding box center [641, 273] width 30 height 156
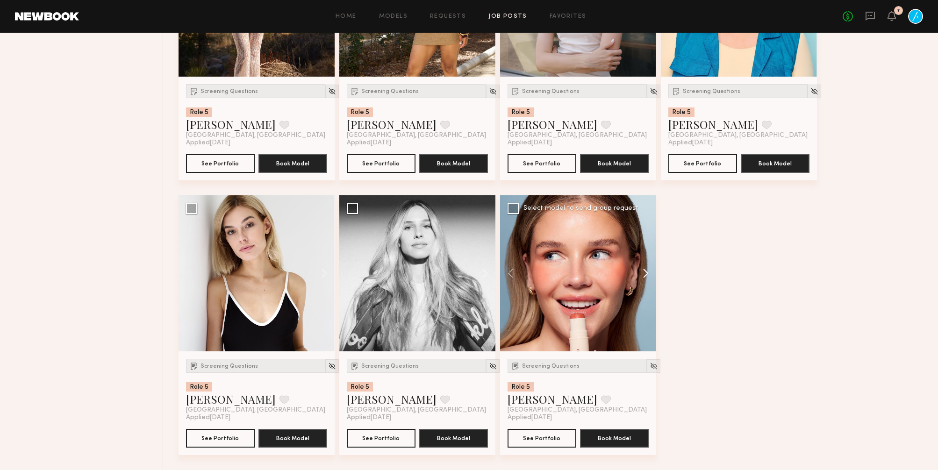
click at [645, 271] on button at bounding box center [641, 273] width 30 height 156
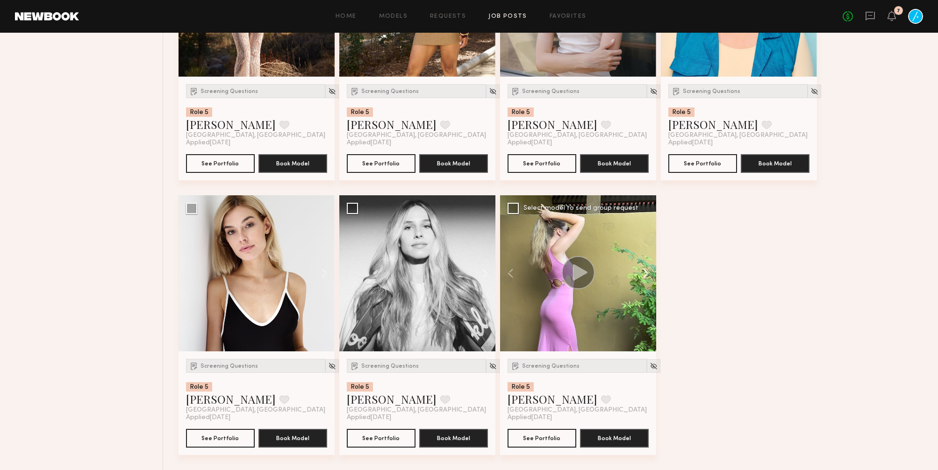
click at [645, 271] on button at bounding box center [641, 273] width 30 height 156
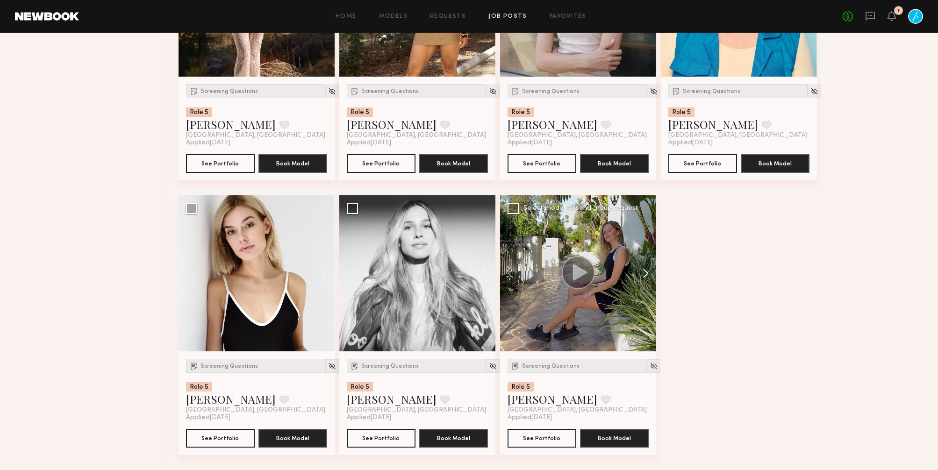
click at [645, 271] on button at bounding box center [641, 273] width 30 height 156
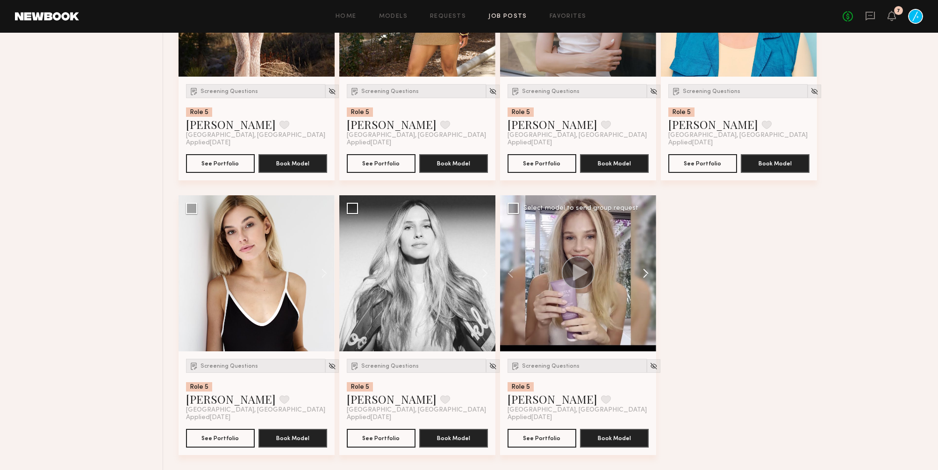
click at [645, 271] on button at bounding box center [641, 273] width 30 height 156
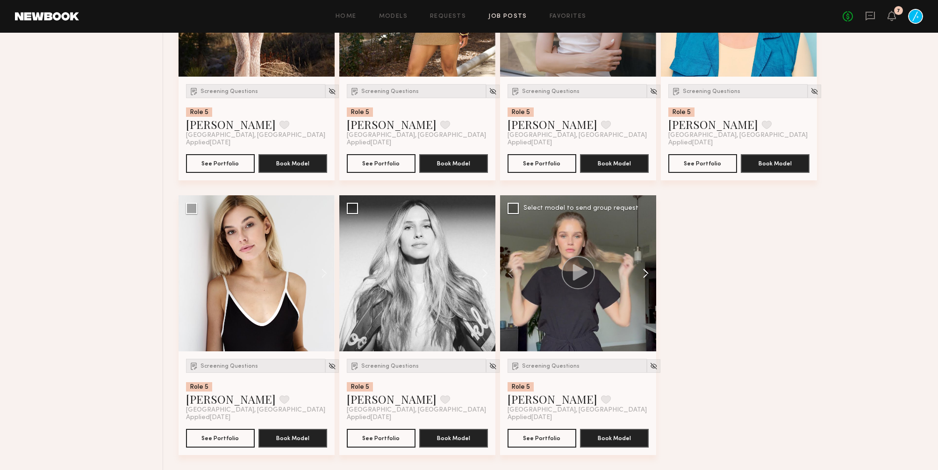
click at [645, 271] on button at bounding box center [641, 273] width 30 height 156
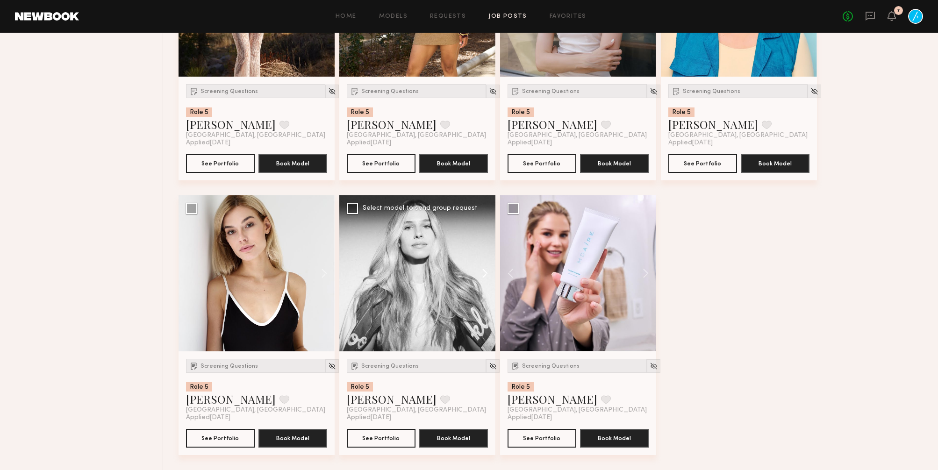
click at [483, 275] on button at bounding box center [480, 273] width 30 height 156
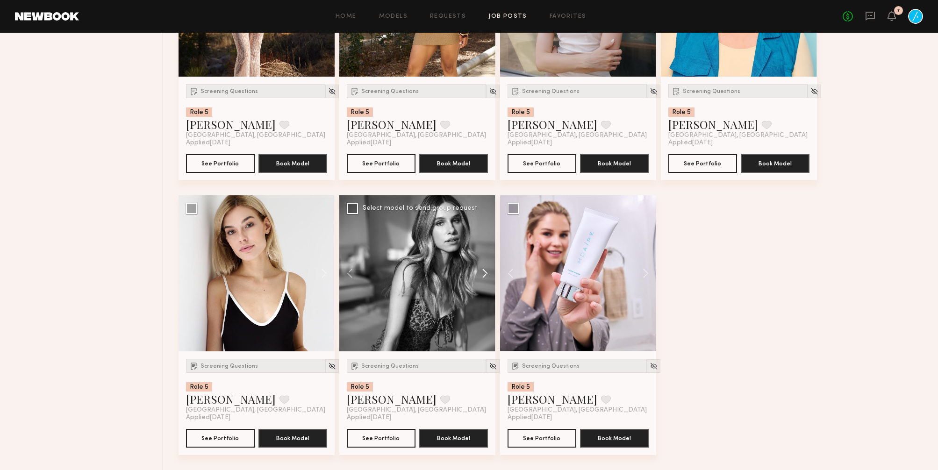
click at [483, 275] on button at bounding box center [480, 273] width 30 height 156
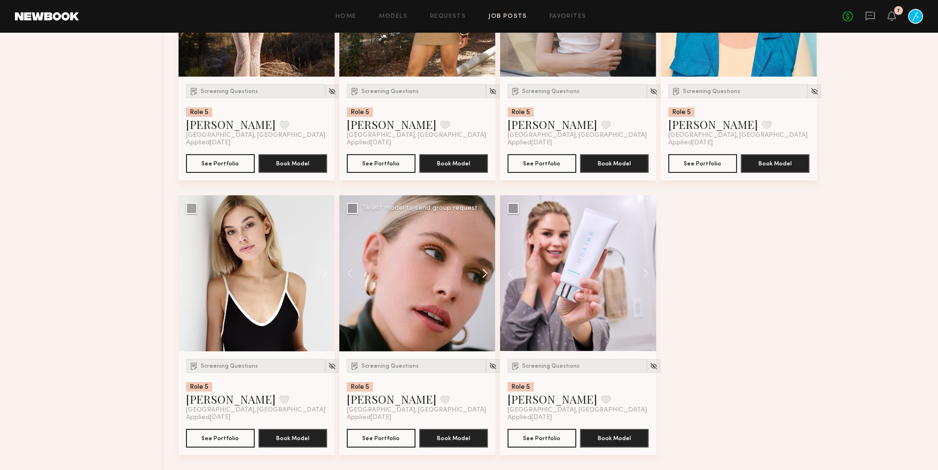
click at [483, 275] on button at bounding box center [480, 273] width 30 height 156
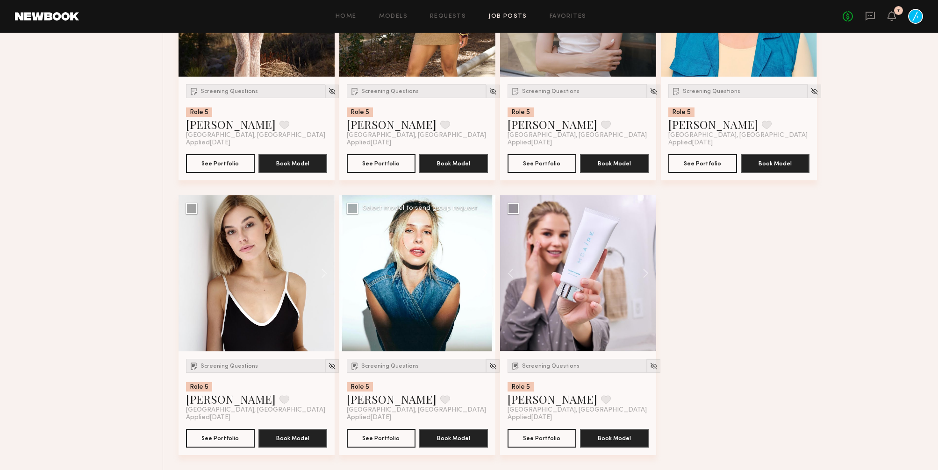
click at [483, 275] on button at bounding box center [480, 273] width 30 height 156
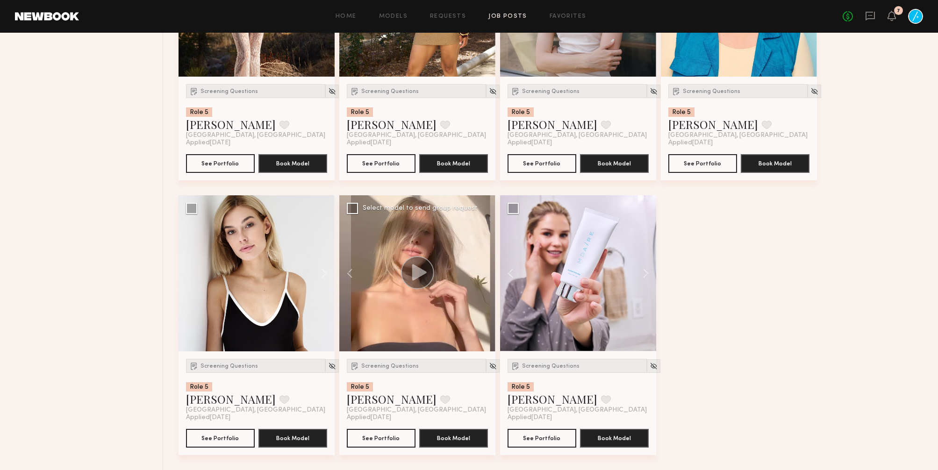
click at [483, 275] on div at bounding box center [417, 273] width 156 height 156
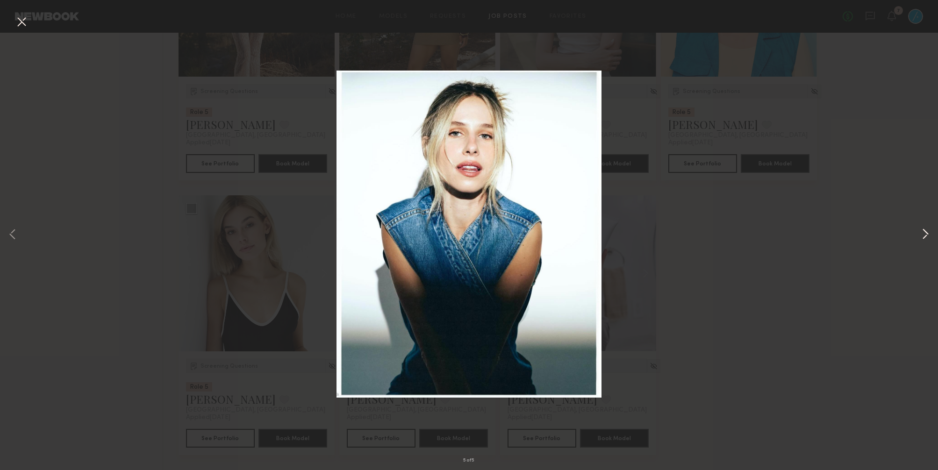
click at [926, 238] on button at bounding box center [925, 235] width 11 height 376
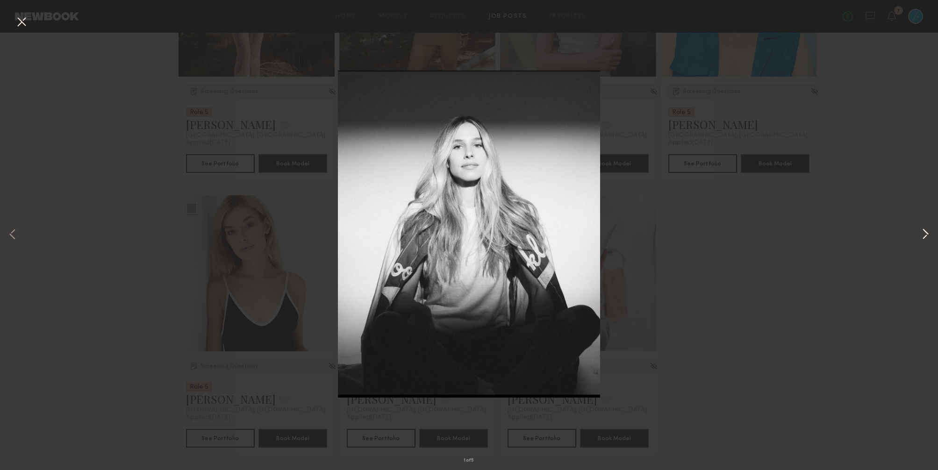
click at [926, 238] on button at bounding box center [925, 235] width 11 height 376
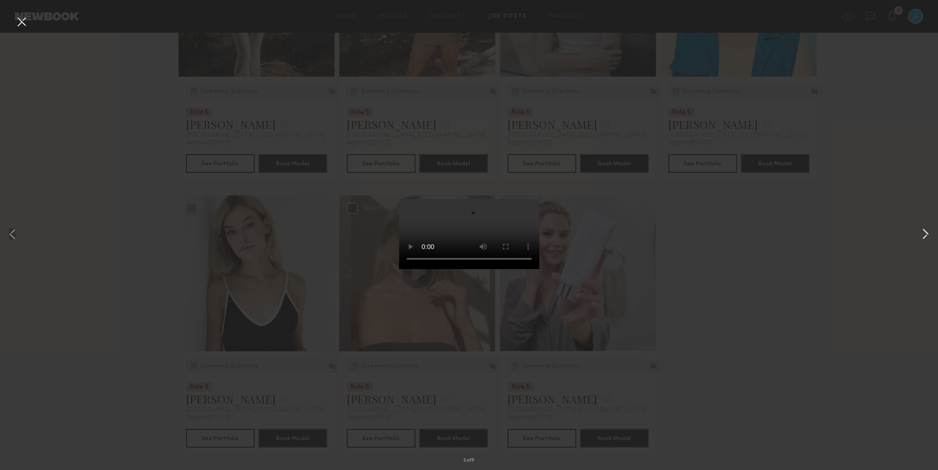
click at [926, 238] on button at bounding box center [925, 235] width 11 height 376
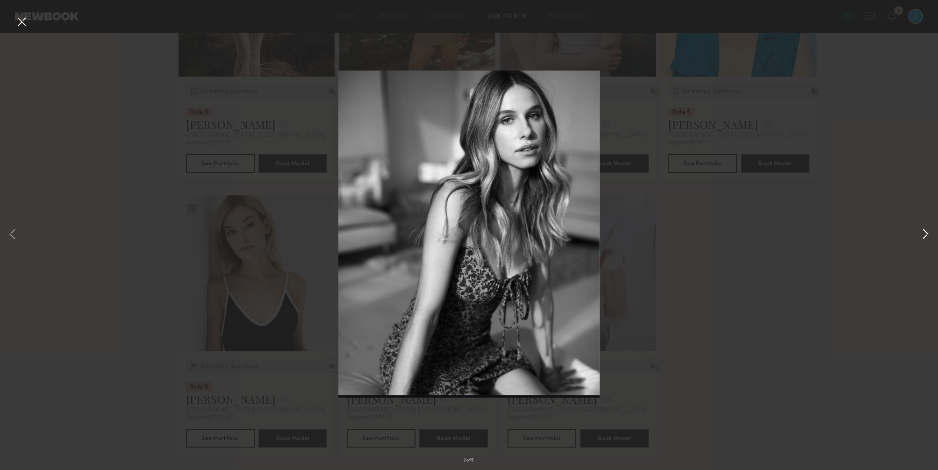
click at [926, 238] on button at bounding box center [925, 235] width 11 height 376
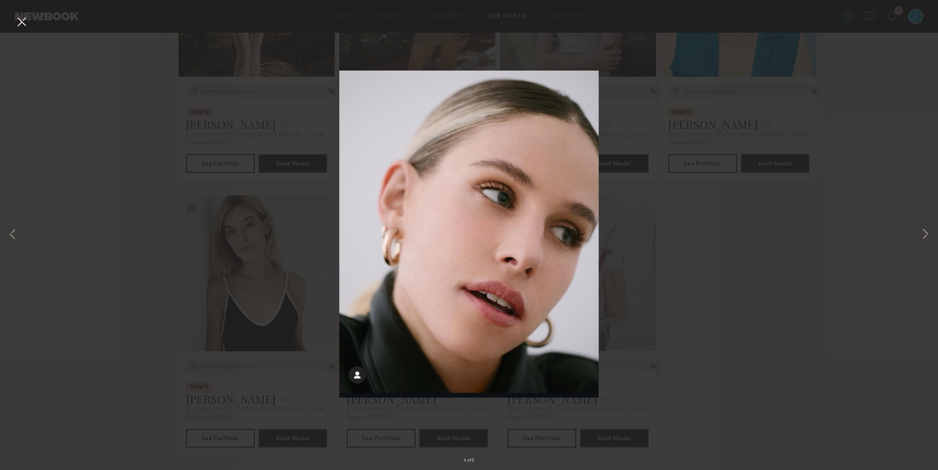
click at [21, 21] on button at bounding box center [21, 22] width 15 height 17
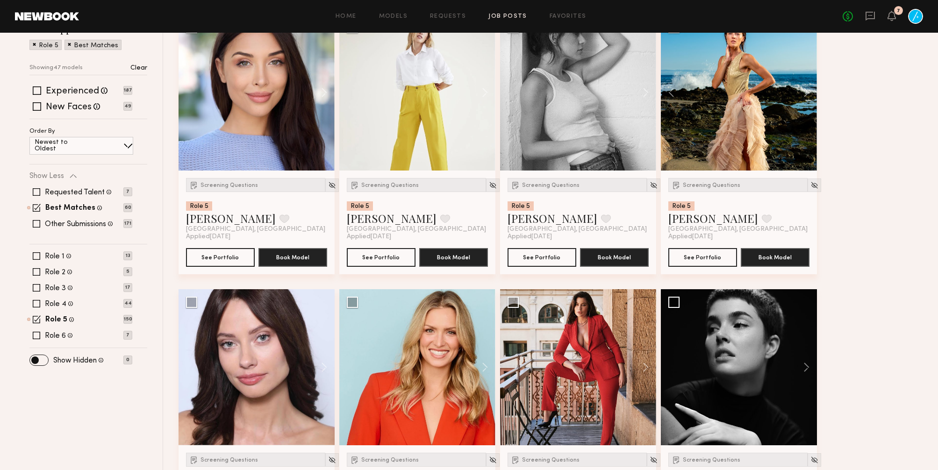
scroll to position [0, 0]
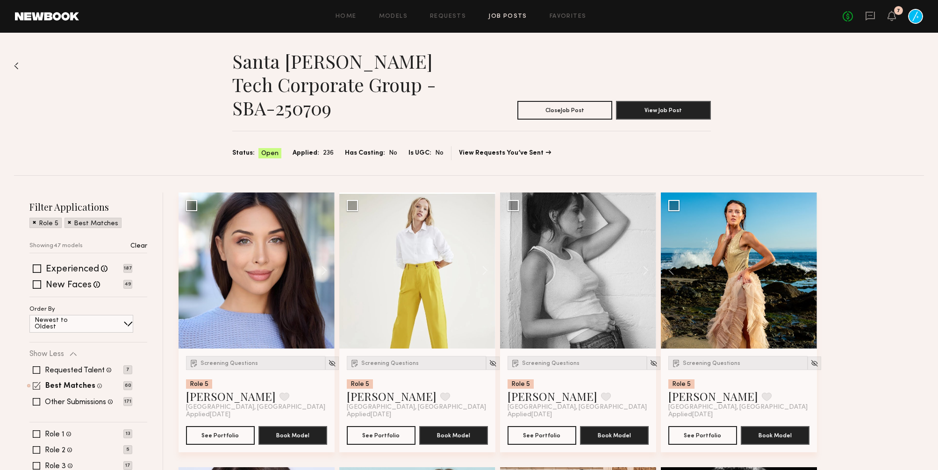
click at [34, 385] on span at bounding box center [37, 386] width 8 height 8
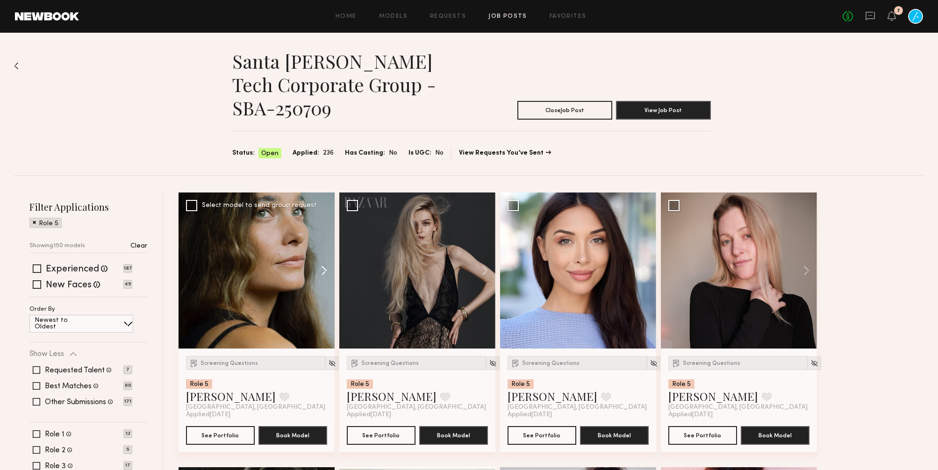
click at [321, 267] on button at bounding box center [320, 271] width 30 height 156
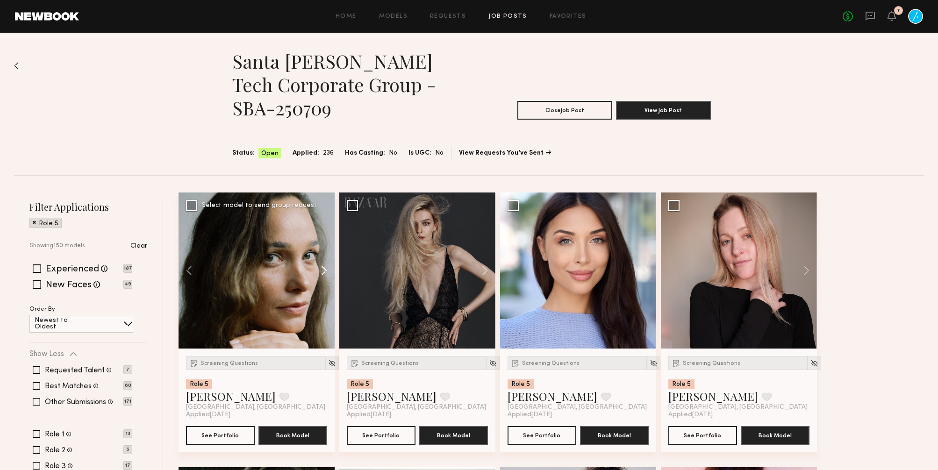
click at [321, 267] on button at bounding box center [320, 271] width 30 height 156
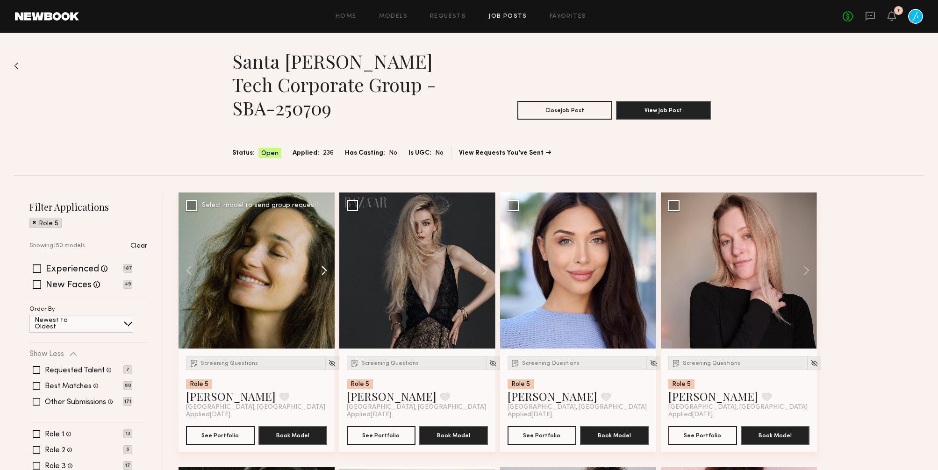
click at [321, 267] on button at bounding box center [320, 271] width 30 height 156
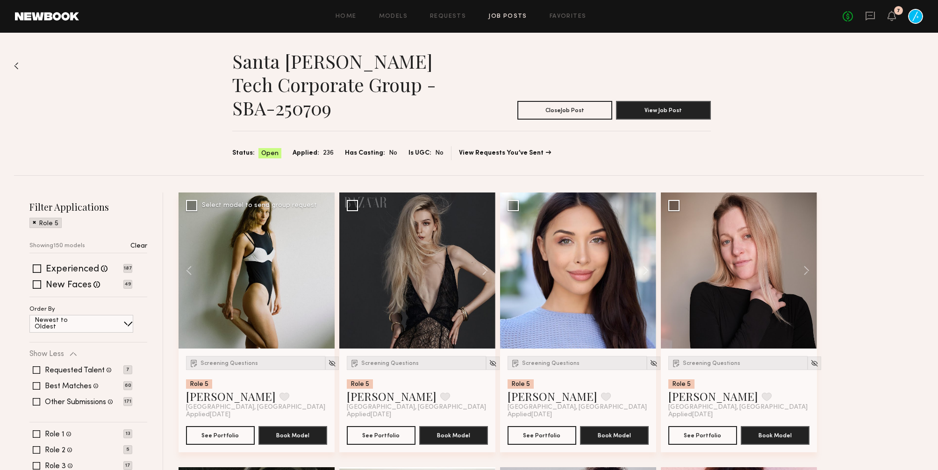
click at [321, 267] on div at bounding box center [256, 271] width 156 height 156
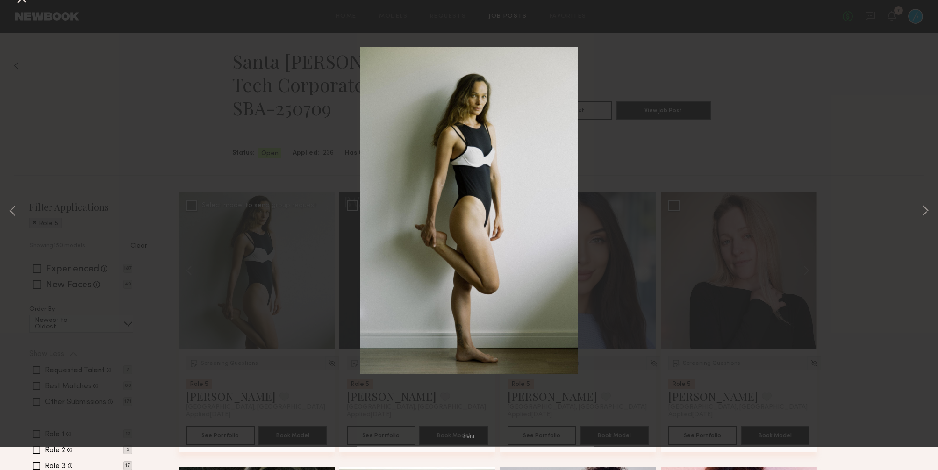
click at [24, 21] on button at bounding box center [21, 22] width 15 height 17
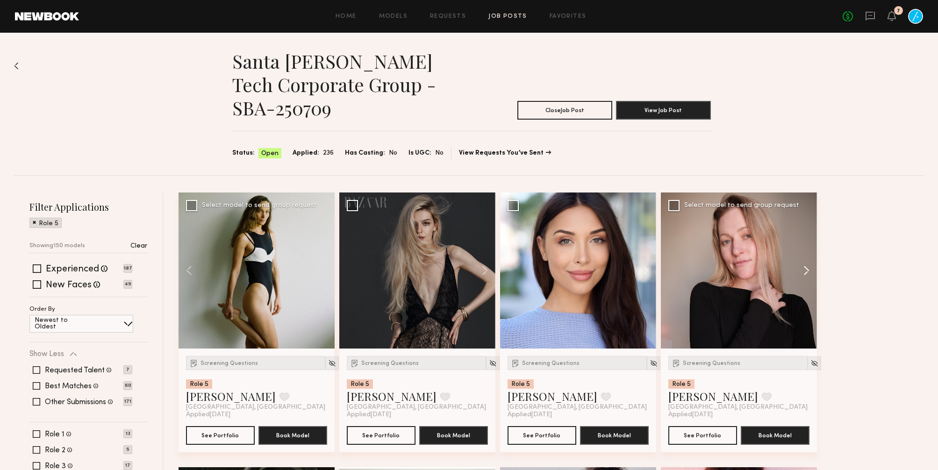
click at [804, 267] on button at bounding box center [802, 271] width 30 height 156
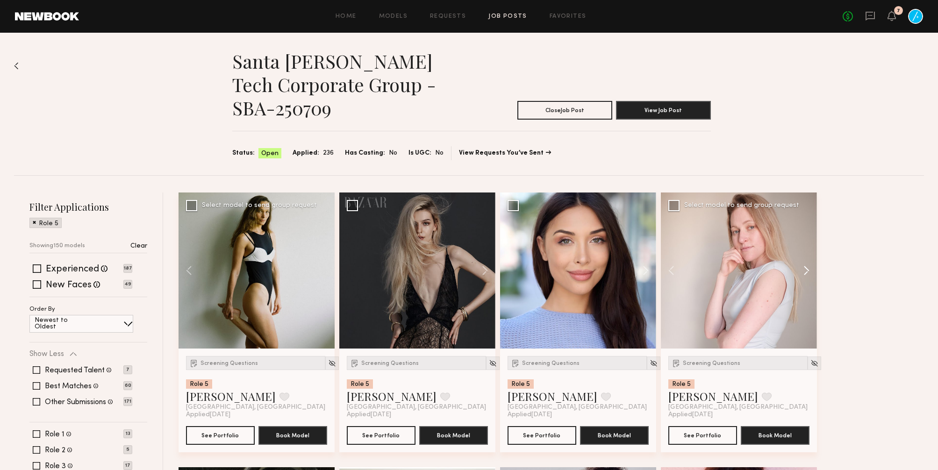
click at [804, 267] on button at bounding box center [802, 271] width 30 height 156
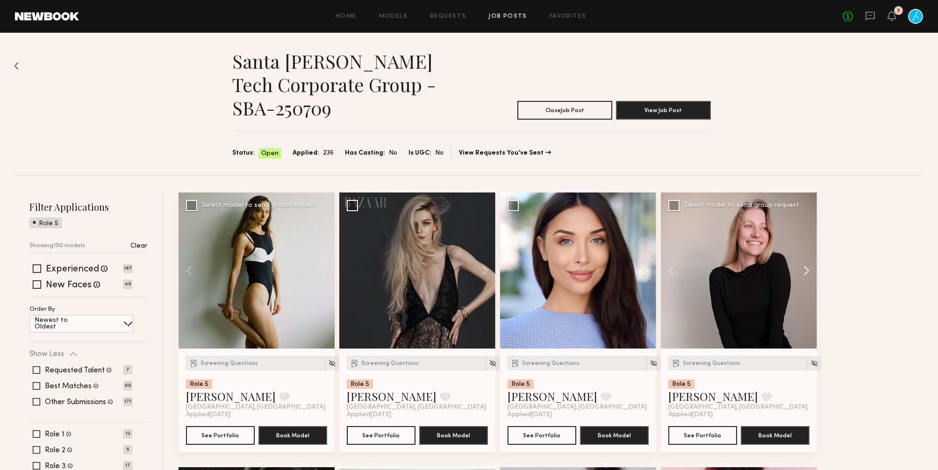
click at [804, 267] on button at bounding box center [802, 271] width 30 height 156
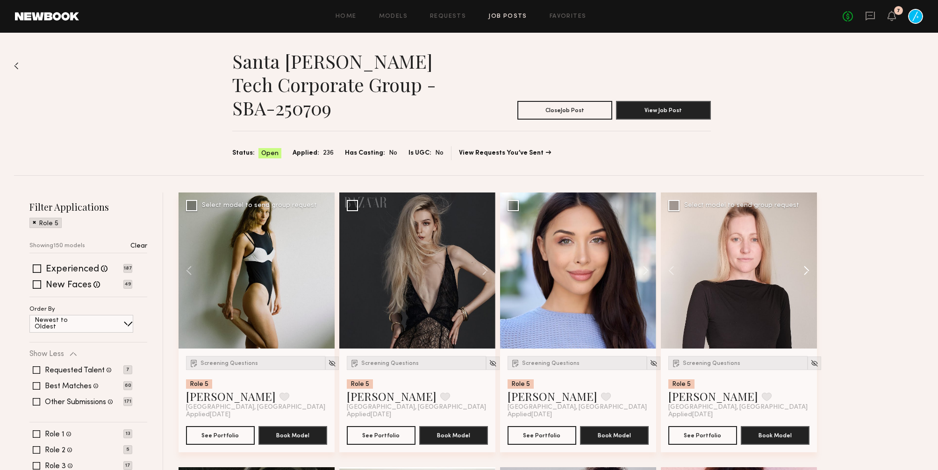
click at [804, 267] on button at bounding box center [802, 271] width 30 height 156
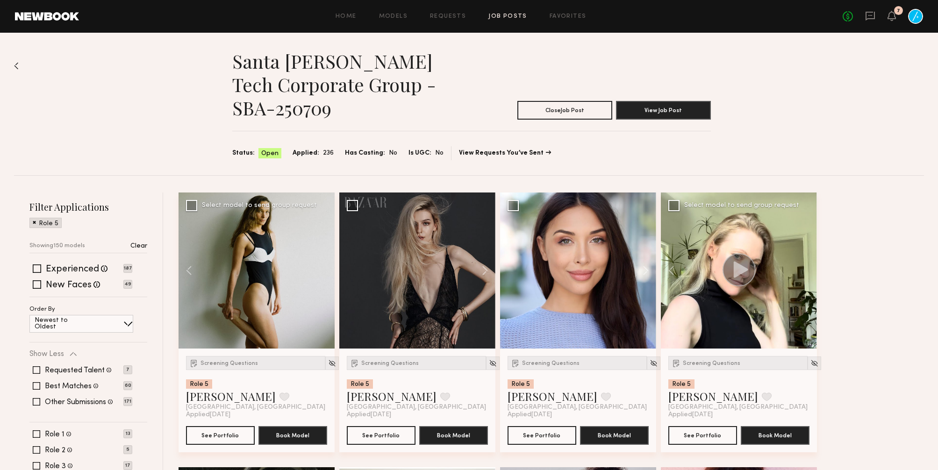
click at [804, 267] on div at bounding box center [739, 271] width 156 height 156
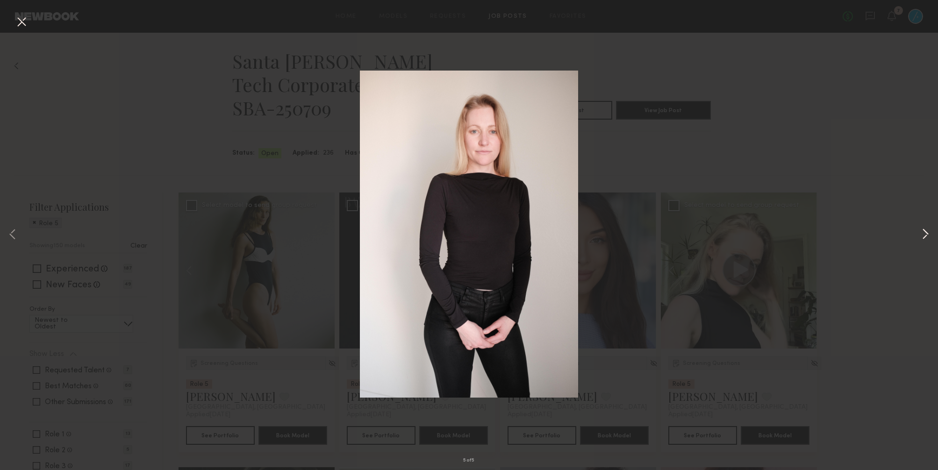
click at [928, 235] on button at bounding box center [925, 235] width 11 height 376
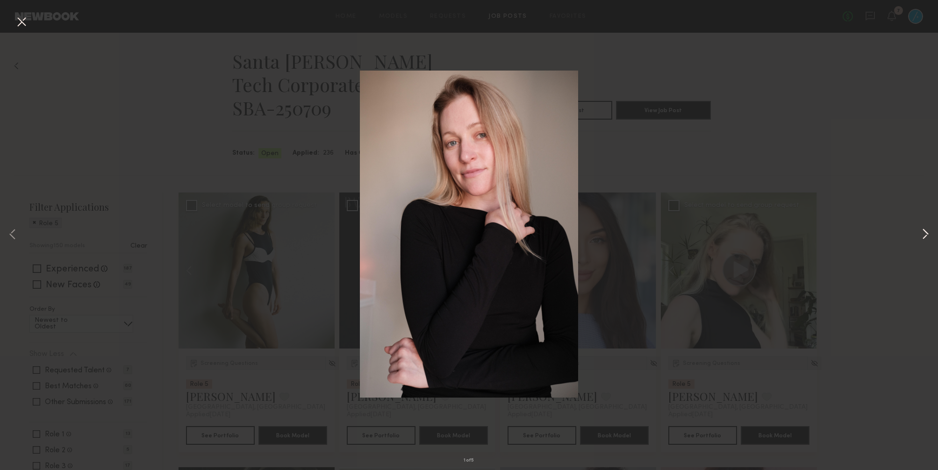
click at [928, 235] on button at bounding box center [925, 235] width 11 height 376
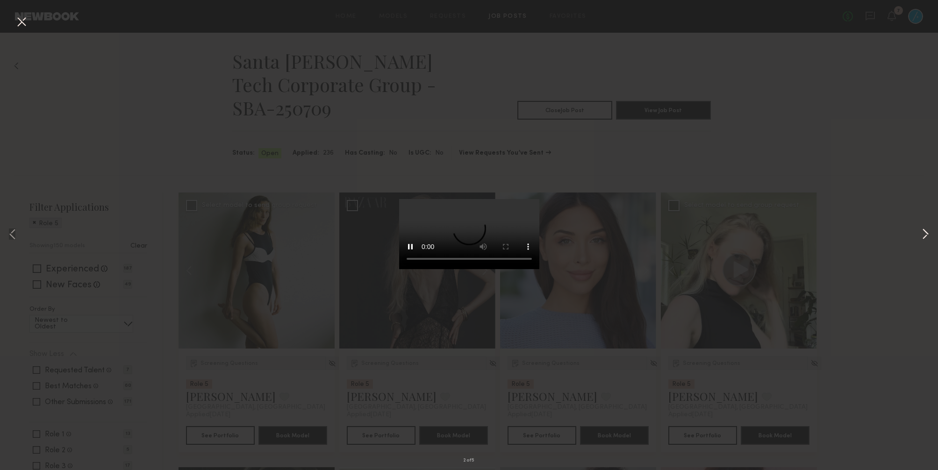
click at [927, 235] on button at bounding box center [925, 235] width 11 height 376
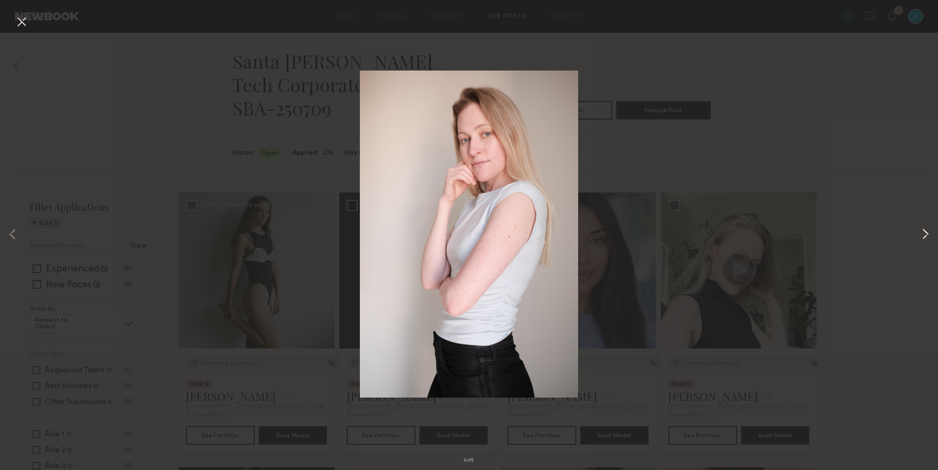
click at [927, 235] on button at bounding box center [925, 235] width 11 height 376
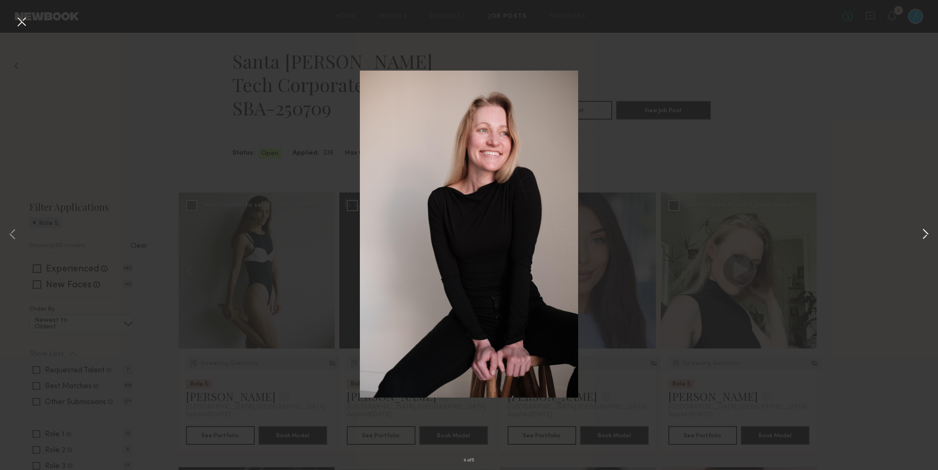
click at [927, 235] on button at bounding box center [925, 235] width 11 height 376
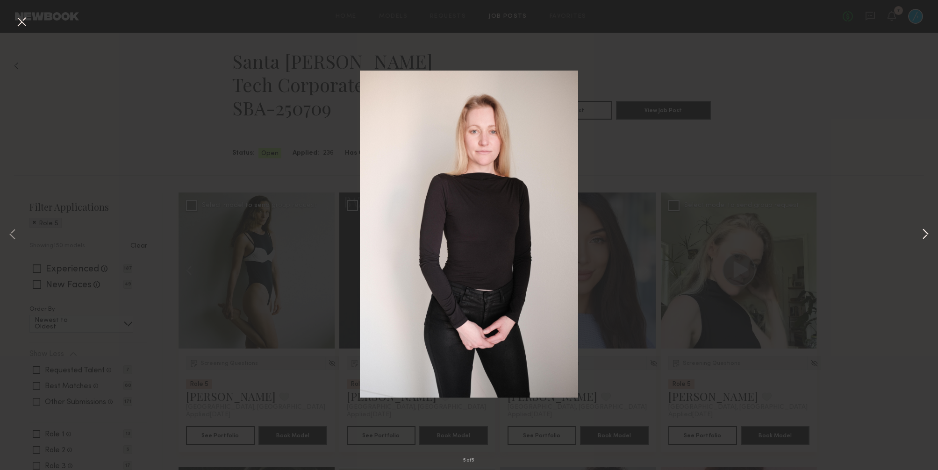
click at [927, 235] on button at bounding box center [925, 235] width 11 height 376
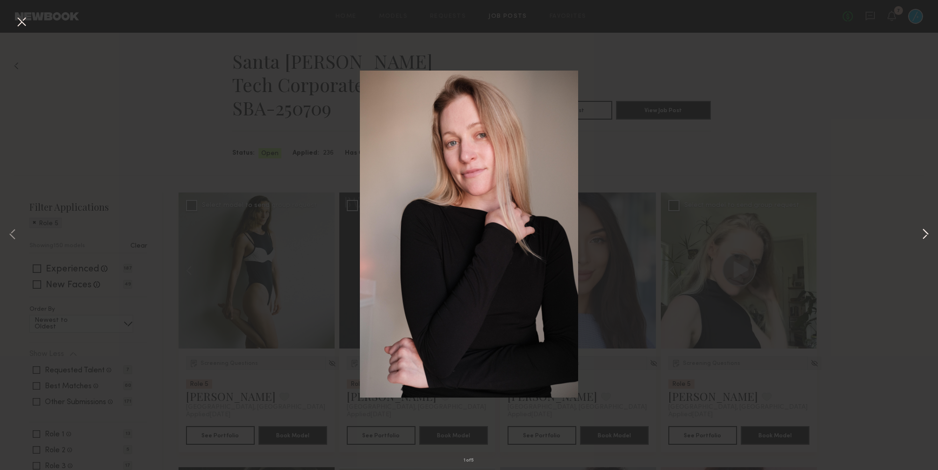
click at [927, 235] on button at bounding box center [925, 235] width 11 height 376
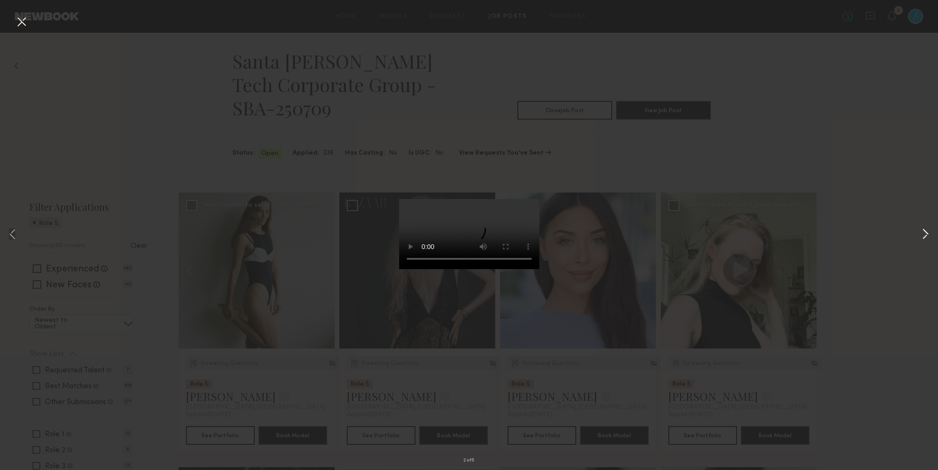
click at [927, 235] on button at bounding box center [925, 235] width 11 height 376
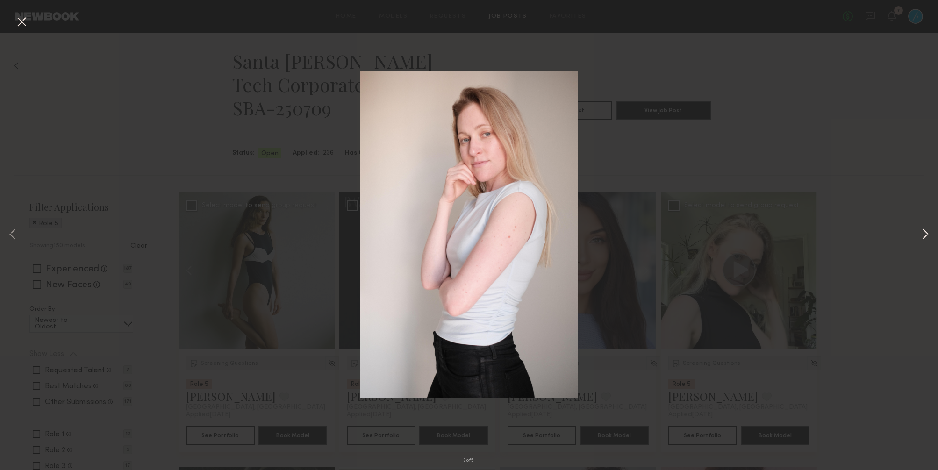
click at [927, 235] on button at bounding box center [925, 235] width 11 height 376
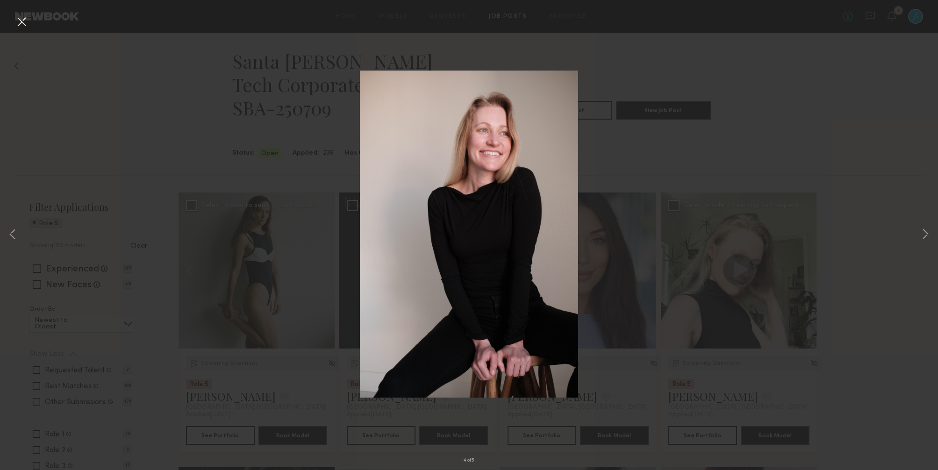
click at [24, 20] on button at bounding box center [21, 22] width 15 height 17
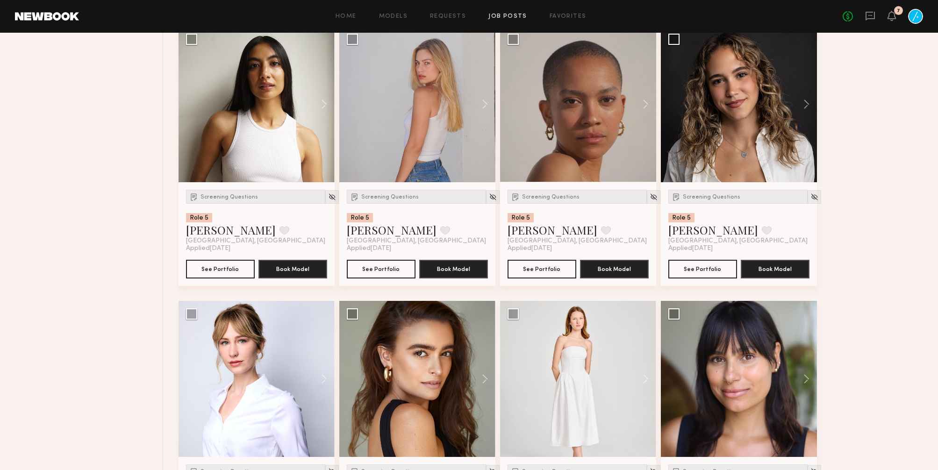
scroll to position [2913, 0]
click at [485, 120] on button at bounding box center [480, 105] width 30 height 156
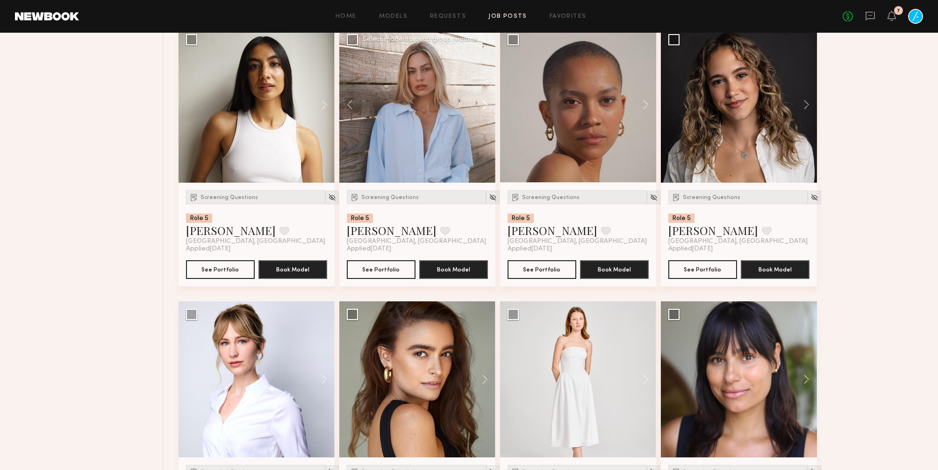
click at [485, 120] on button at bounding box center [480, 105] width 30 height 156
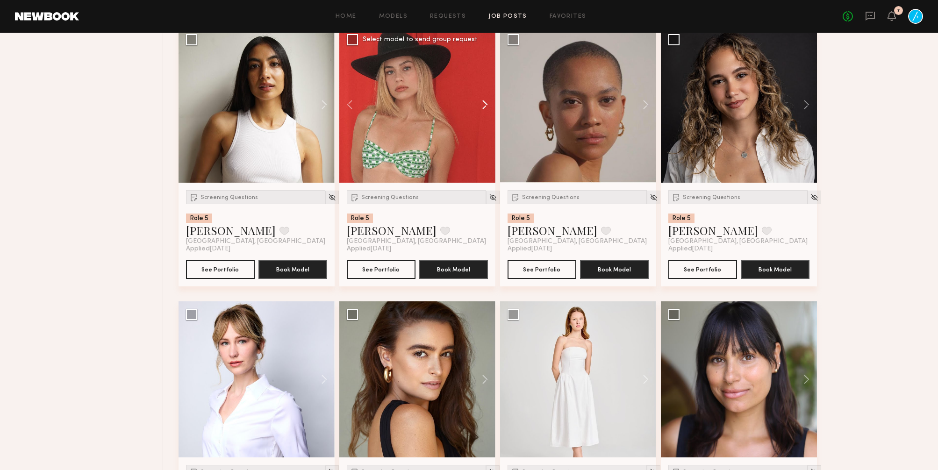
click at [485, 120] on button at bounding box center [480, 105] width 30 height 156
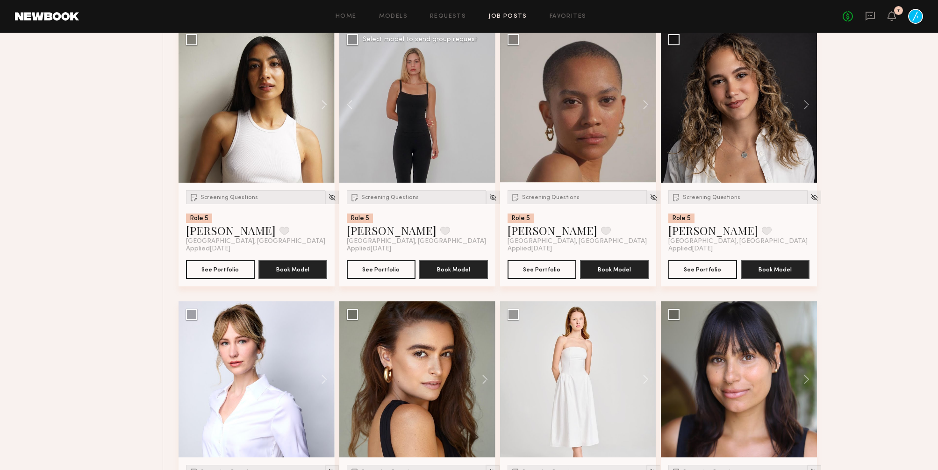
click at [485, 120] on div at bounding box center [417, 105] width 156 height 156
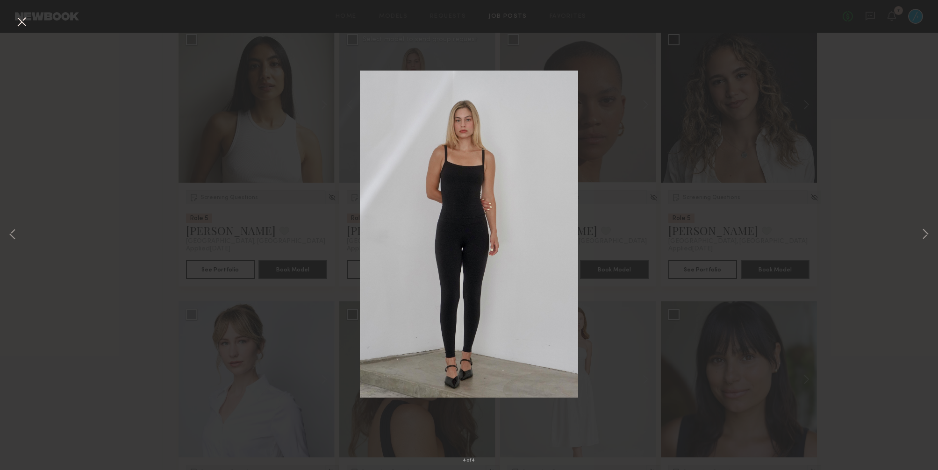
click at [22, 19] on button at bounding box center [21, 22] width 15 height 17
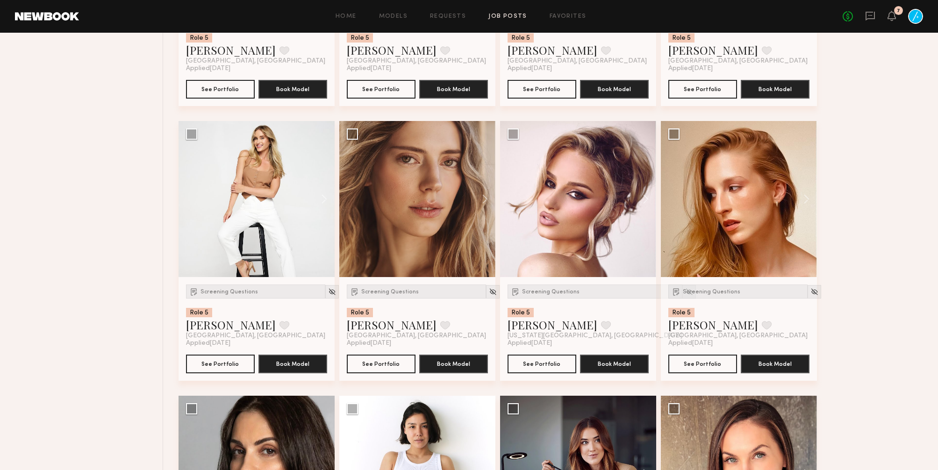
scroll to position [6152, 0]
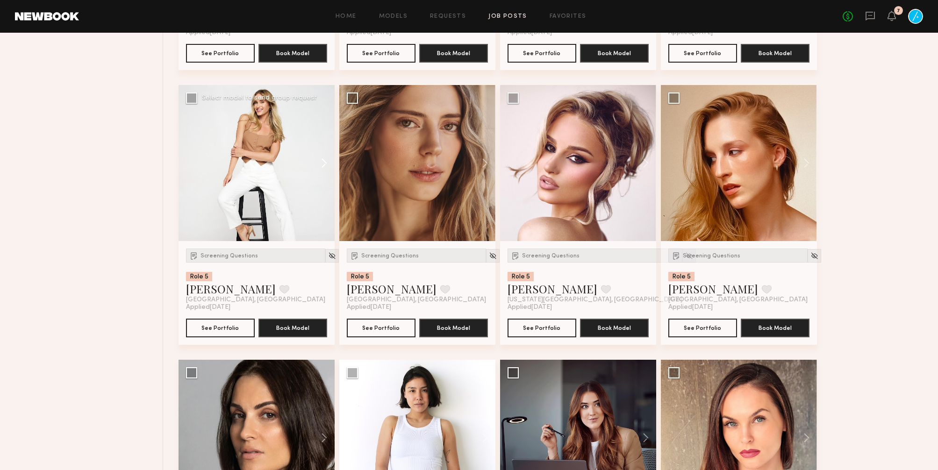
click at [324, 192] on button at bounding box center [320, 163] width 30 height 156
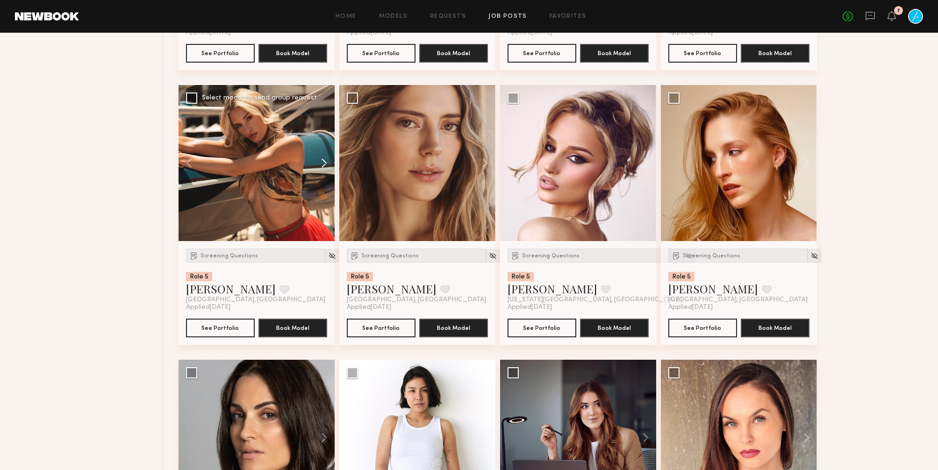
click at [324, 192] on button at bounding box center [320, 163] width 30 height 156
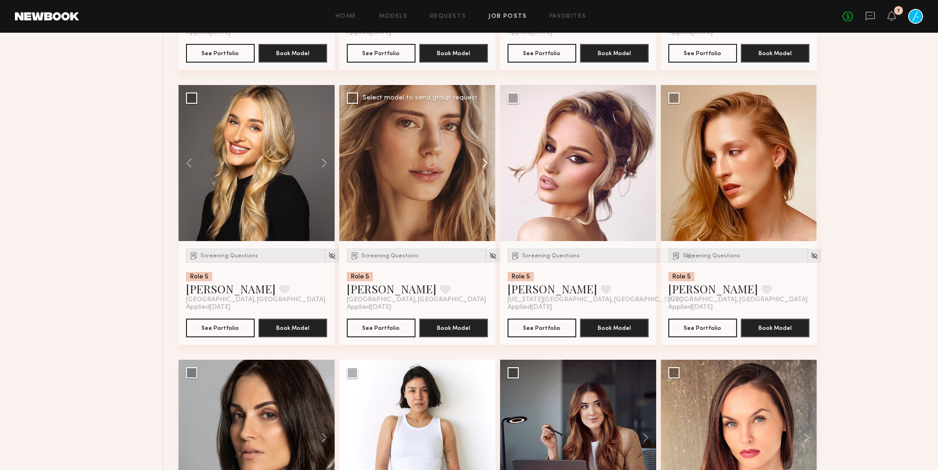
click at [484, 193] on button at bounding box center [480, 163] width 30 height 156
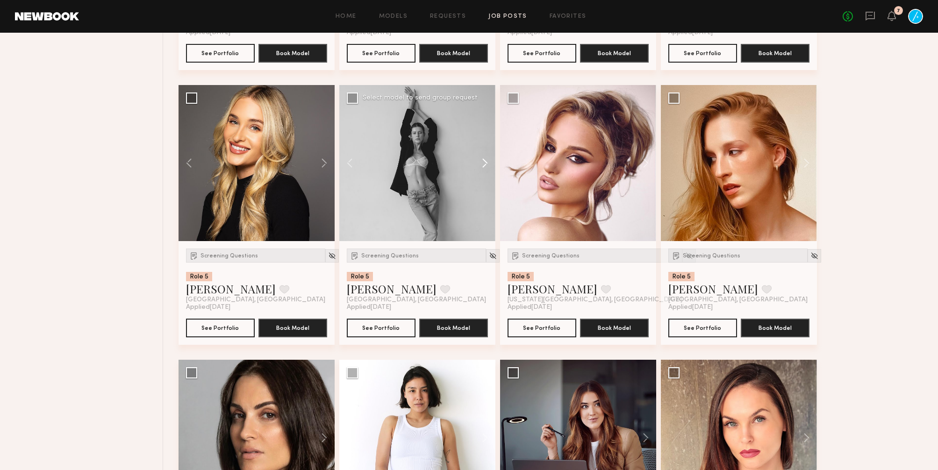
click at [484, 193] on button at bounding box center [480, 163] width 30 height 156
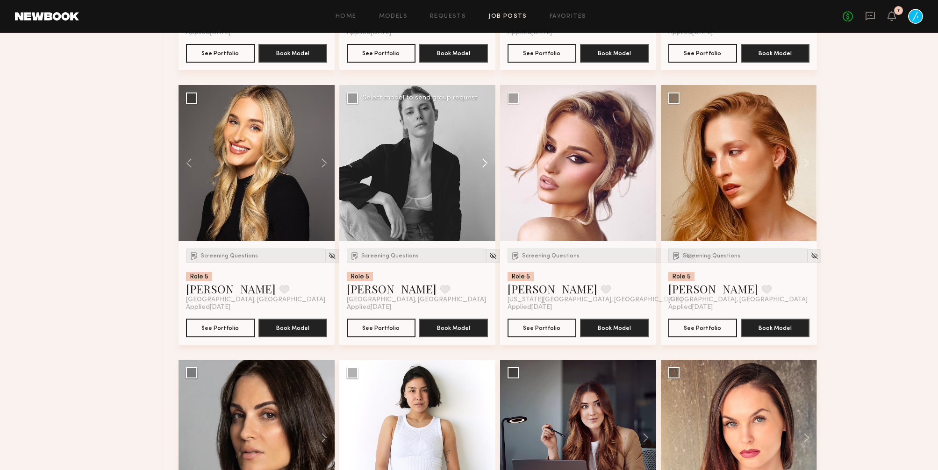
click at [484, 193] on button at bounding box center [480, 163] width 30 height 156
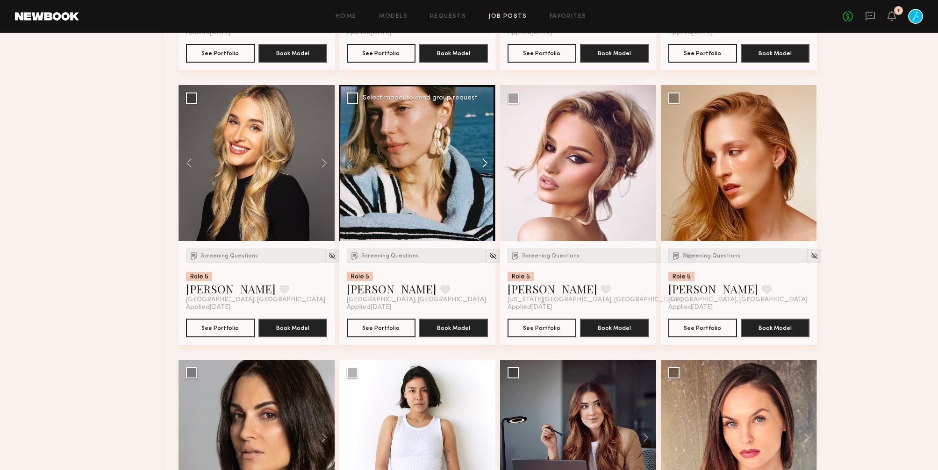
click at [484, 193] on button at bounding box center [480, 163] width 30 height 156
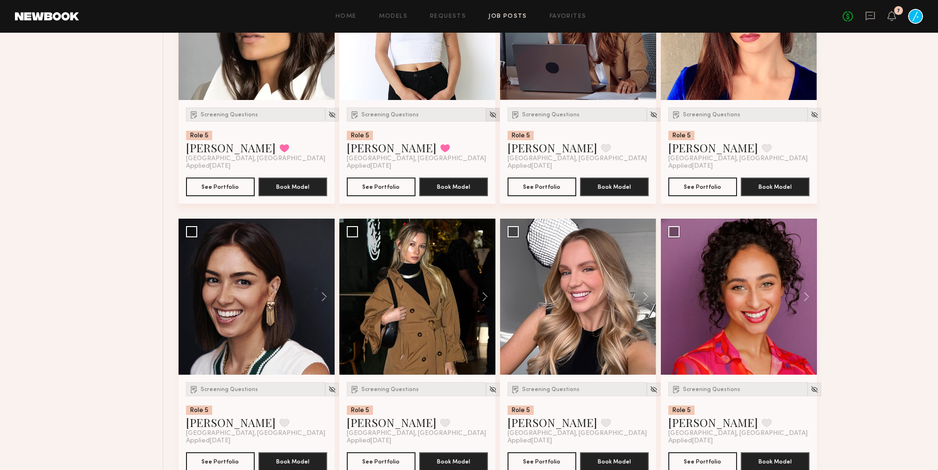
scroll to position [6562, 0]
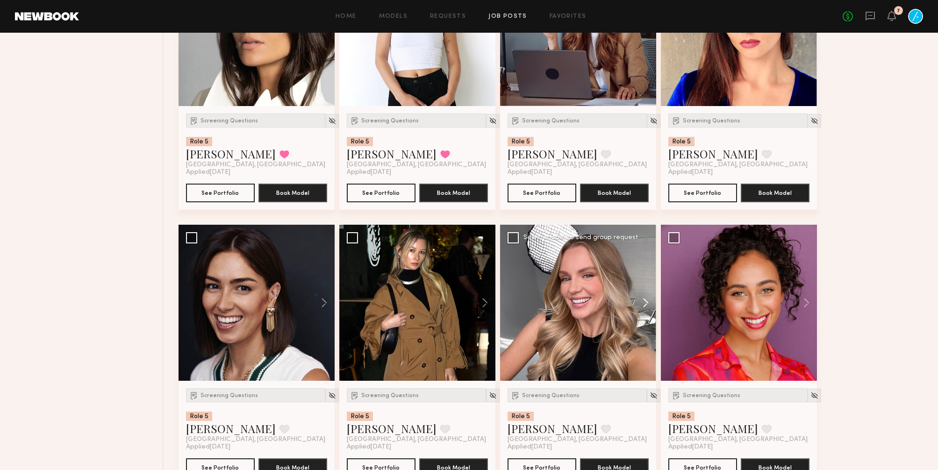
click at [646, 335] on button at bounding box center [641, 303] width 30 height 156
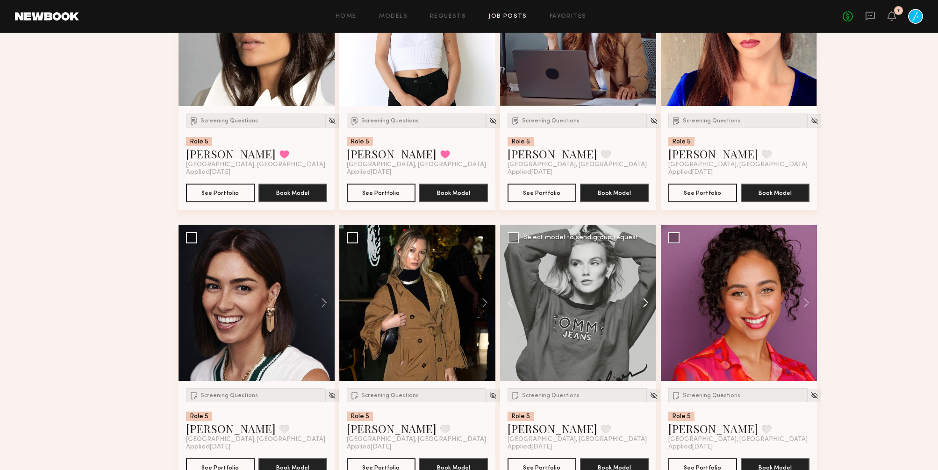
click at [646, 335] on button at bounding box center [641, 303] width 30 height 156
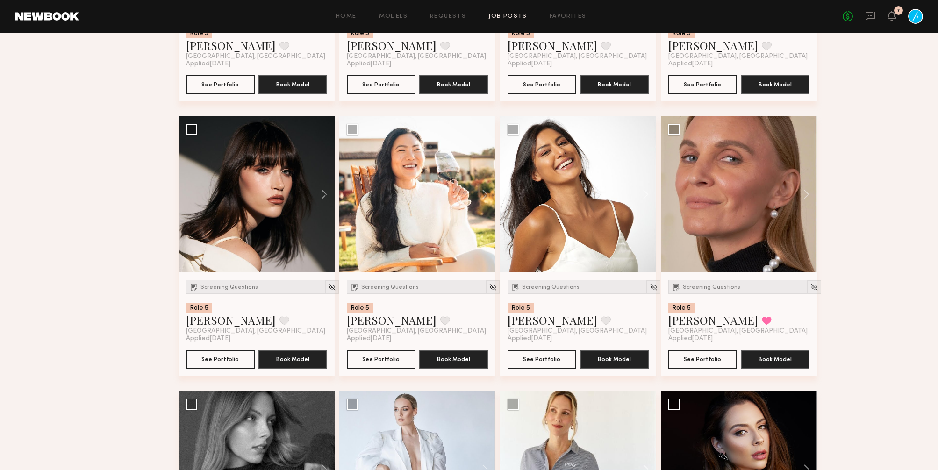
scroll to position [7149, 0]
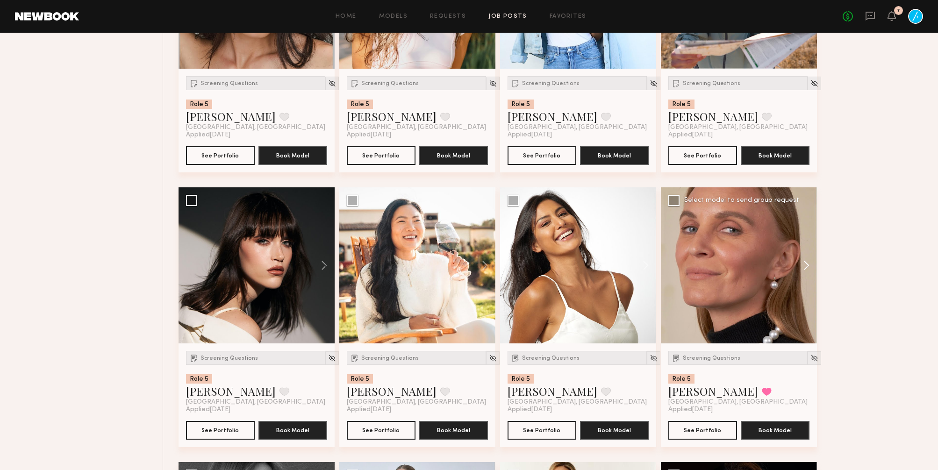
click at [808, 300] on button at bounding box center [802, 265] width 30 height 156
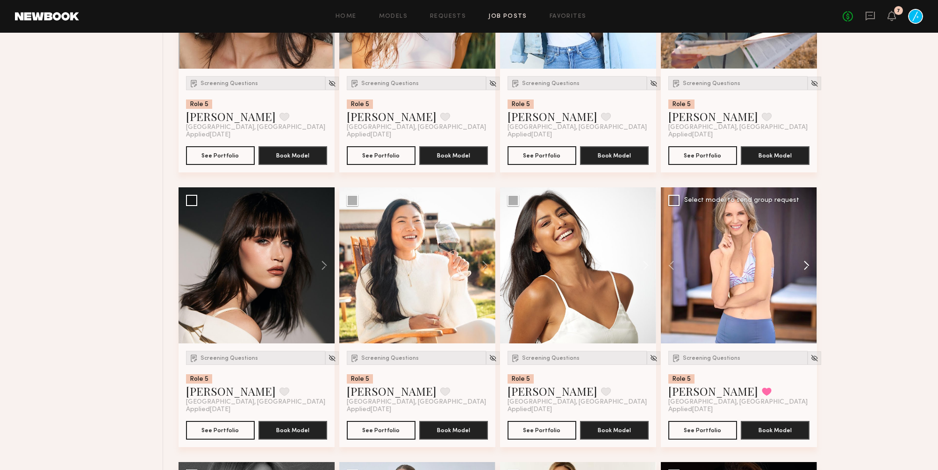
click at [808, 300] on button at bounding box center [802, 265] width 30 height 156
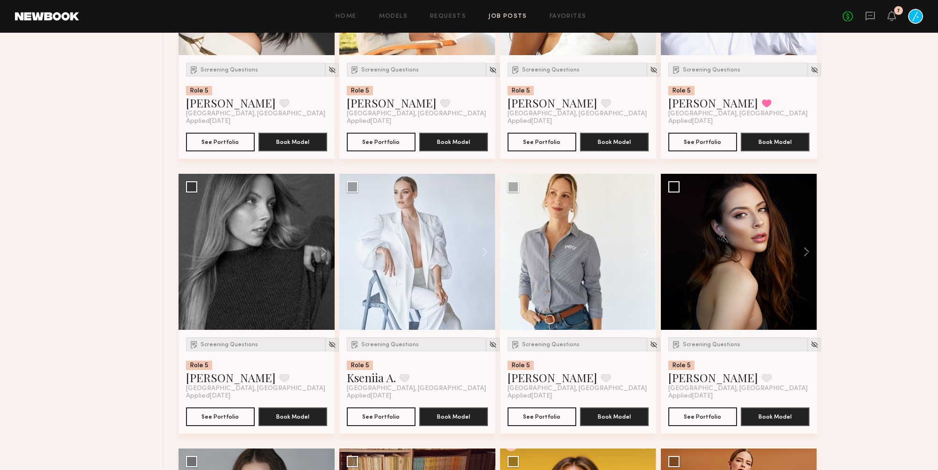
scroll to position [7437, 0]
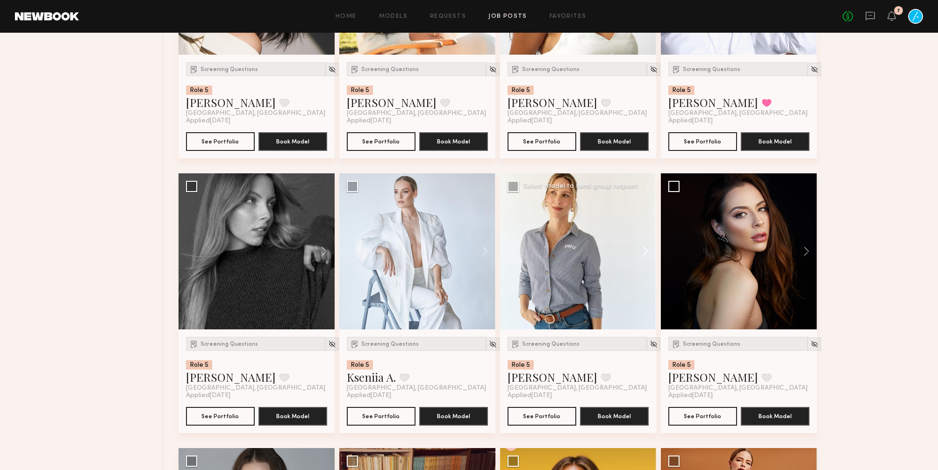
click at [645, 291] on button at bounding box center [641, 251] width 30 height 156
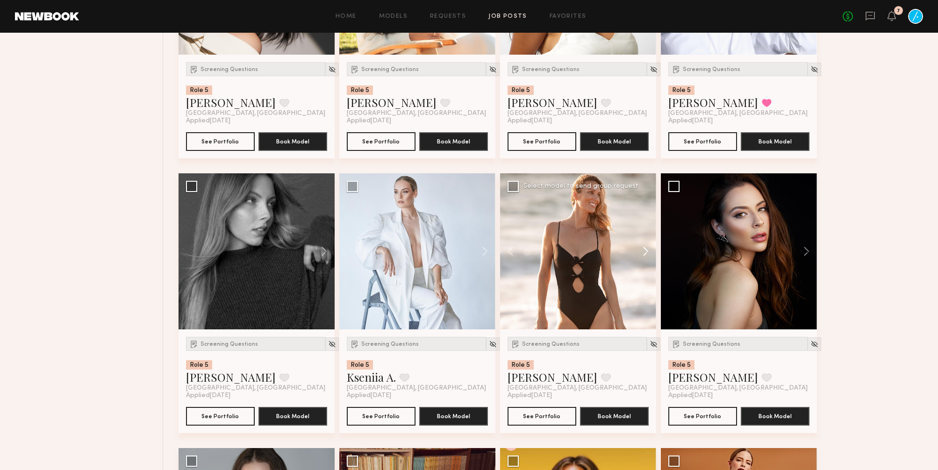
click at [645, 291] on button at bounding box center [641, 251] width 30 height 156
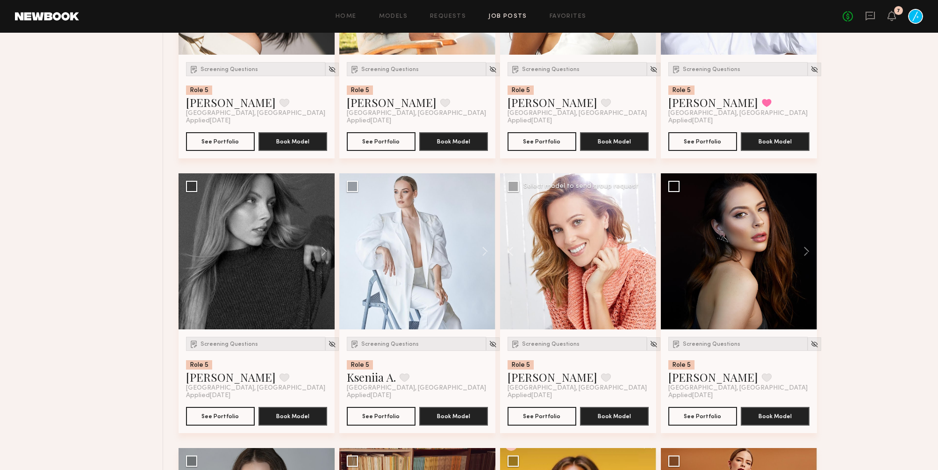
click at [645, 291] on button at bounding box center [641, 251] width 30 height 156
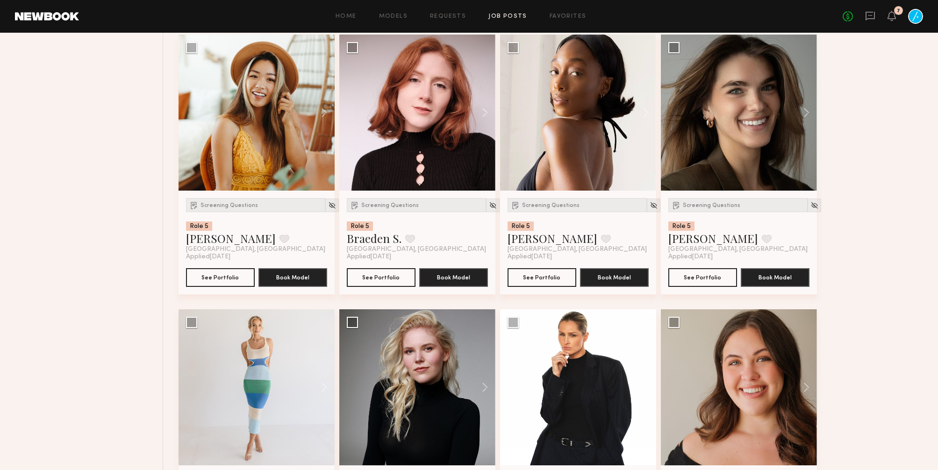
scroll to position [8012, 0]
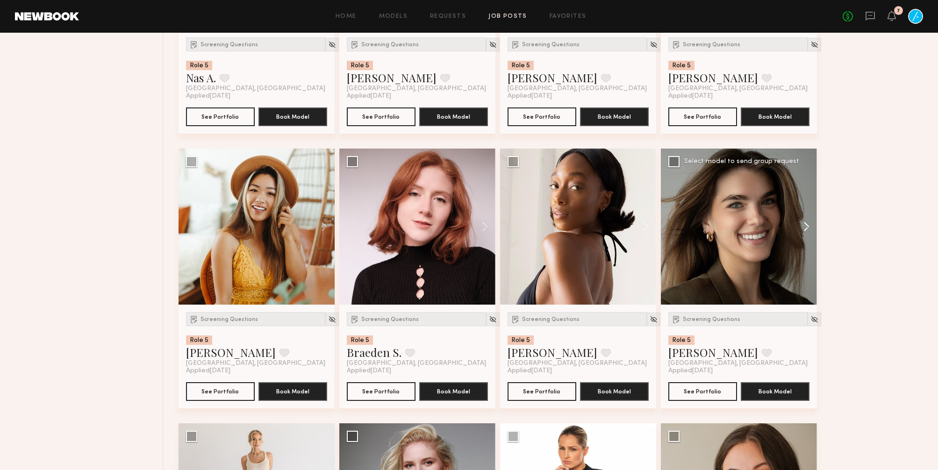
click at [808, 270] on button at bounding box center [802, 227] width 30 height 156
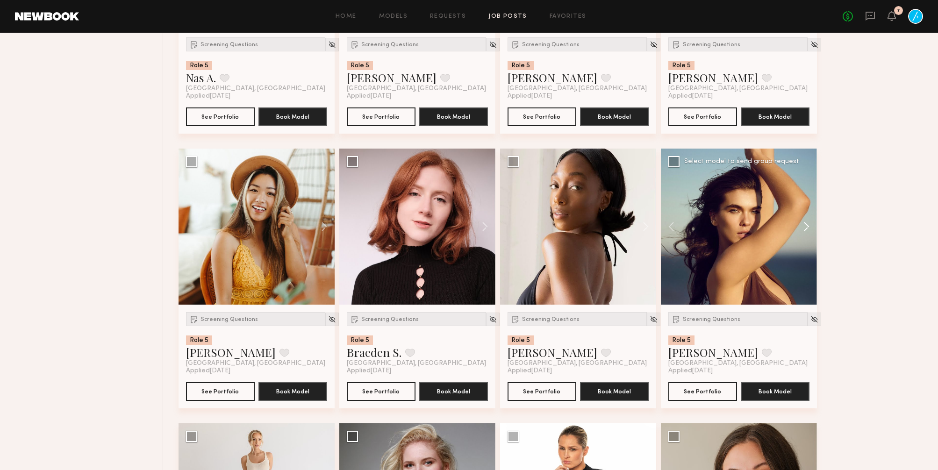
click at [808, 270] on button at bounding box center [802, 227] width 30 height 156
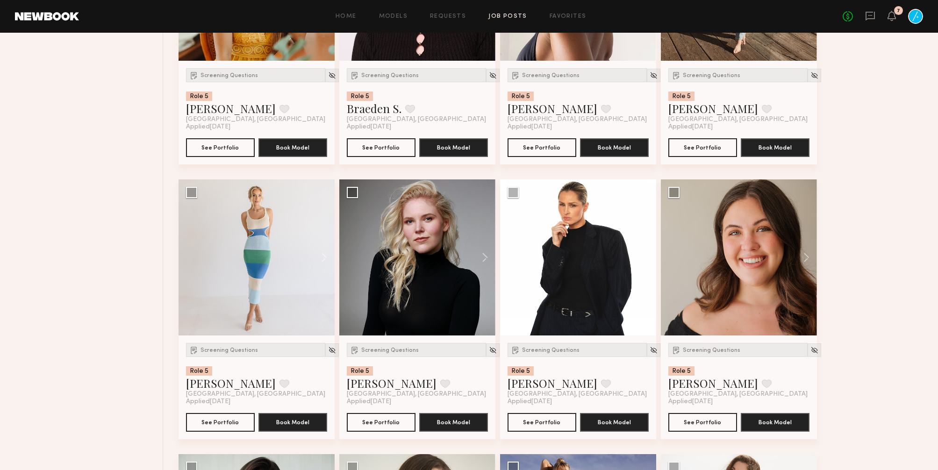
scroll to position [8276, 0]
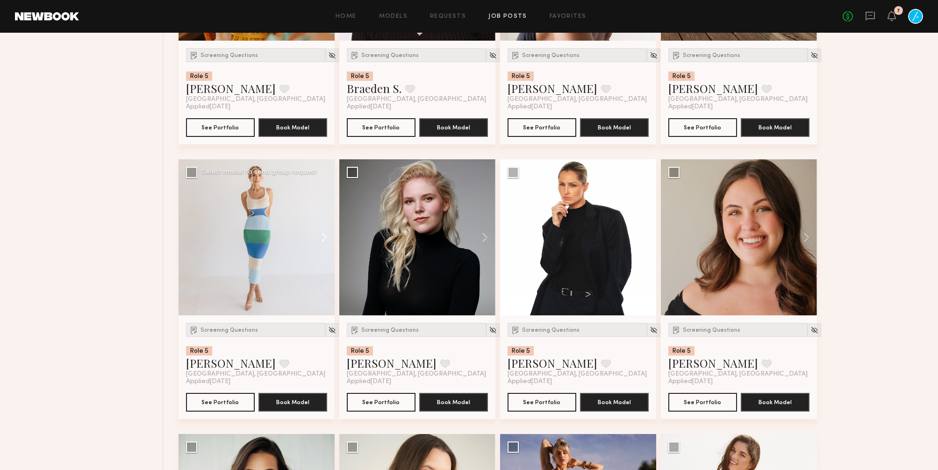
click at [324, 280] on button at bounding box center [320, 237] width 30 height 156
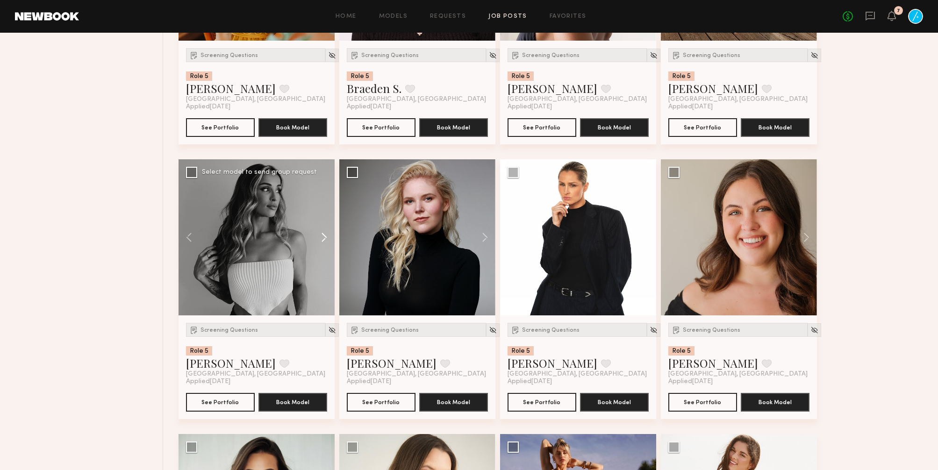
click at [324, 280] on button at bounding box center [320, 237] width 30 height 156
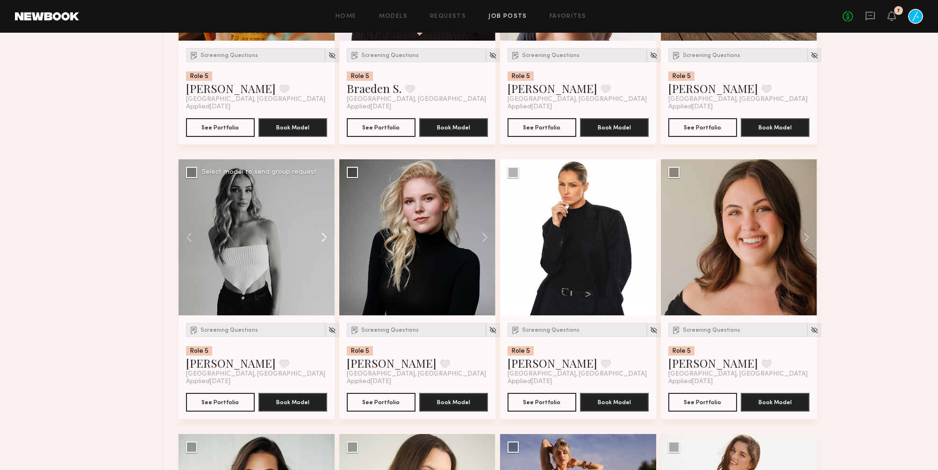
click at [324, 280] on button at bounding box center [320, 237] width 30 height 156
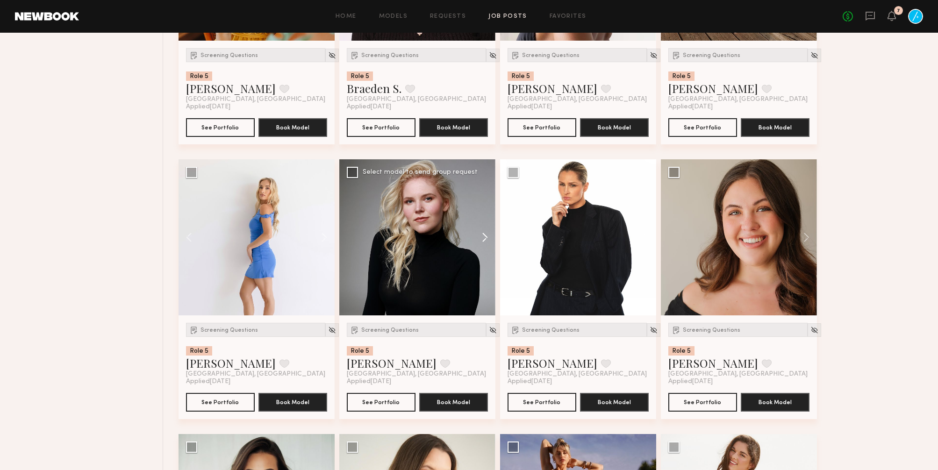
click at [485, 279] on button at bounding box center [480, 237] width 30 height 156
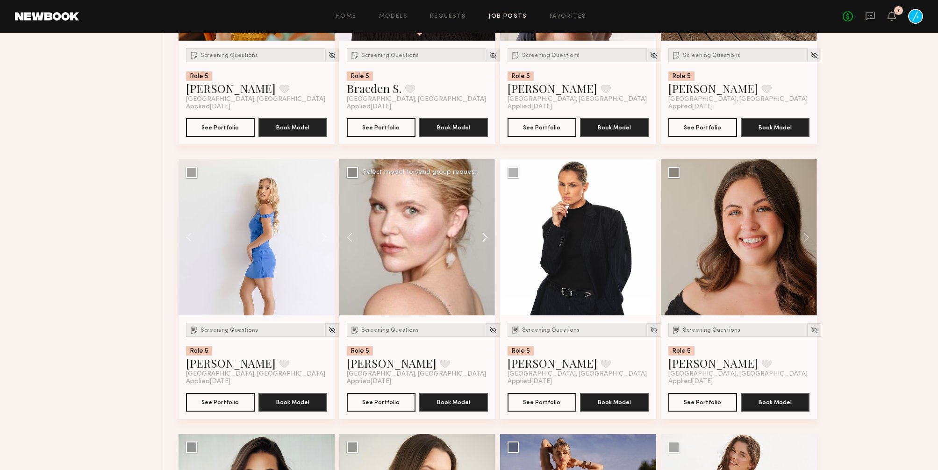
click at [485, 279] on button at bounding box center [480, 237] width 30 height 156
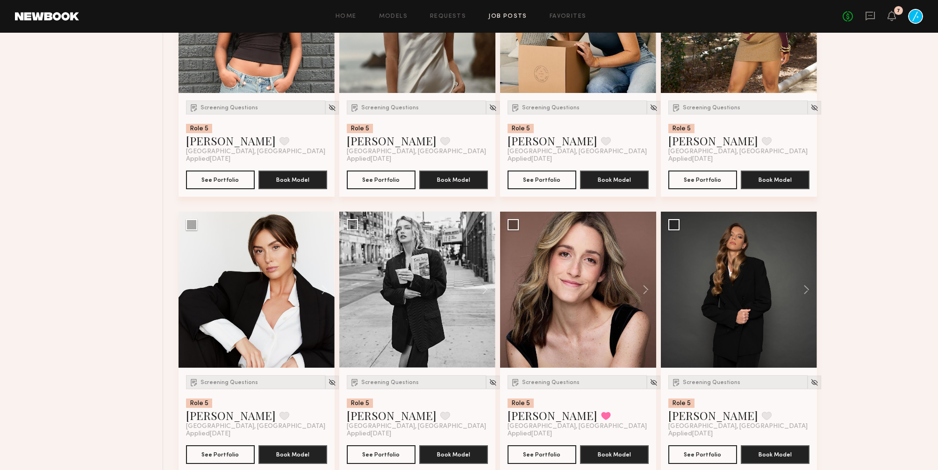
scroll to position [9096, 0]
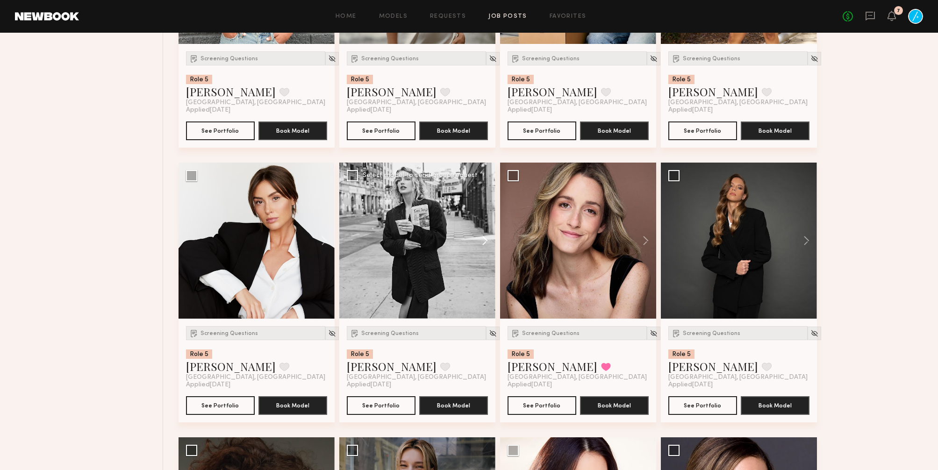
click at [485, 287] on button at bounding box center [480, 241] width 30 height 156
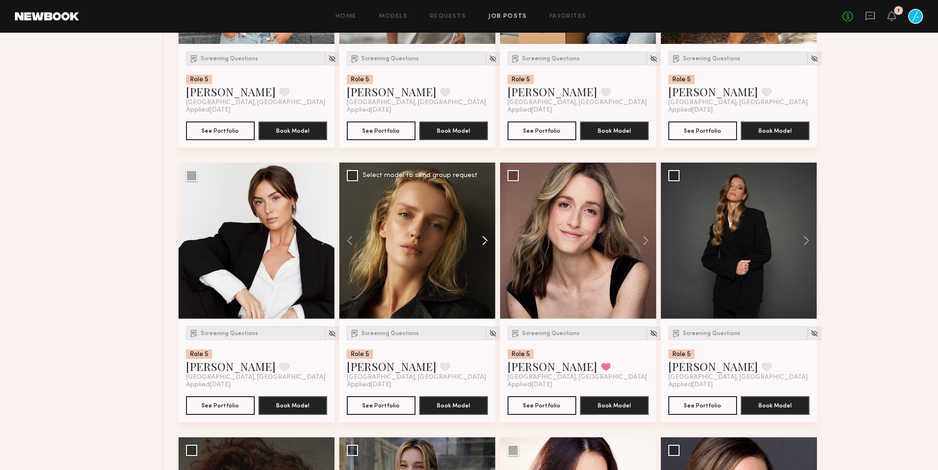
click at [485, 287] on button at bounding box center [480, 241] width 30 height 156
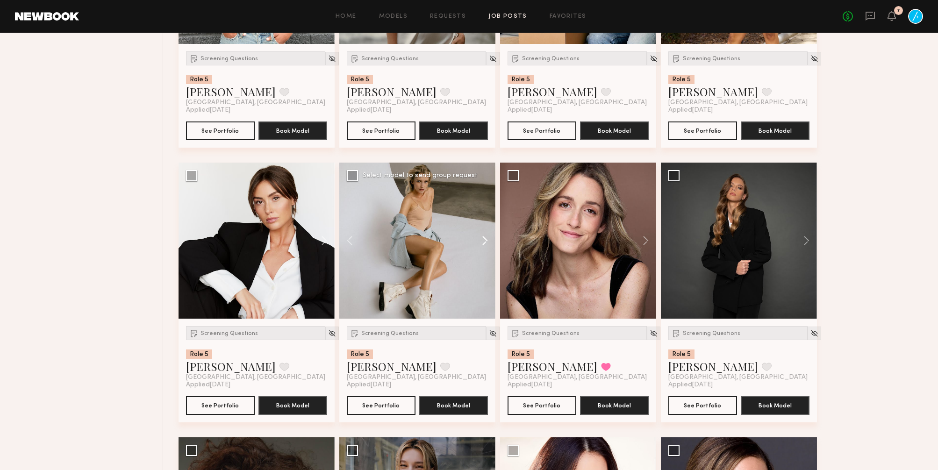
click at [485, 287] on button at bounding box center [480, 241] width 30 height 156
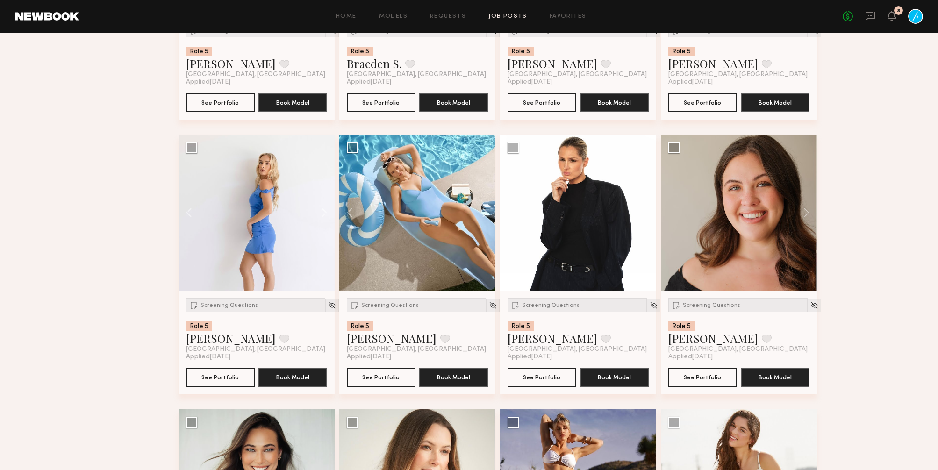
scroll to position [8249, 0]
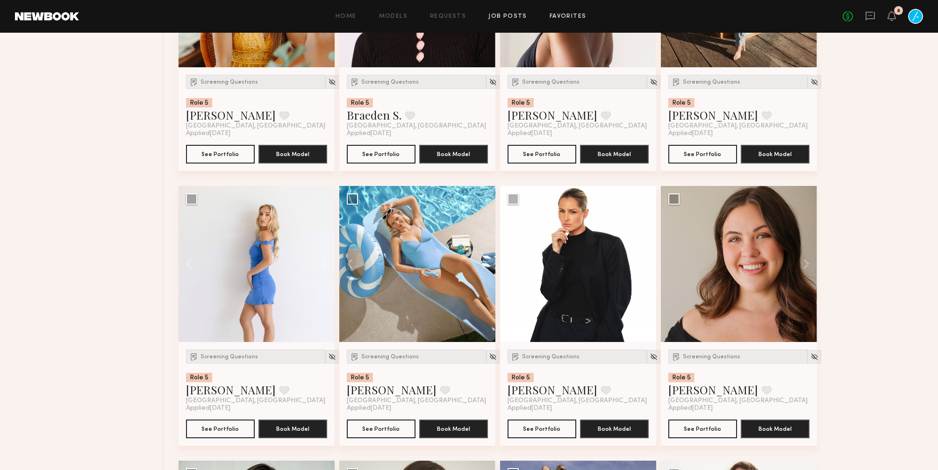
click at [566, 16] on link "Favorites" at bounding box center [567, 17] width 37 height 6
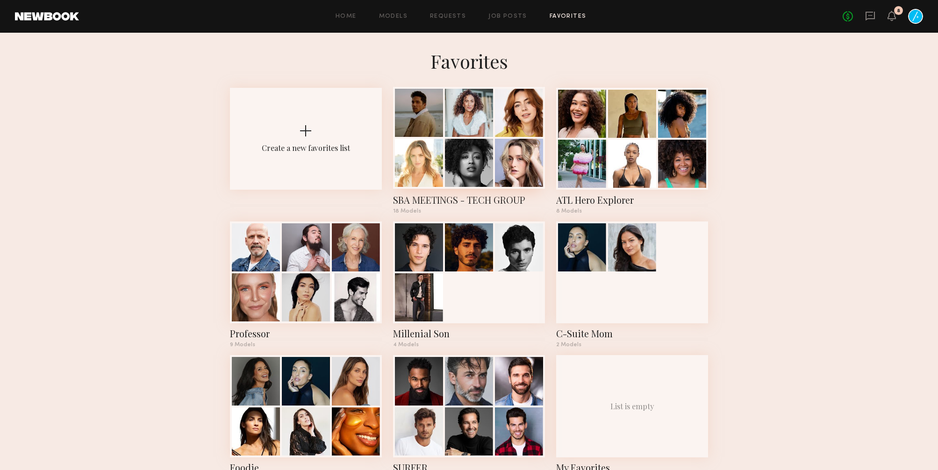
click at [495, 139] on div at bounding box center [519, 163] width 48 height 48
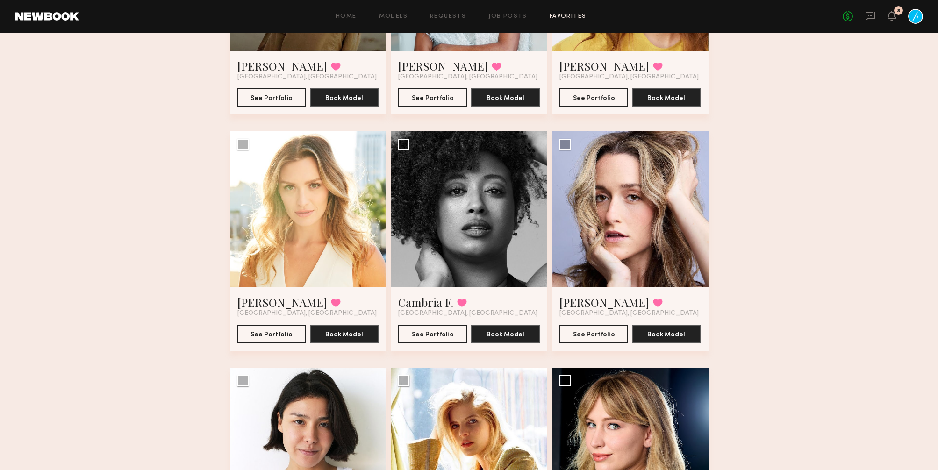
scroll to position [213, 0]
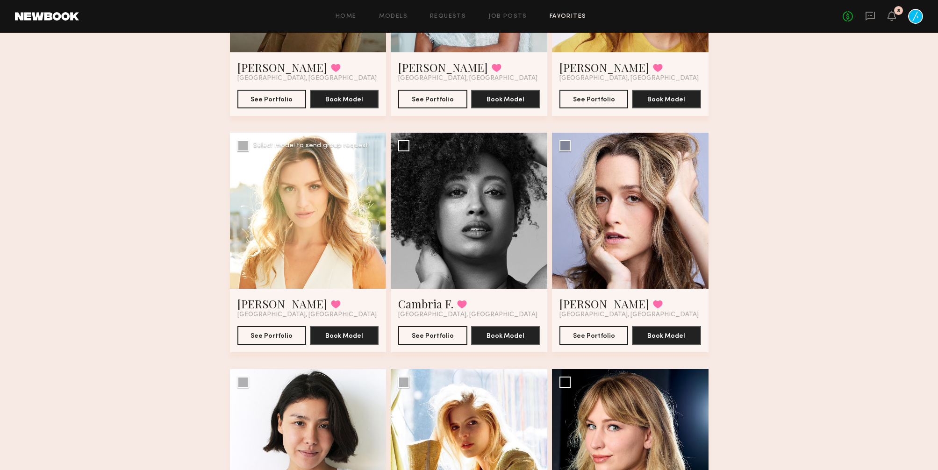
click at [379, 223] on div at bounding box center [308, 211] width 157 height 157
click at [340, 219] on div at bounding box center [308, 211] width 157 height 157
click at [303, 214] on div at bounding box center [308, 211] width 157 height 157
click at [268, 338] on button "See Portfolio" at bounding box center [271, 335] width 69 height 19
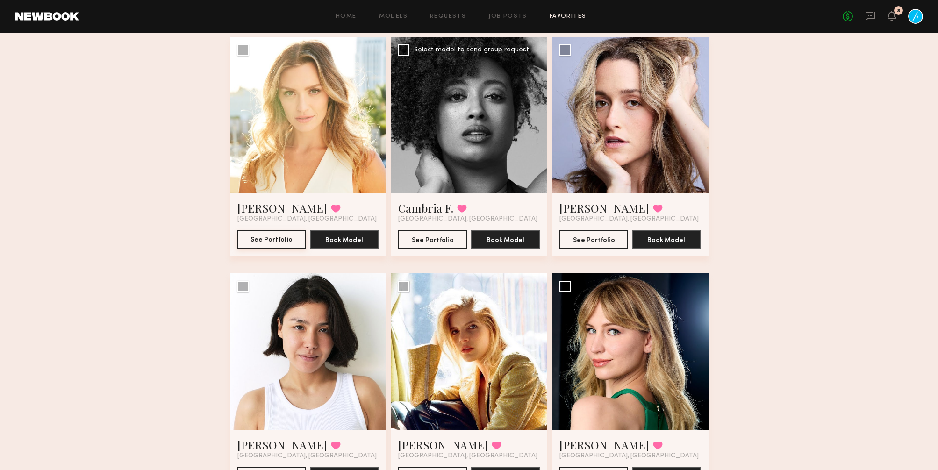
scroll to position [291, 0]
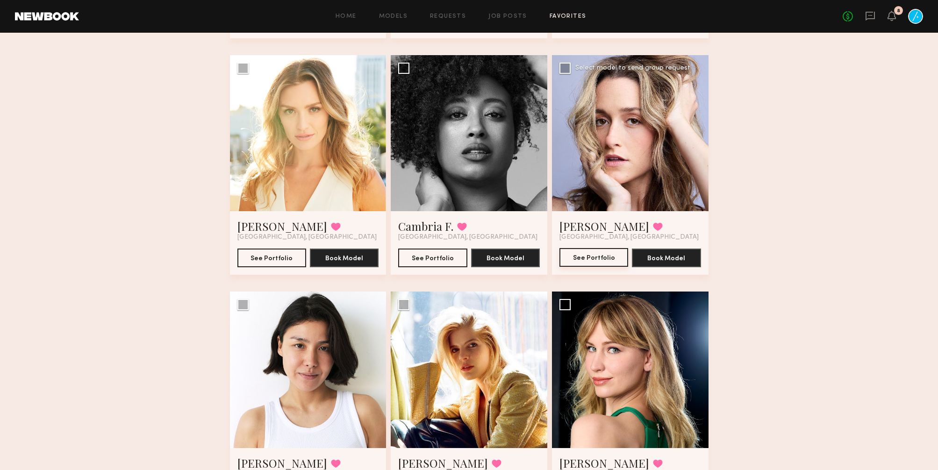
click at [593, 260] on button "See Portfolio" at bounding box center [593, 257] width 69 height 19
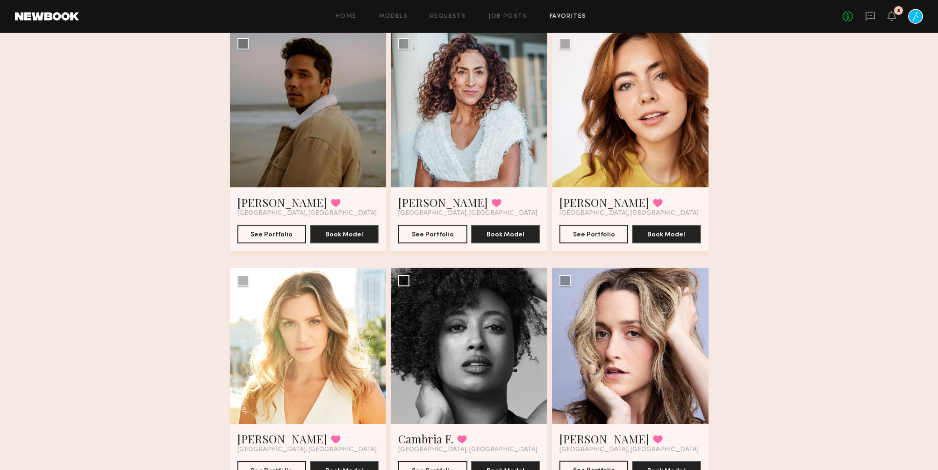
scroll to position [0, 0]
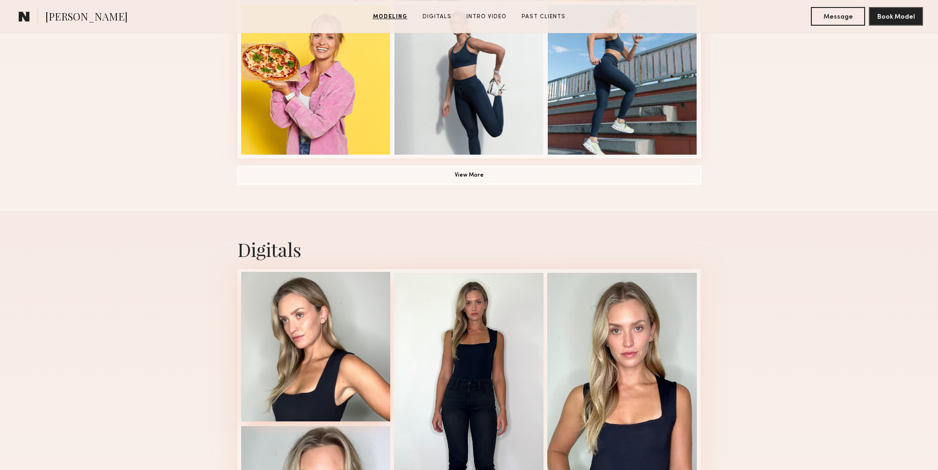
scroll to position [713, 0]
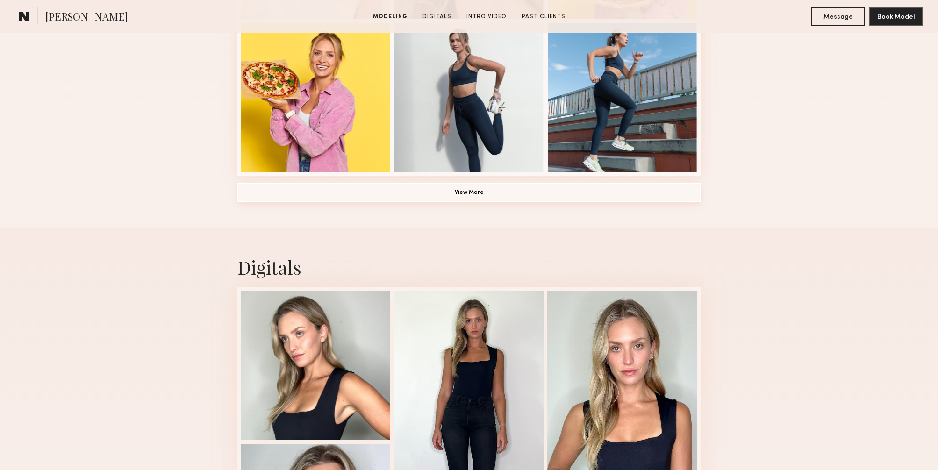
click at [475, 189] on button "View More" at bounding box center [469, 192] width 464 height 19
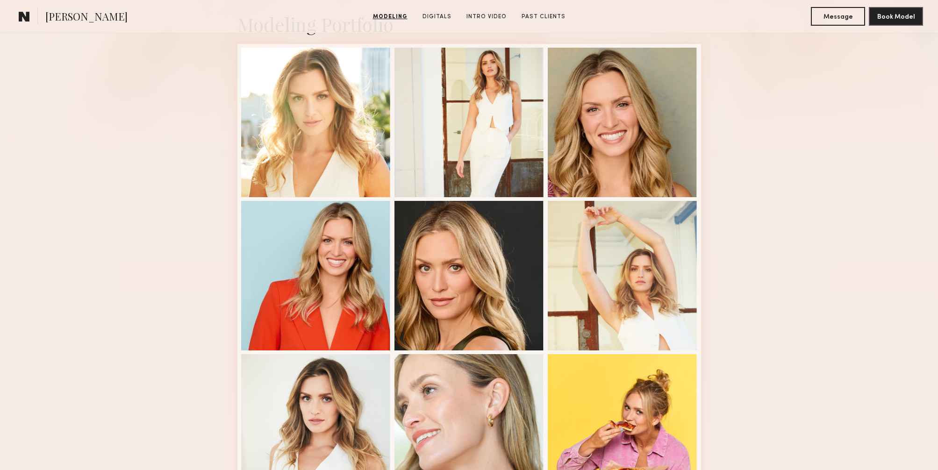
scroll to position [197, 0]
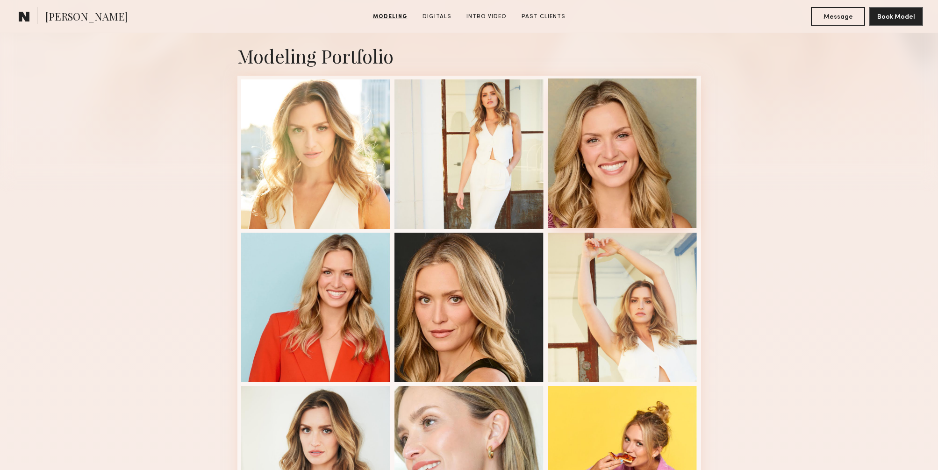
click at [592, 142] on div at bounding box center [623, 153] width 150 height 150
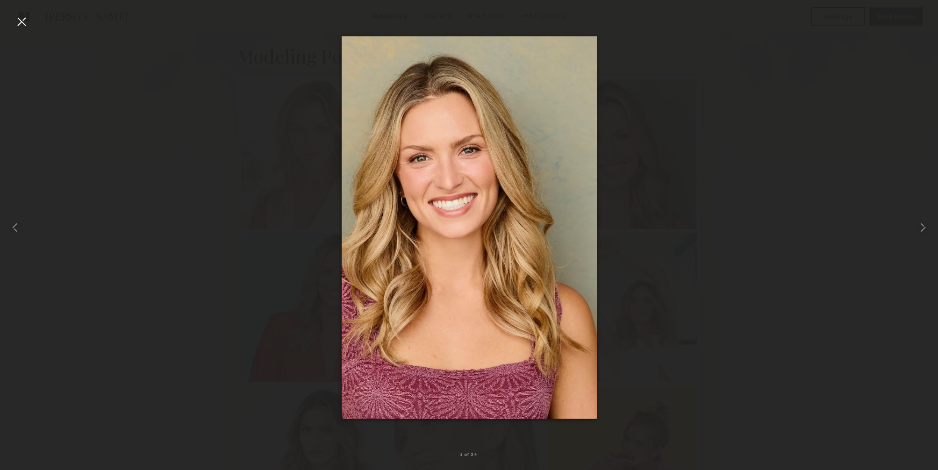
click at [23, 24] on div at bounding box center [21, 21] width 15 height 15
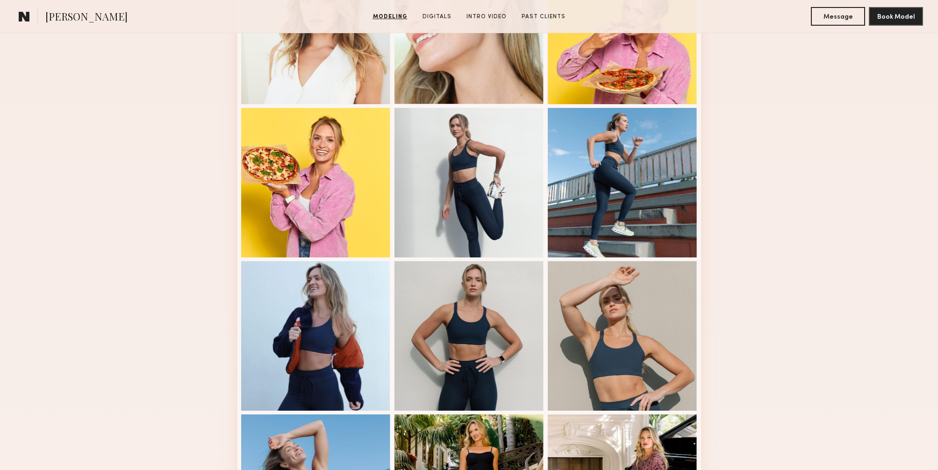
scroll to position [628, 0]
click at [308, 205] on div at bounding box center [316, 182] width 150 height 150
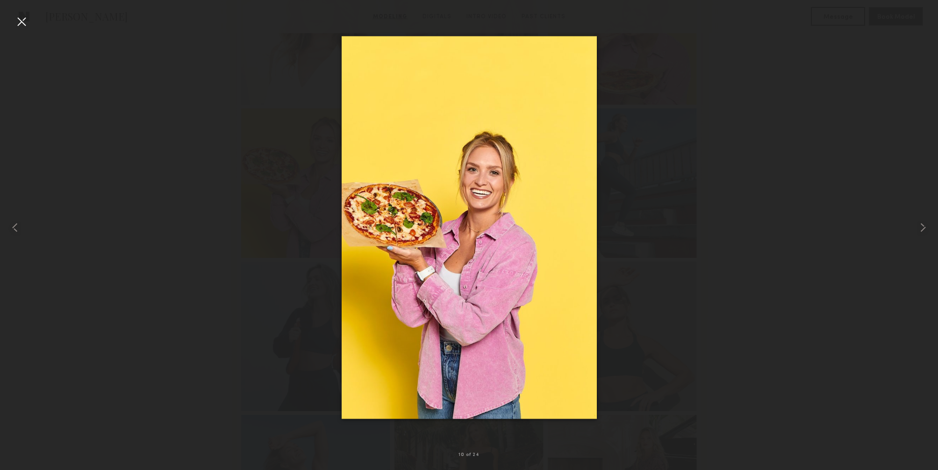
drag, startPoint x: 23, startPoint y: 22, endPoint x: 366, endPoint y: 162, distance: 370.3
click at [24, 22] on div at bounding box center [21, 21] width 15 height 15
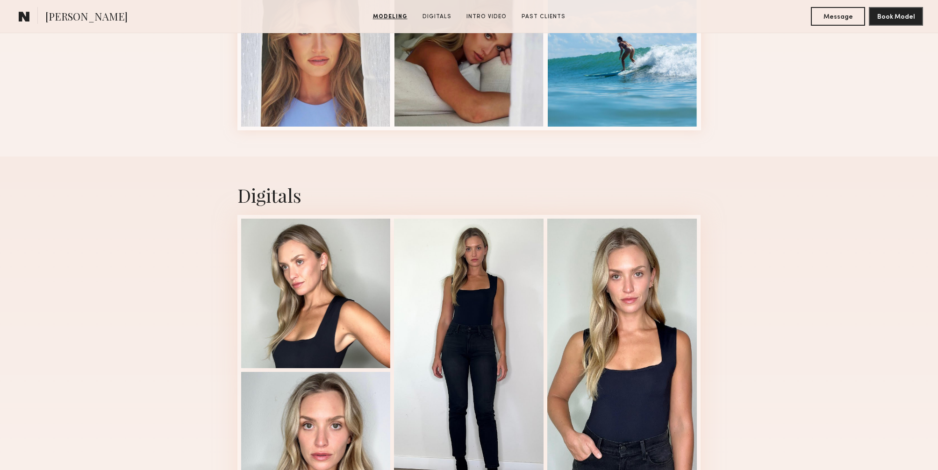
scroll to position [1435, 0]
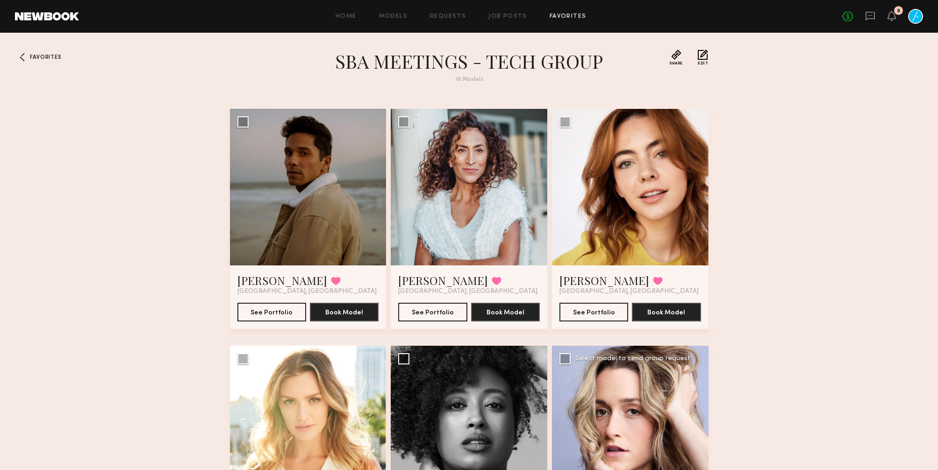
scroll to position [273, 0]
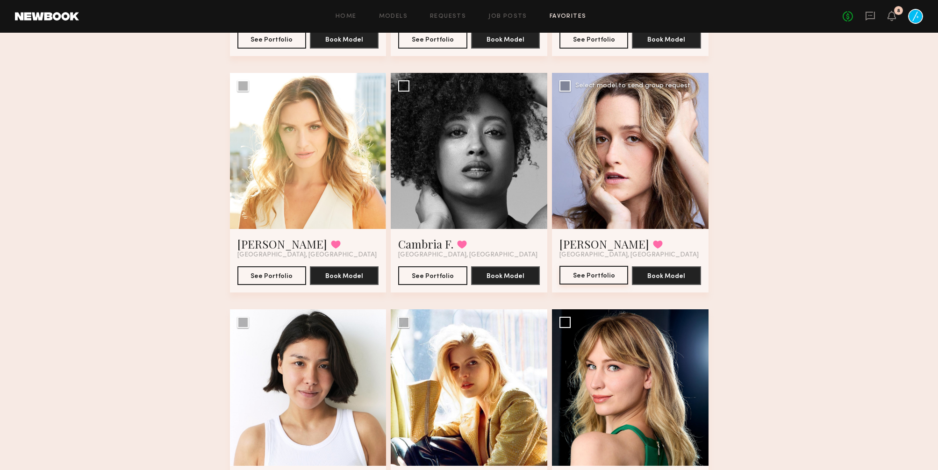
click at [601, 279] on button "See Portfolio" at bounding box center [593, 275] width 69 height 19
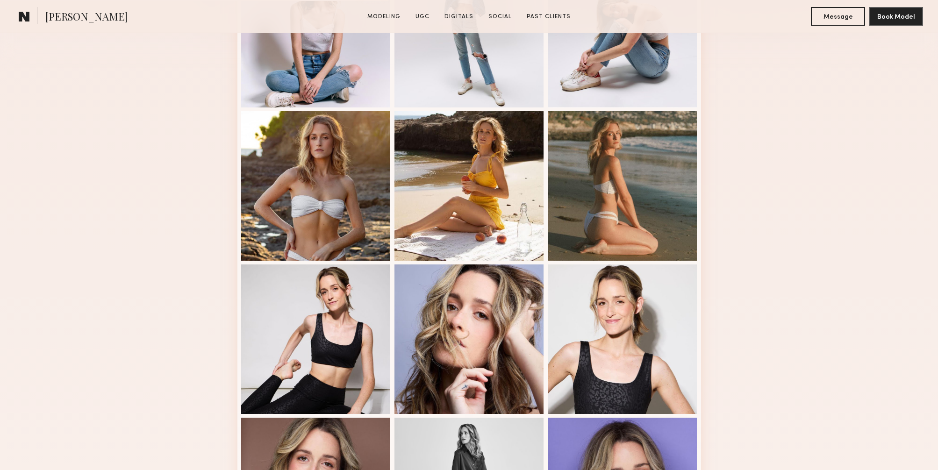
scroll to position [322, 0]
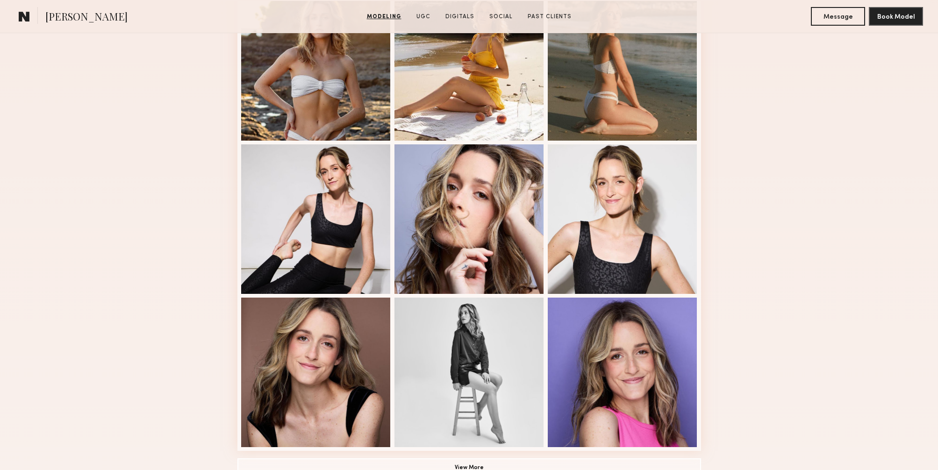
scroll to position [448, 0]
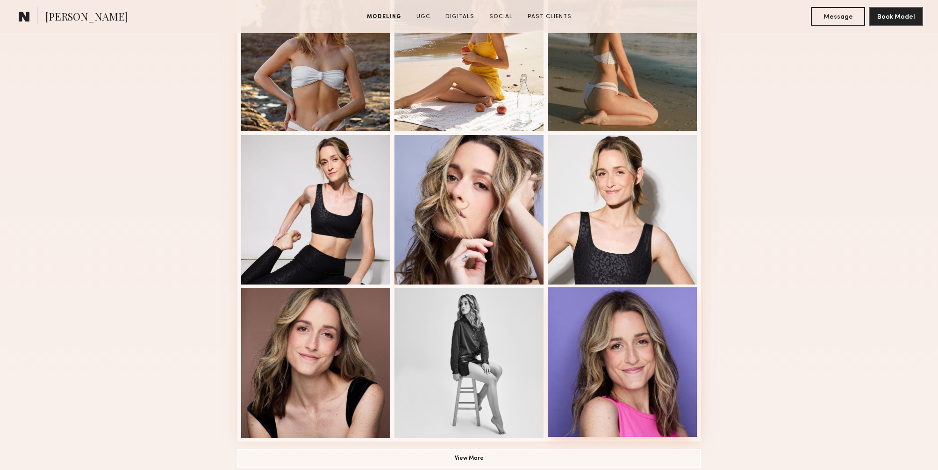
click at [625, 379] on div at bounding box center [623, 362] width 150 height 150
